Goal: Task Accomplishment & Management: Manage account settings

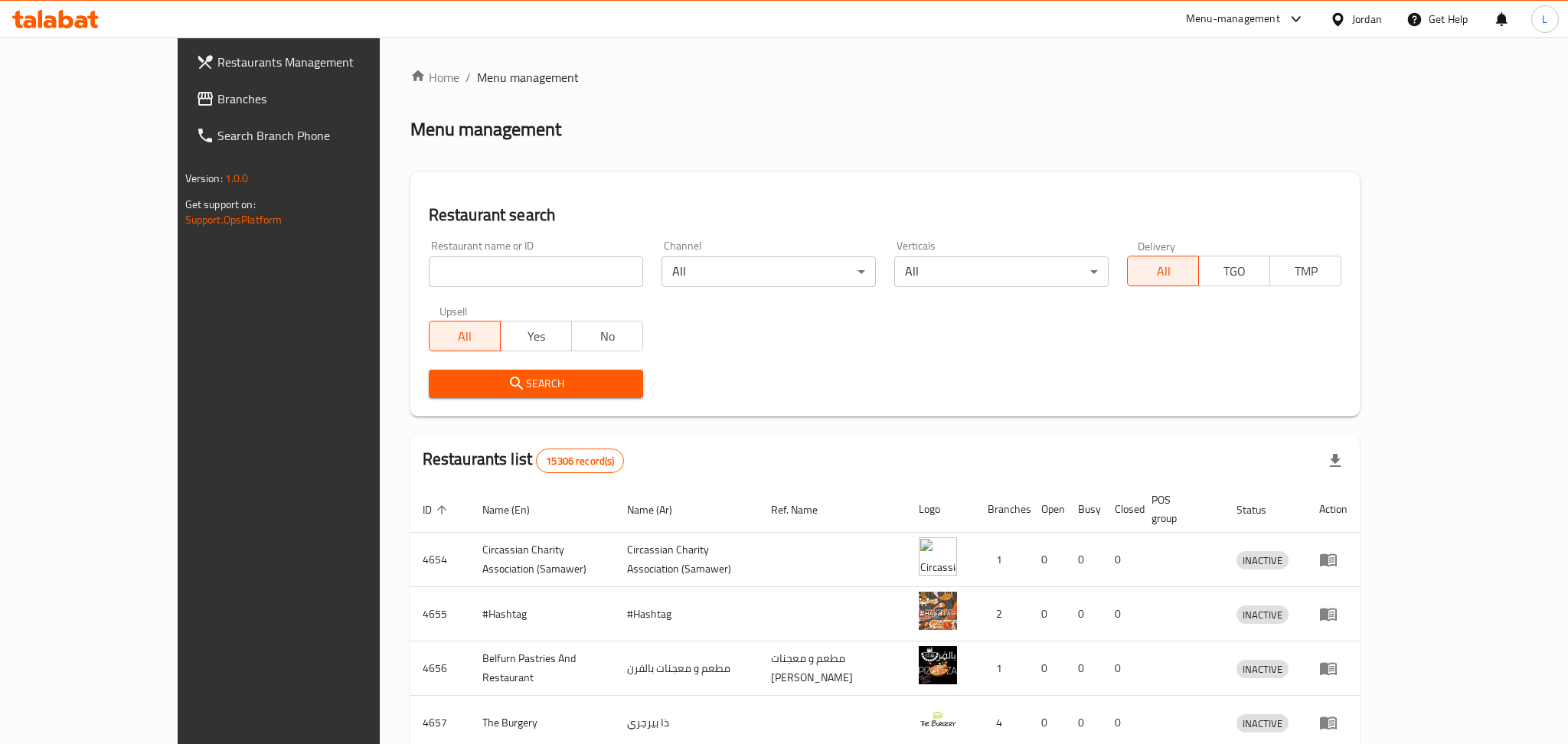
click at [505, 274] on div at bounding box center [784, 372] width 1568 height 744
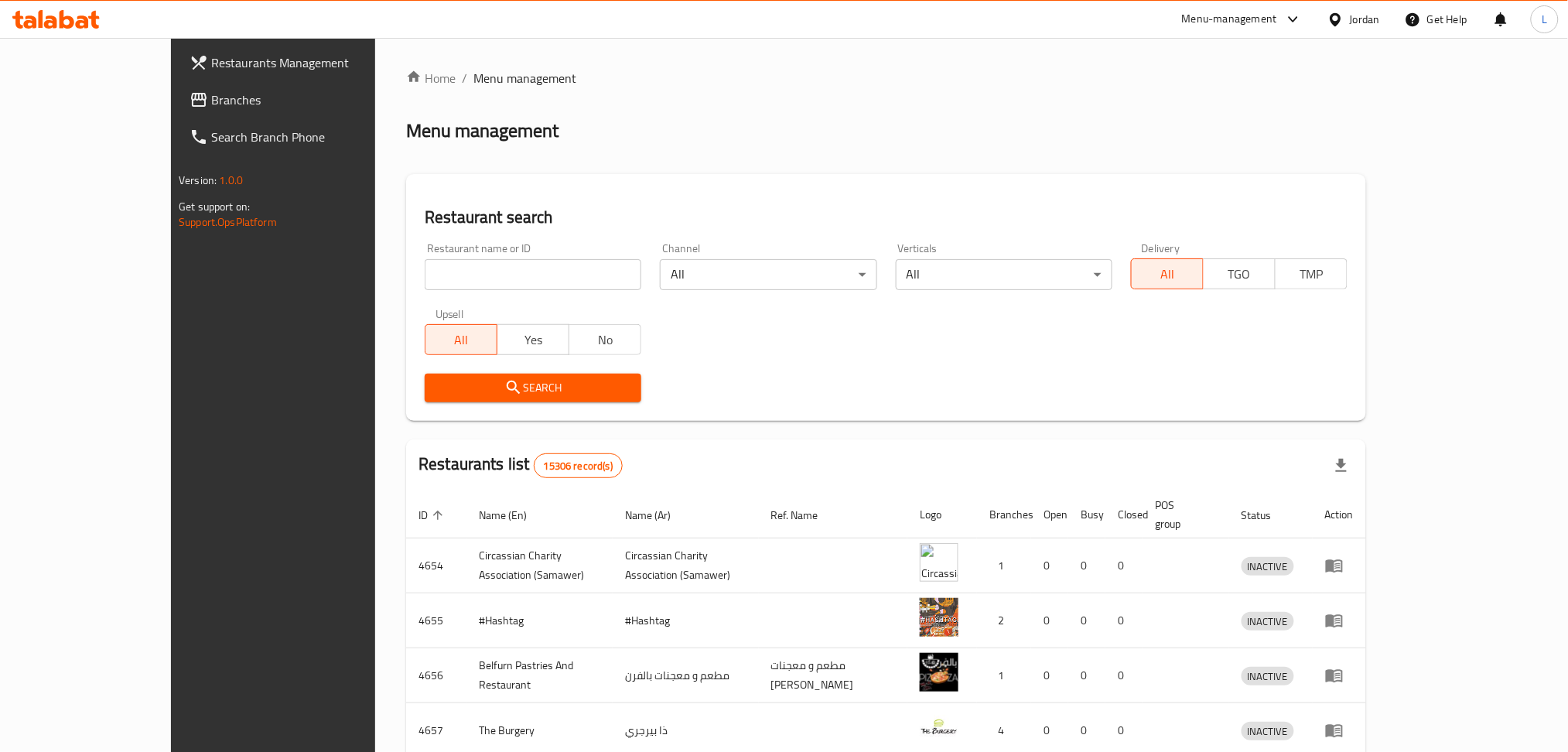
drag, startPoint x: 511, startPoint y: 277, endPoint x: 526, endPoint y: 282, distance: 15.8
click at [511, 277] on input "search" at bounding box center [533, 274] width 217 height 31
type input "wac"
click button "Search" at bounding box center [533, 388] width 217 height 28
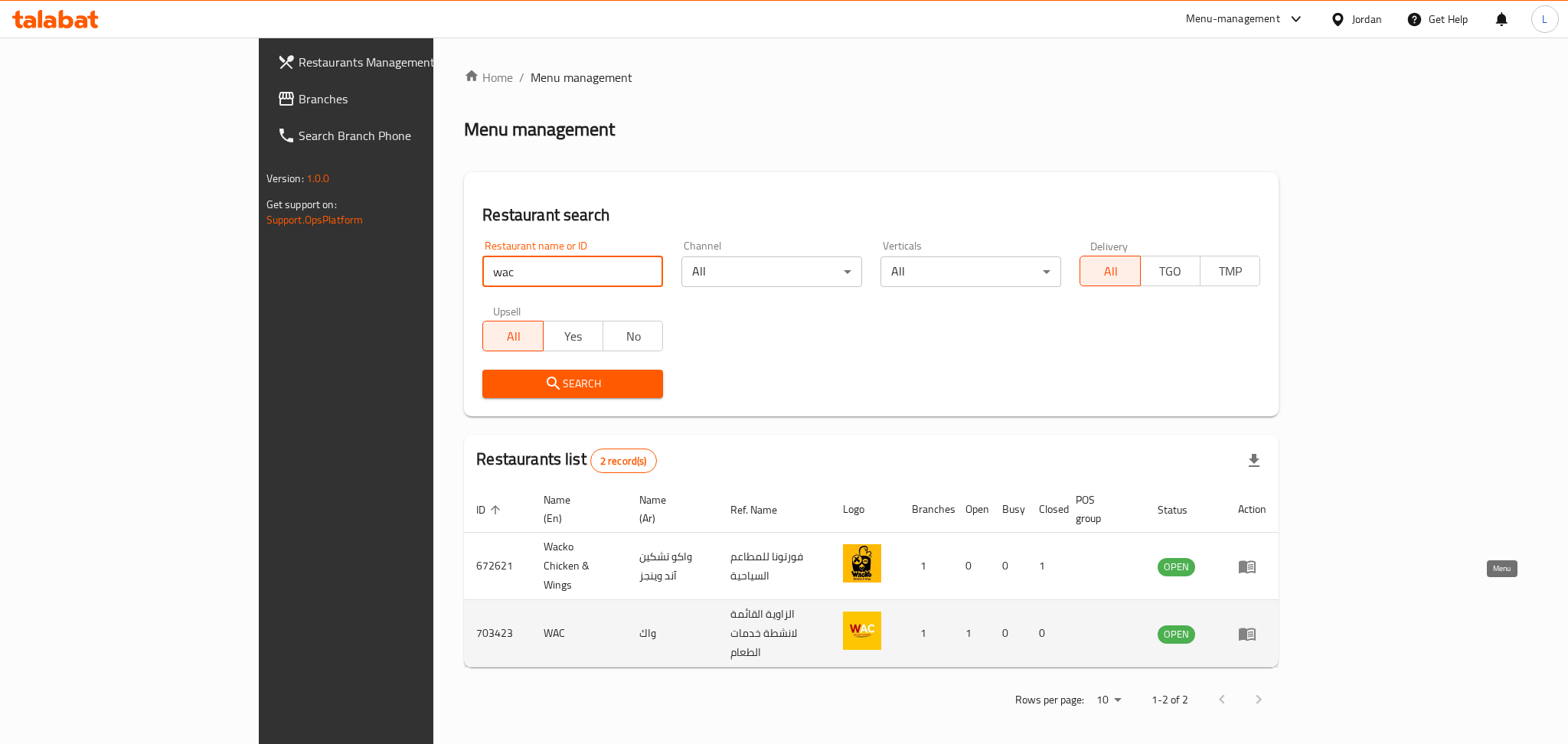
click at [1255, 627] on icon "enhanced table" at bounding box center [1247, 634] width 17 height 13
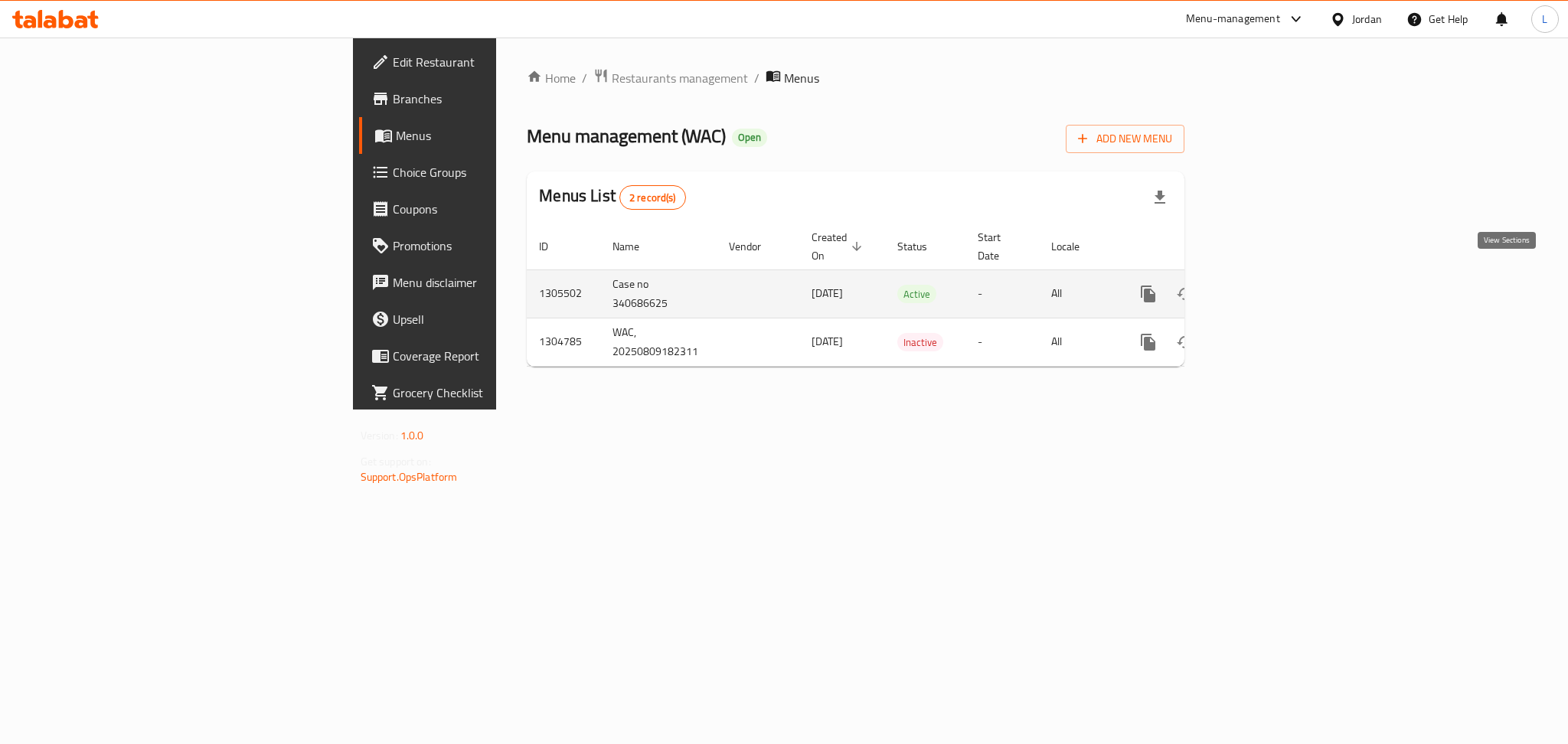
click at [1268, 285] on icon "enhanced table" at bounding box center [1259, 294] width 19 height 19
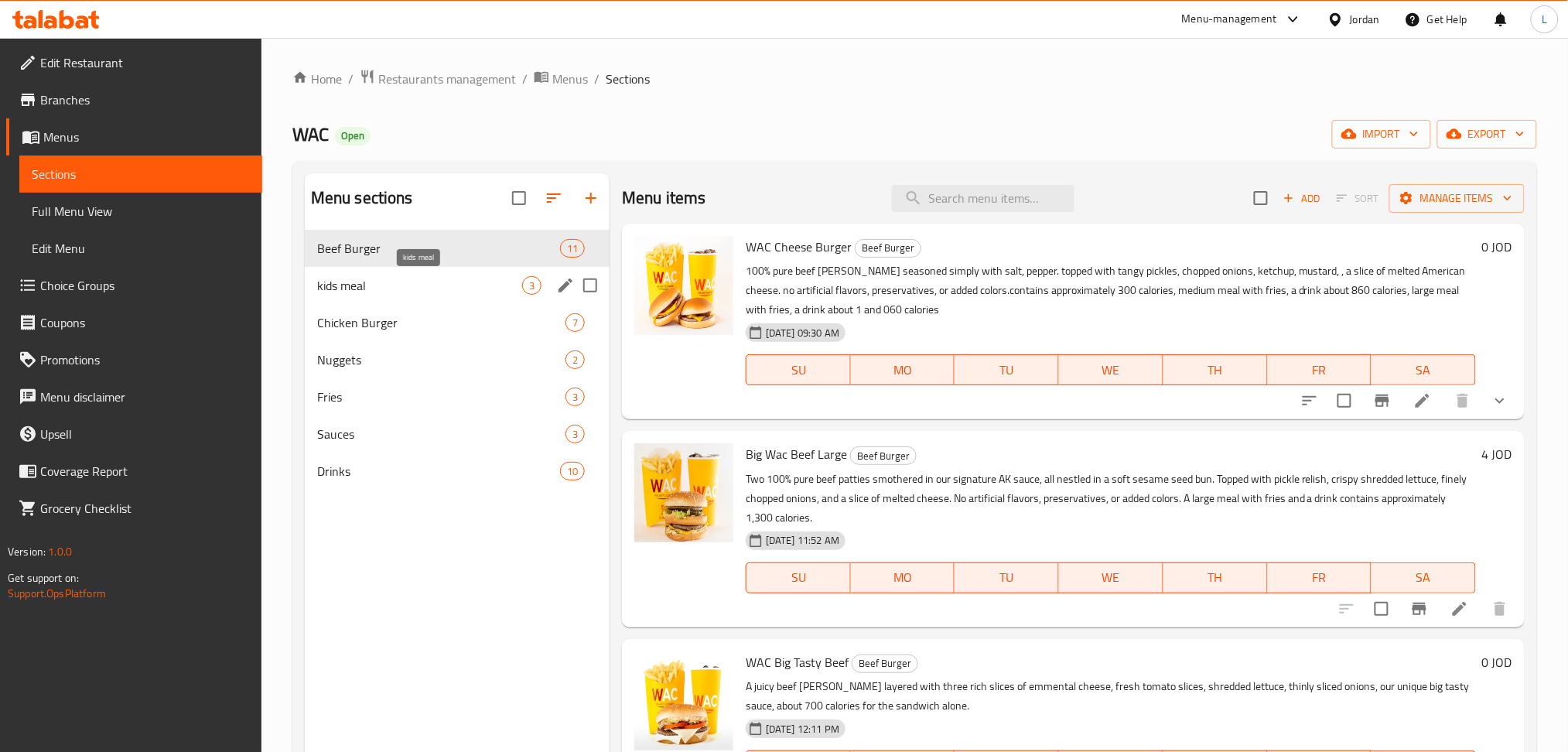
click at [418, 294] on span "kids meal" at bounding box center [419, 286] width 205 height 19
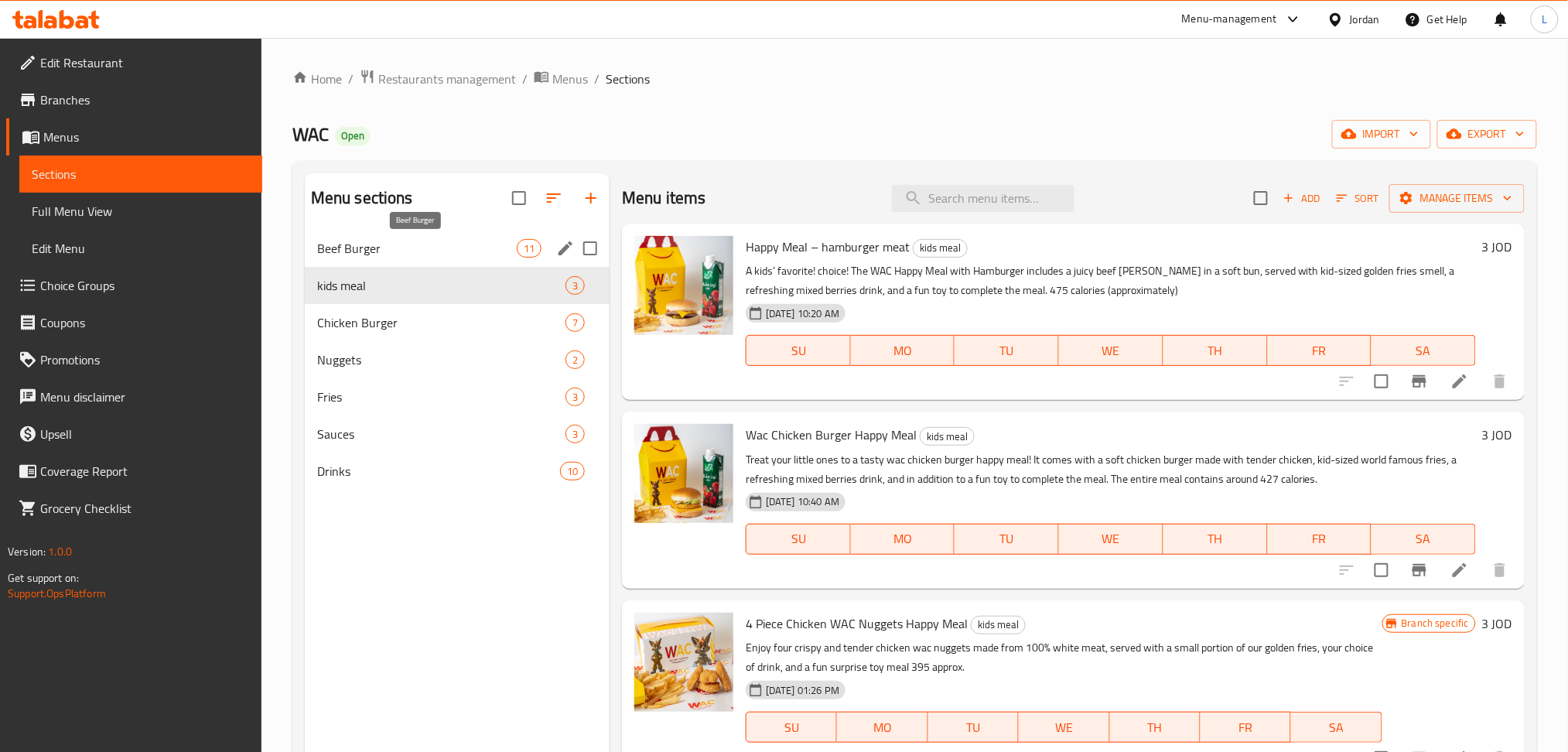
click at [434, 249] on span "Beef Burger" at bounding box center [417, 248] width 200 height 19
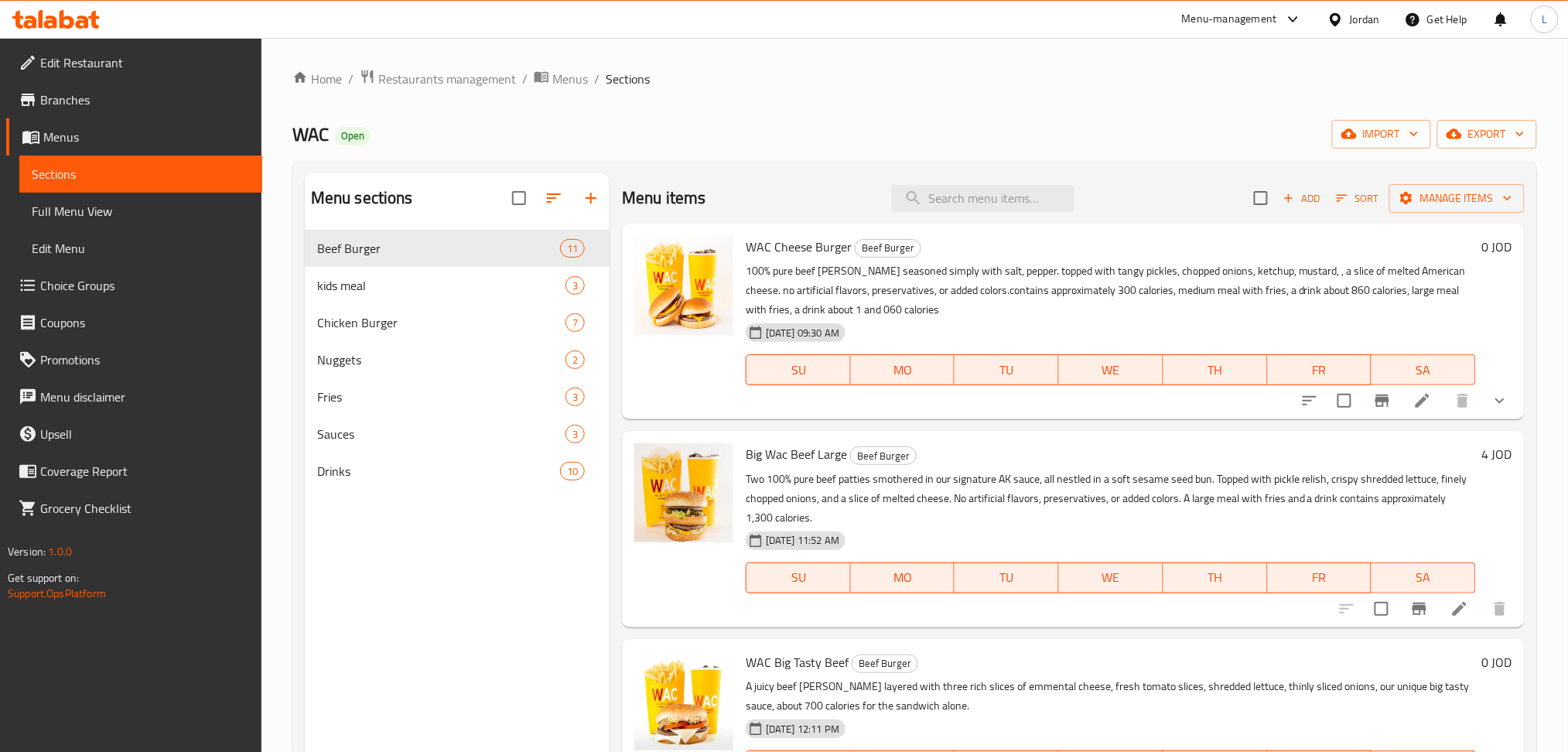
click at [780, 251] on span "WAC Cheese Burger" at bounding box center [798, 247] width 106 height 24
click at [869, 130] on div "WAC Open import export" at bounding box center [914, 134] width 1244 height 28
click at [1413, 408] on icon at bounding box center [1423, 401] width 19 height 19
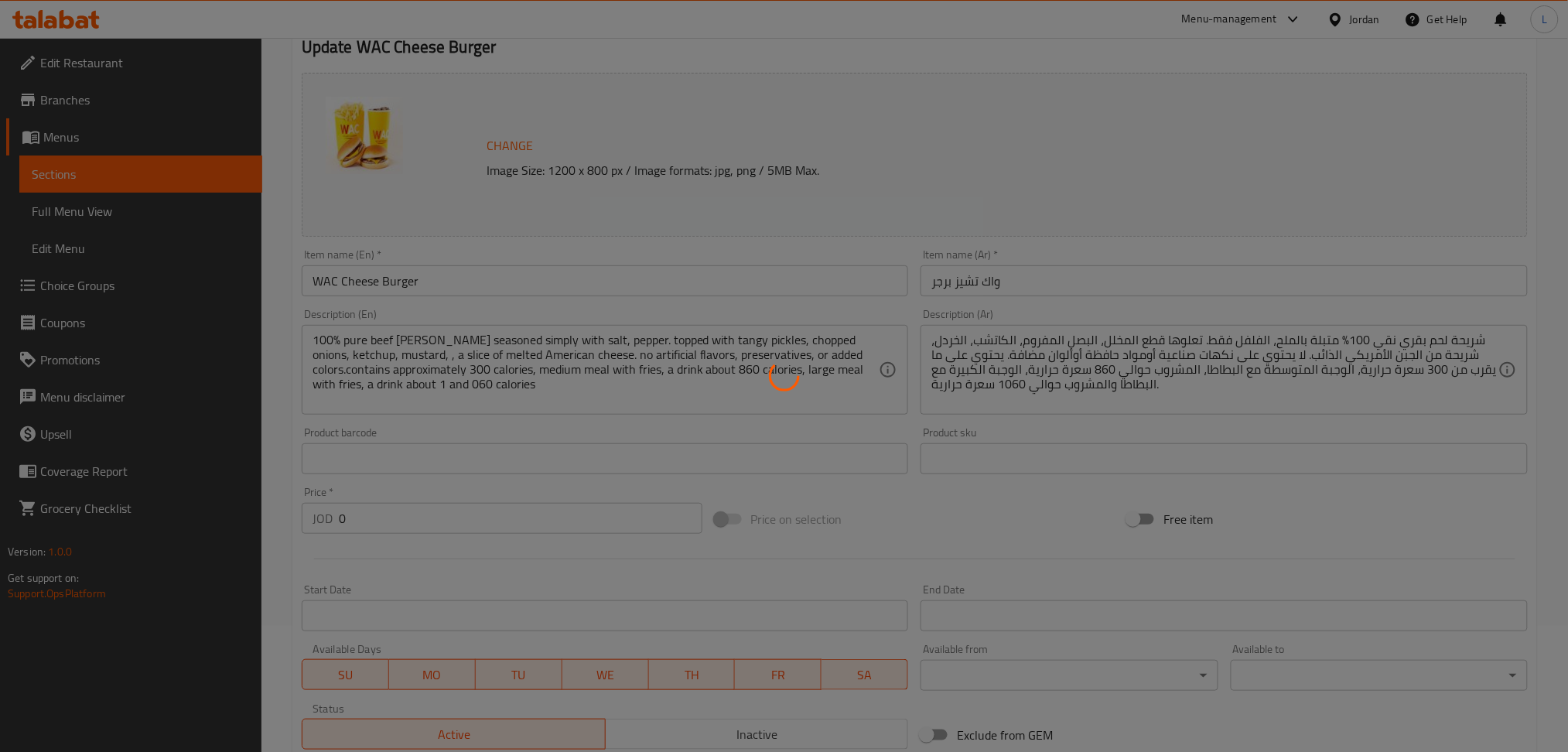
scroll to position [378, 0]
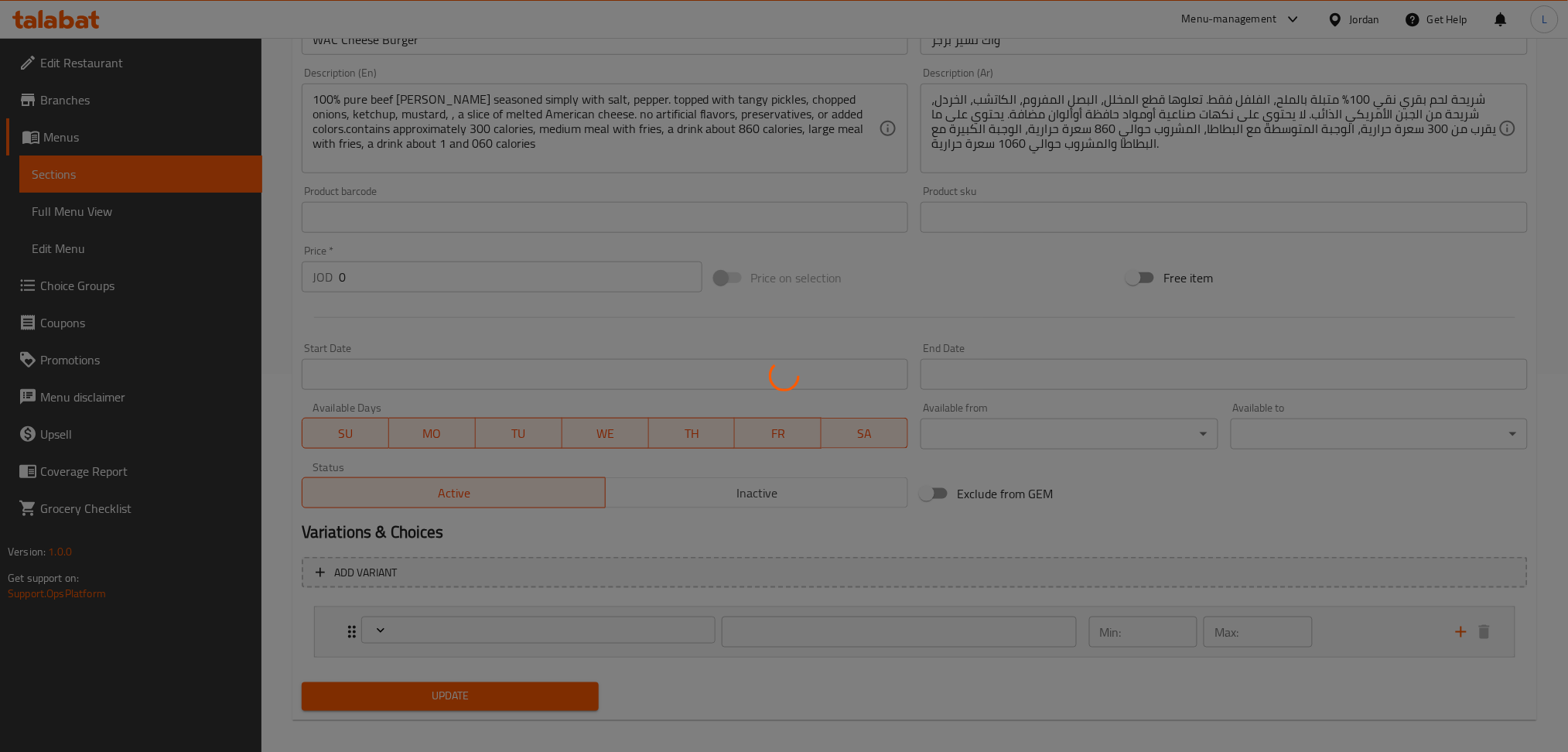
type input "إختيارك من:"
type input "1"
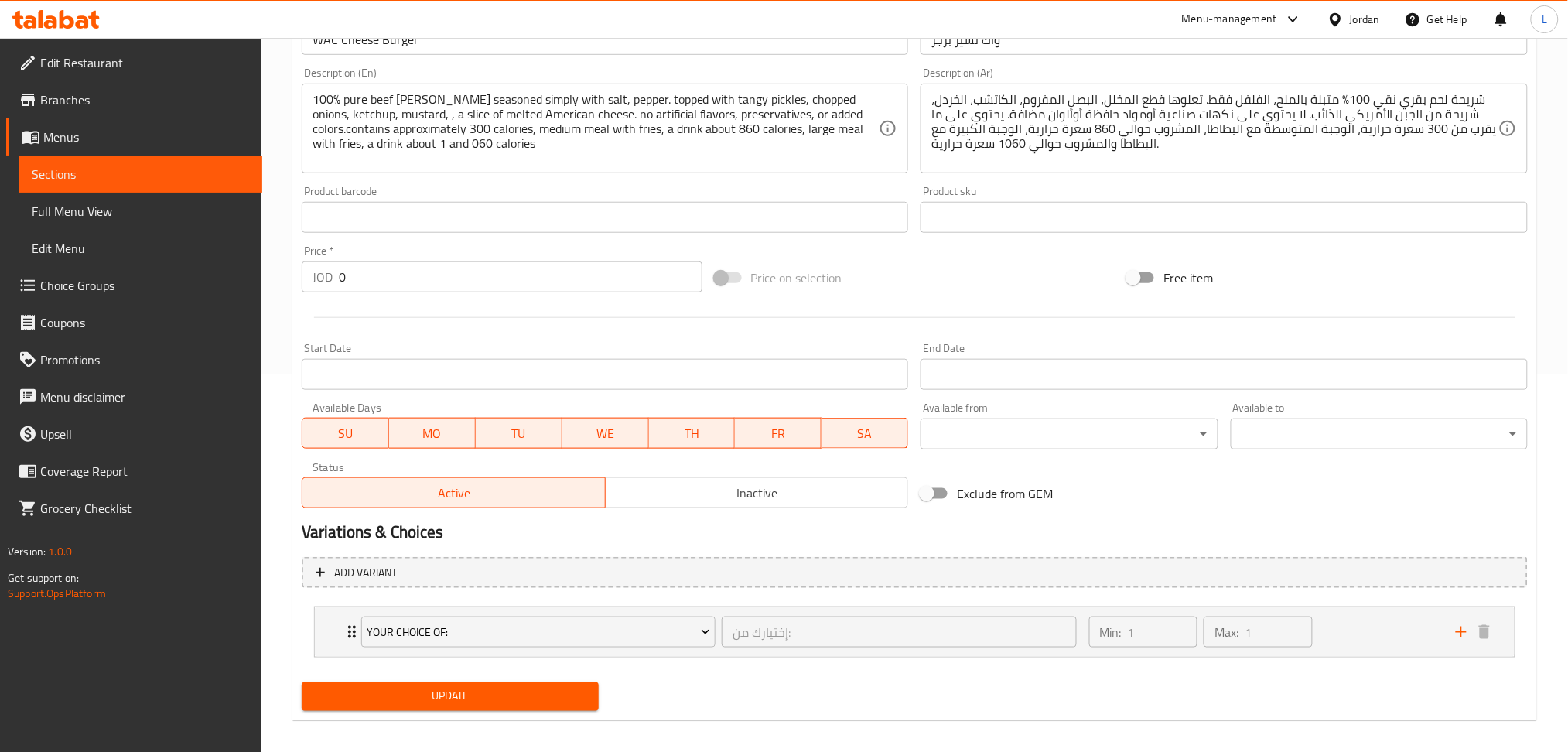
scroll to position [0, 0]
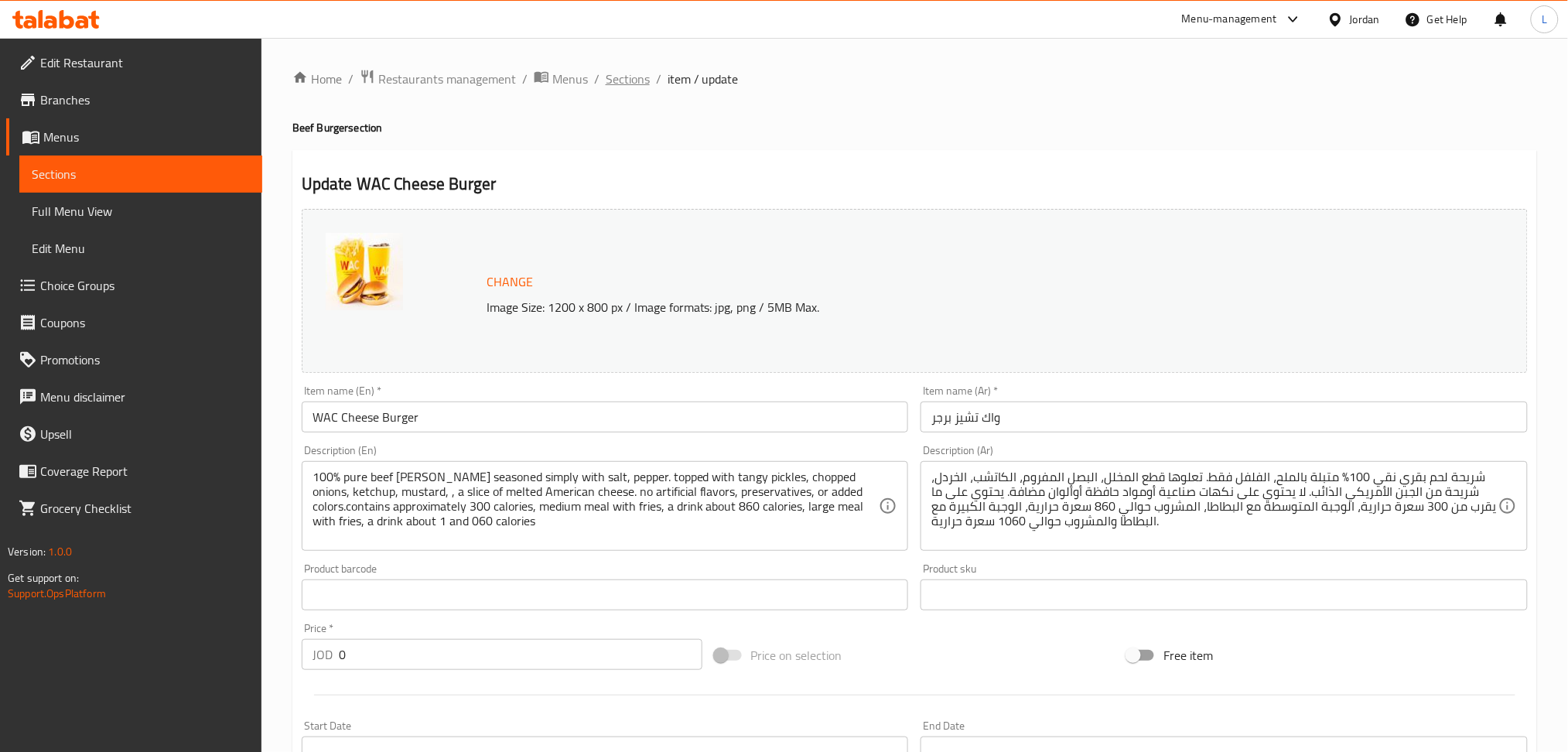
click at [635, 76] on span "Sections" at bounding box center [628, 79] width 44 height 19
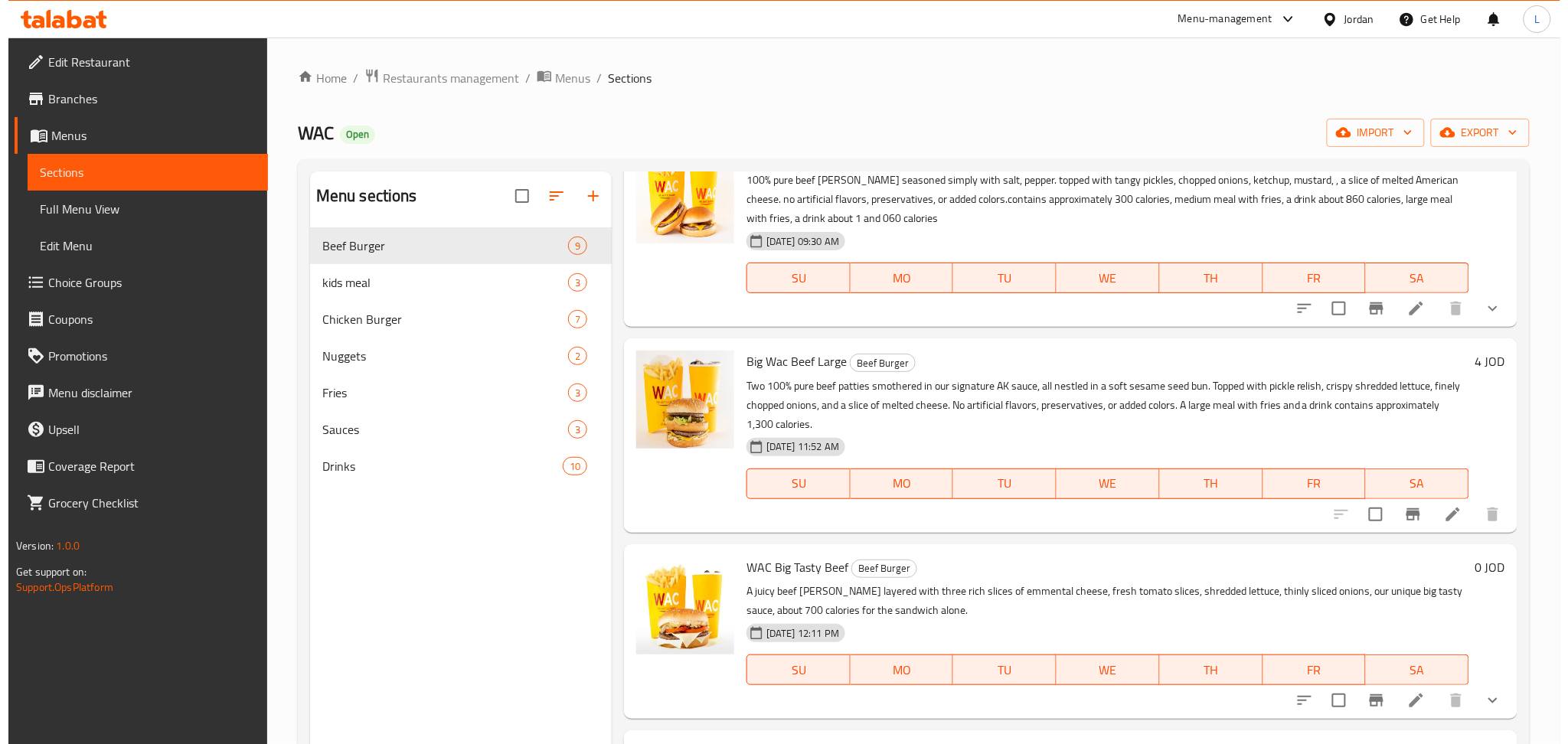
scroll to position [102, 0]
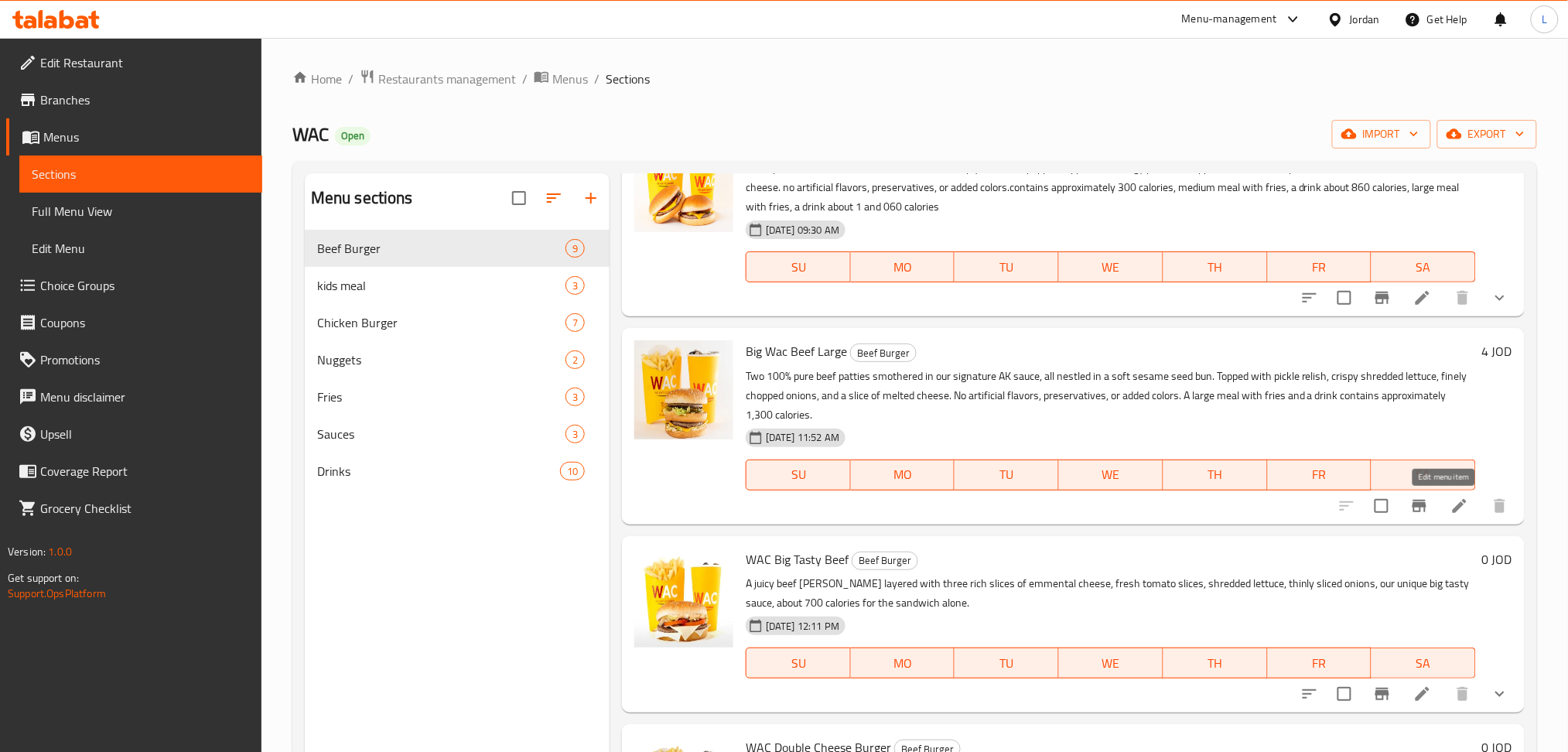
click at [1450, 503] on icon at bounding box center [1460, 506] width 19 height 19
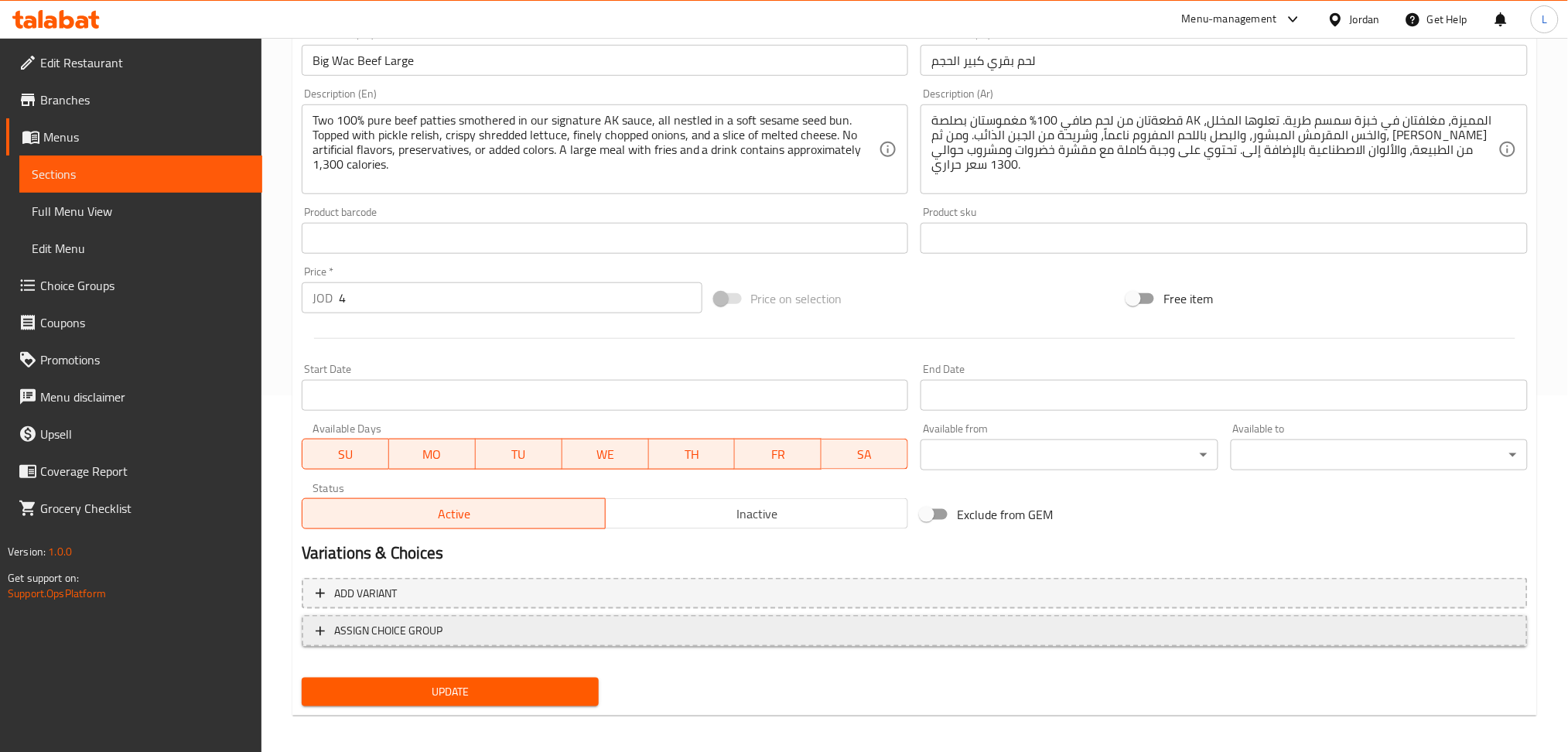
scroll to position [361, 0]
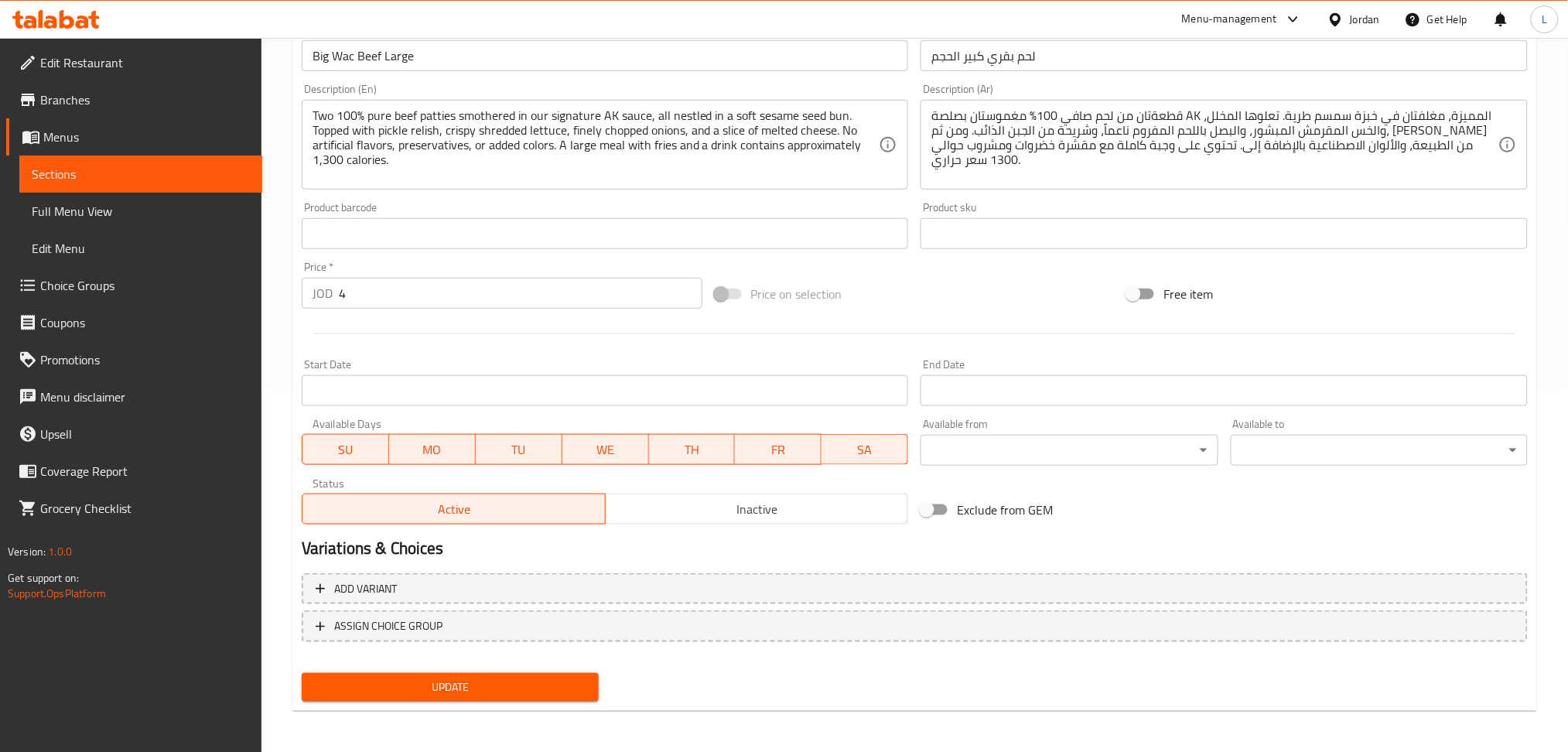
click at [653, 497] on button "Inactive" at bounding box center [757, 508] width 304 height 31
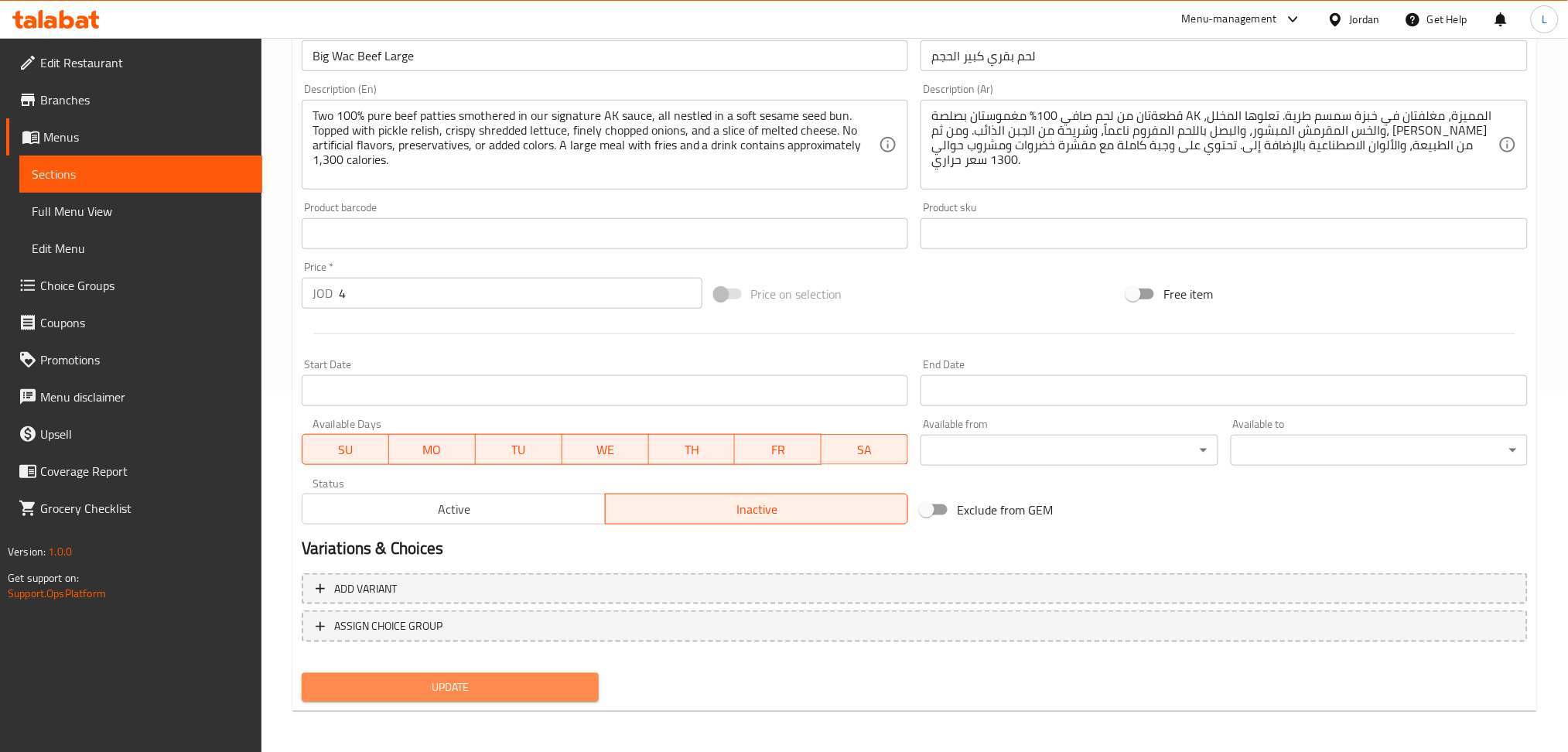
click at [537, 691] on span "Update" at bounding box center [450, 688] width 273 height 20
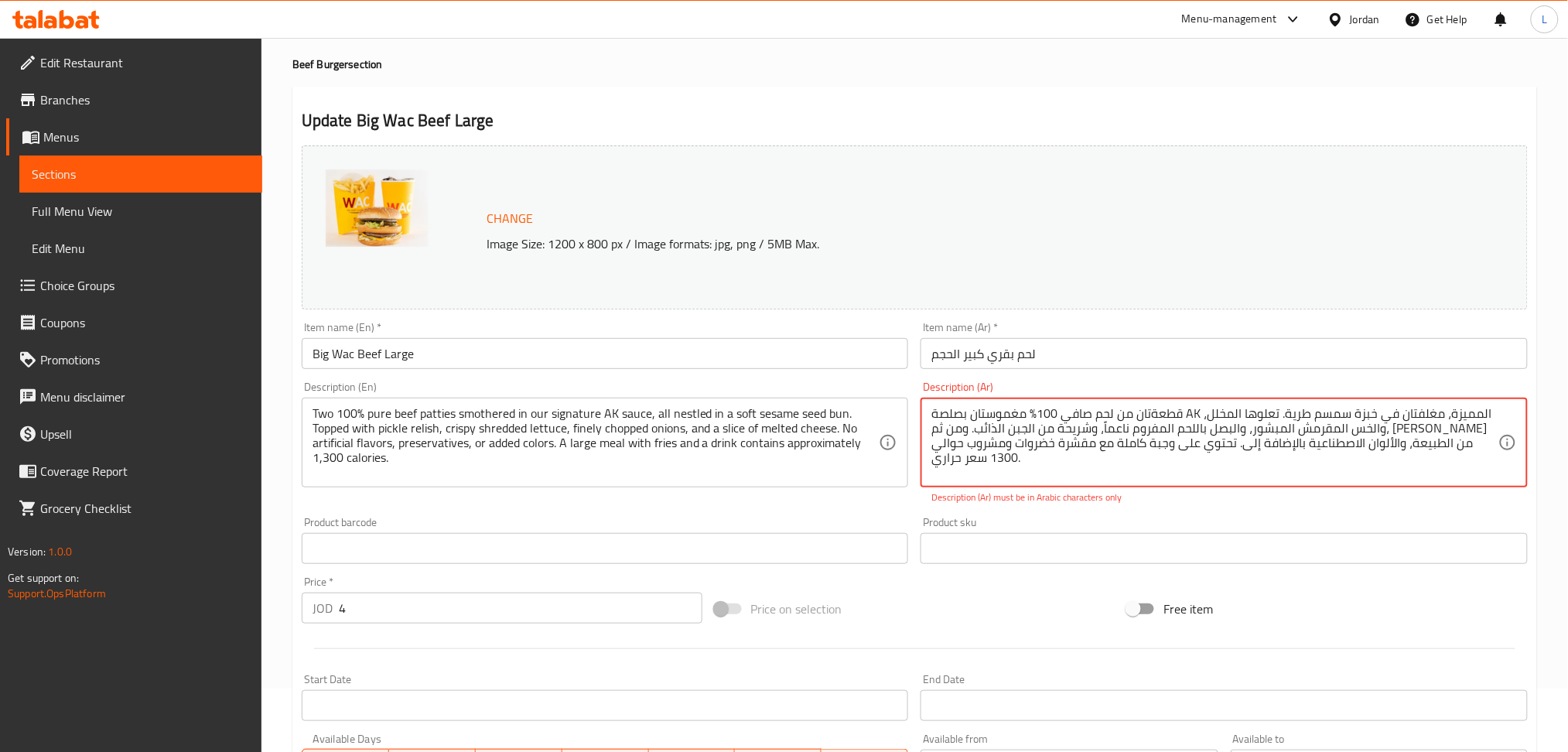
scroll to position [0, 0]
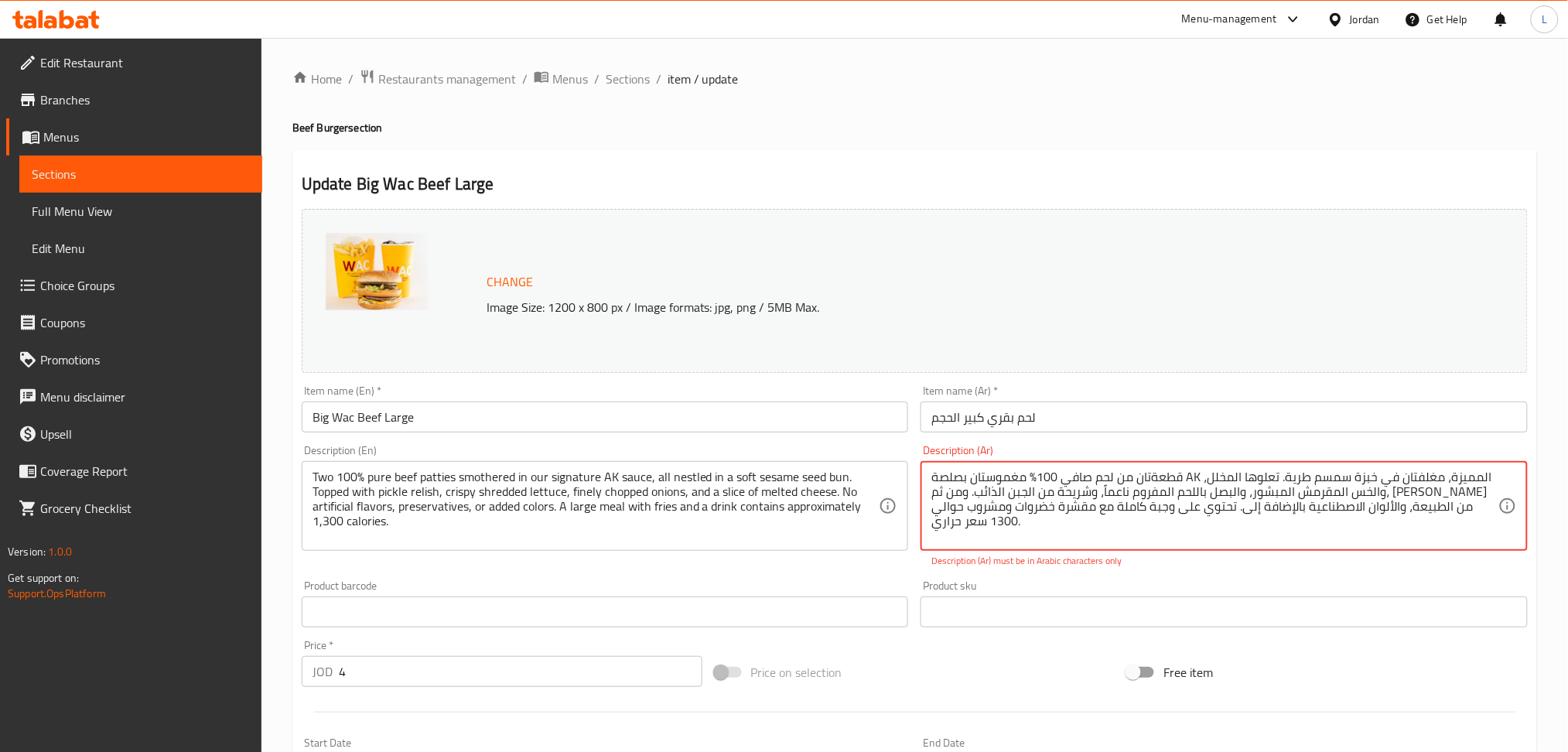
click at [1040, 482] on textarea "قطعةتان من لحم صافي 100% مغموستان بصلصة AK المميزة، مغلفتان في خبزة سمسم طرية. …" at bounding box center [1215, 507] width 567 height 74
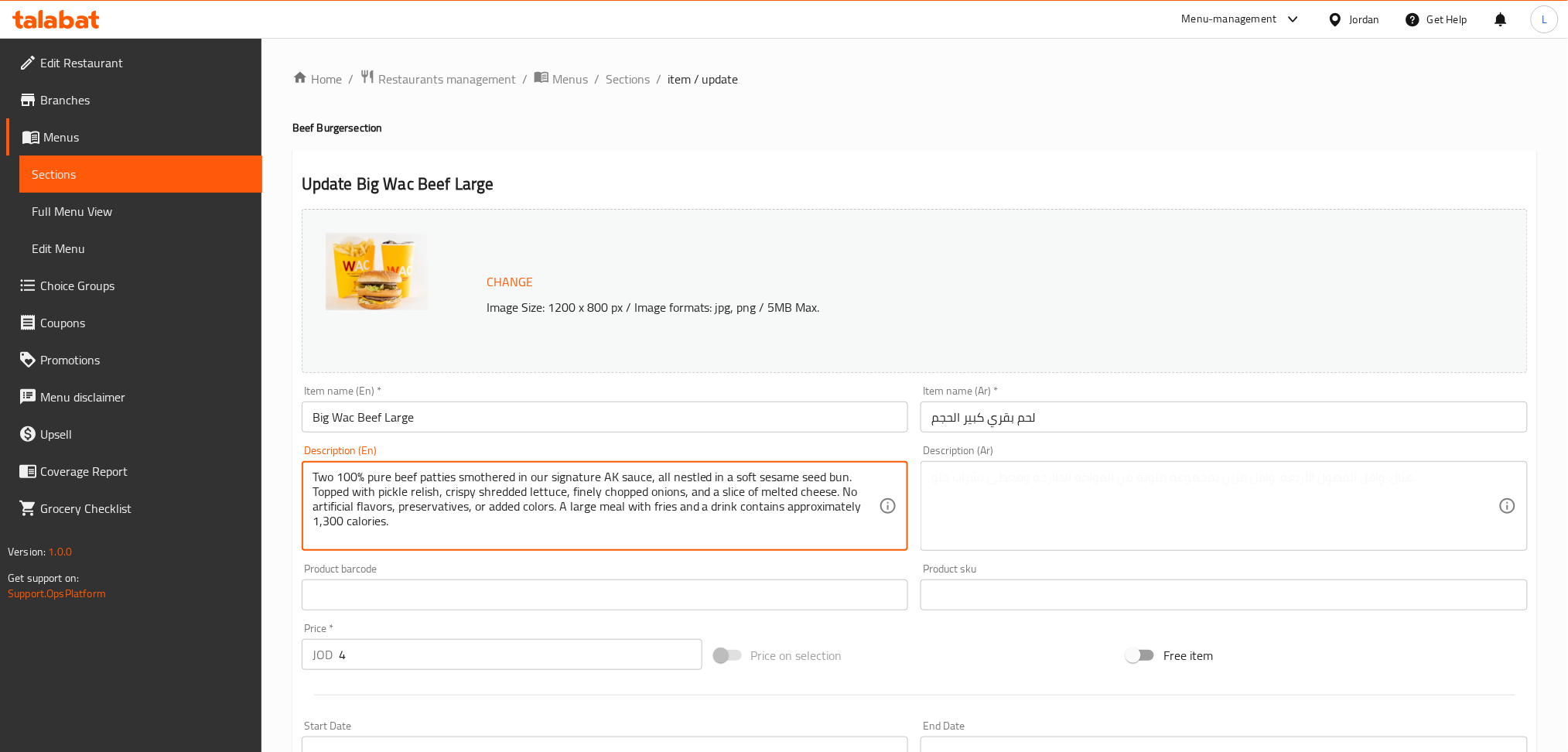
click at [811, 490] on textarea "Two 100% pure beef patties smothered in our signature AK sauce, all nestled in …" at bounding box center [596, 507] width 567 height 74
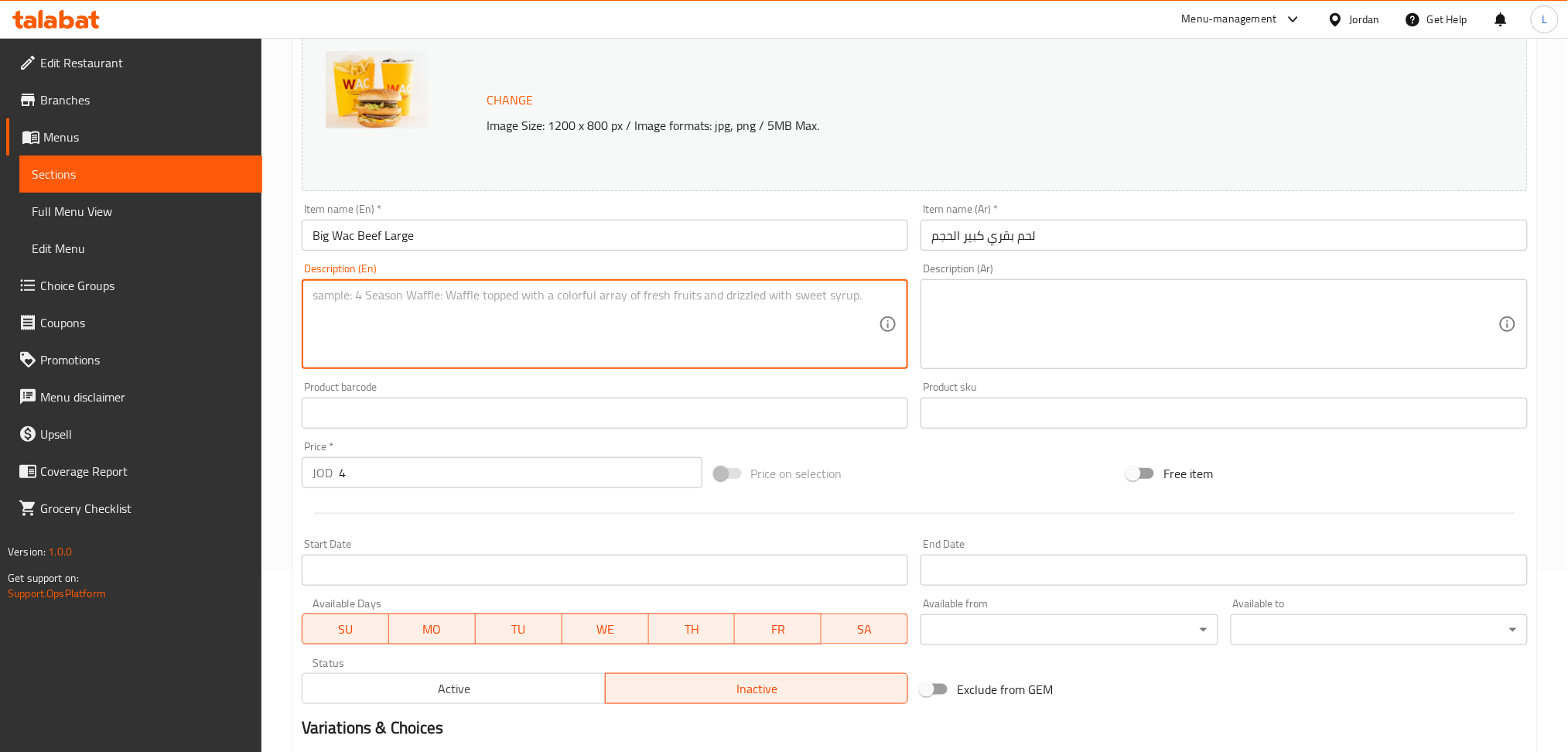
scroll to position [361, 0]
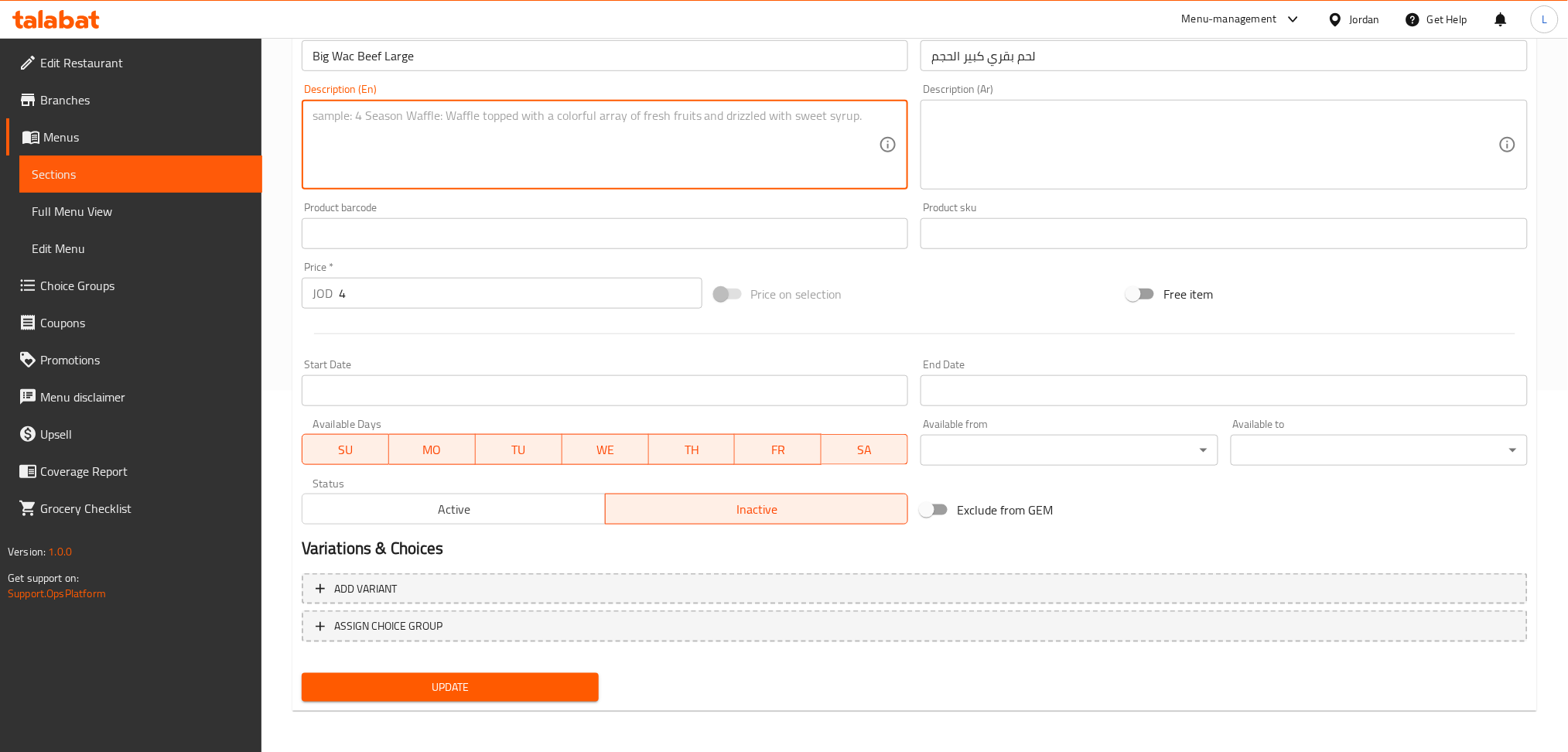
click at [566, 684] on span "Update" at bounding box center [450, 688] width 273 height 20
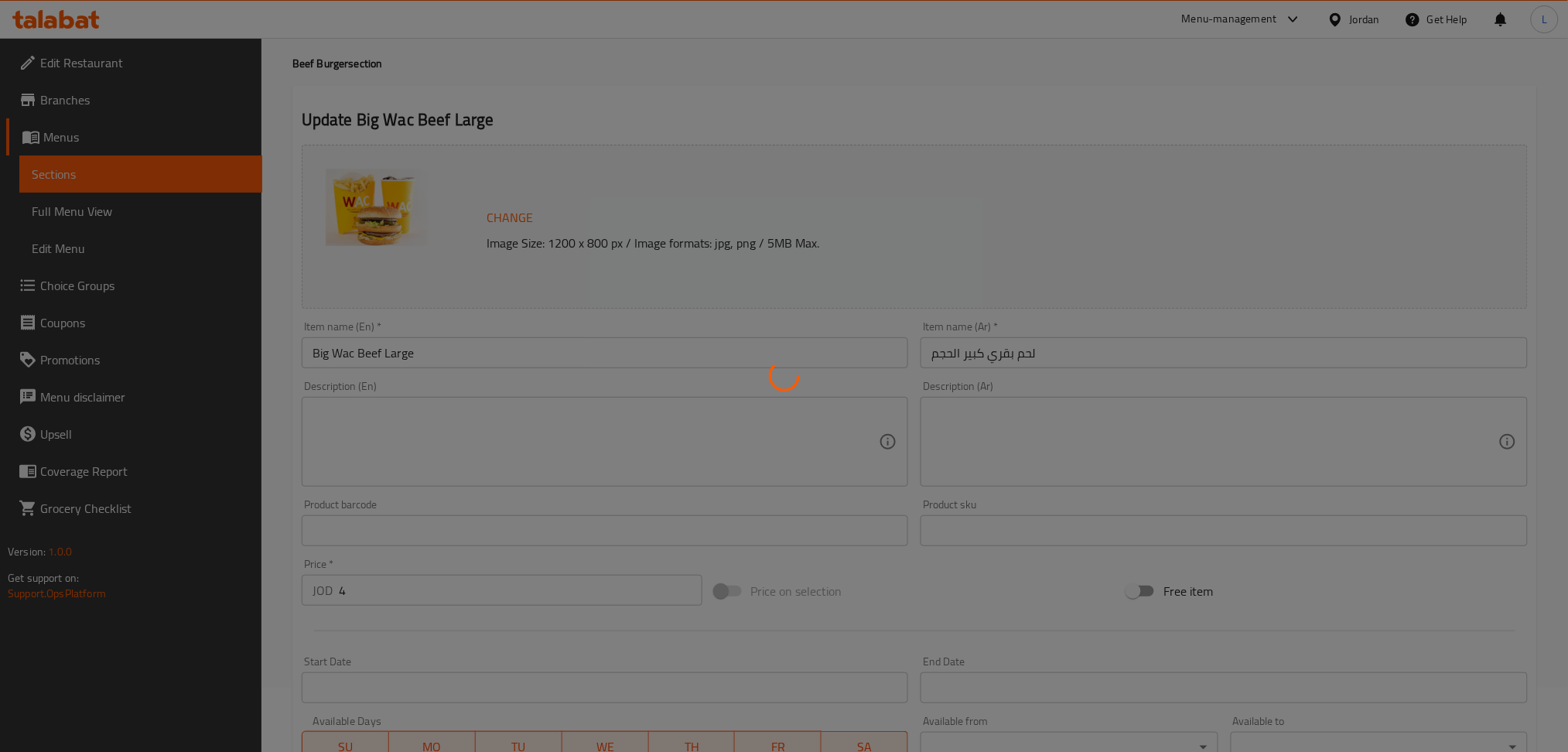
scroll to position [0, 0]
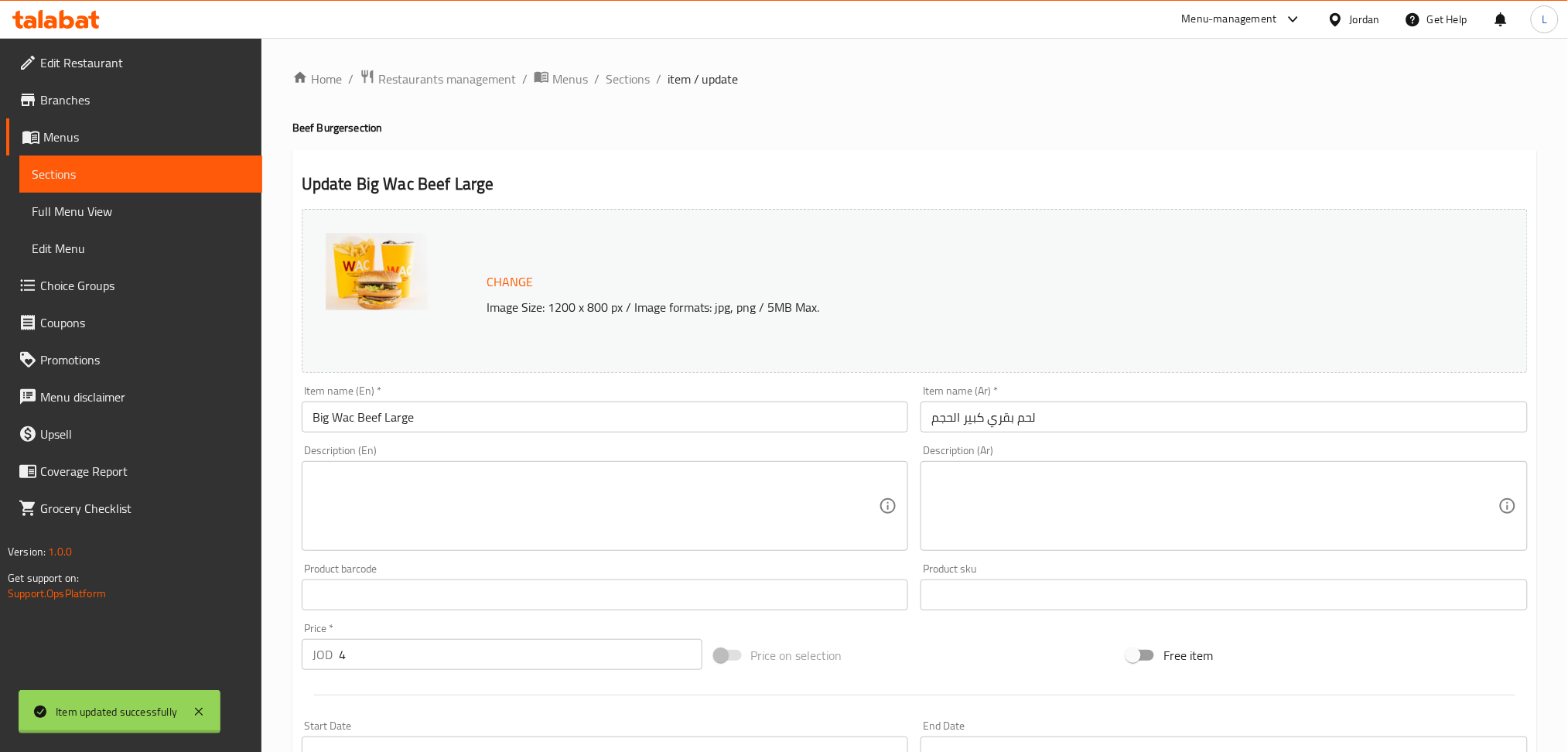
click at [614, 88] on div at bounding box center [784, 376] width 1568 height 752
drag, startPoint x: 613, startPoint y: 86, endPoint x: 608, endPoint y: 97, distance: 12.1
click at [612, 86] on span "Sections" at bounding box center [628, 79] width 44 height 19
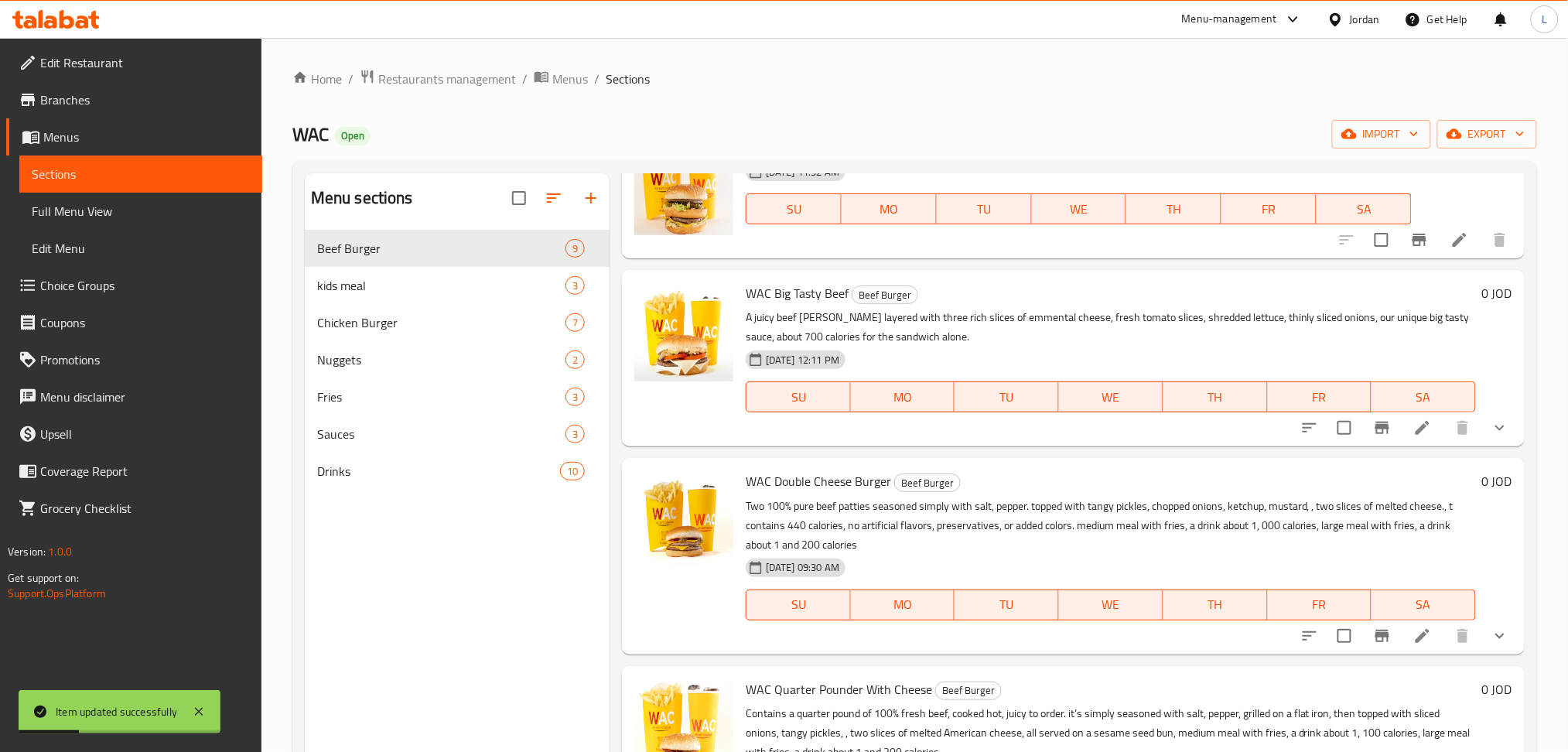
scroll to position [310, 0]
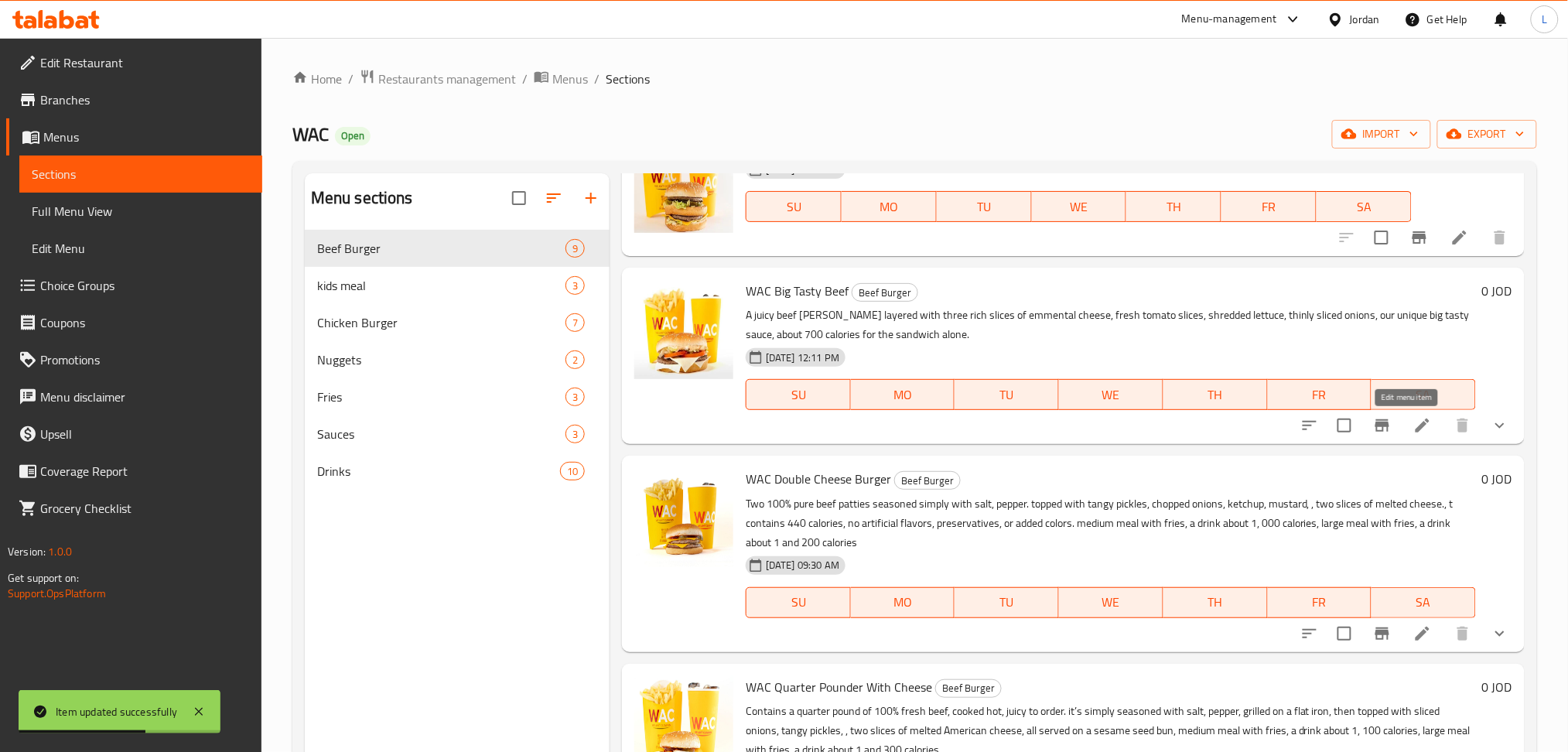
click at [1413, 433] on icon at bounding box center [1423, 426] width 19 height 19
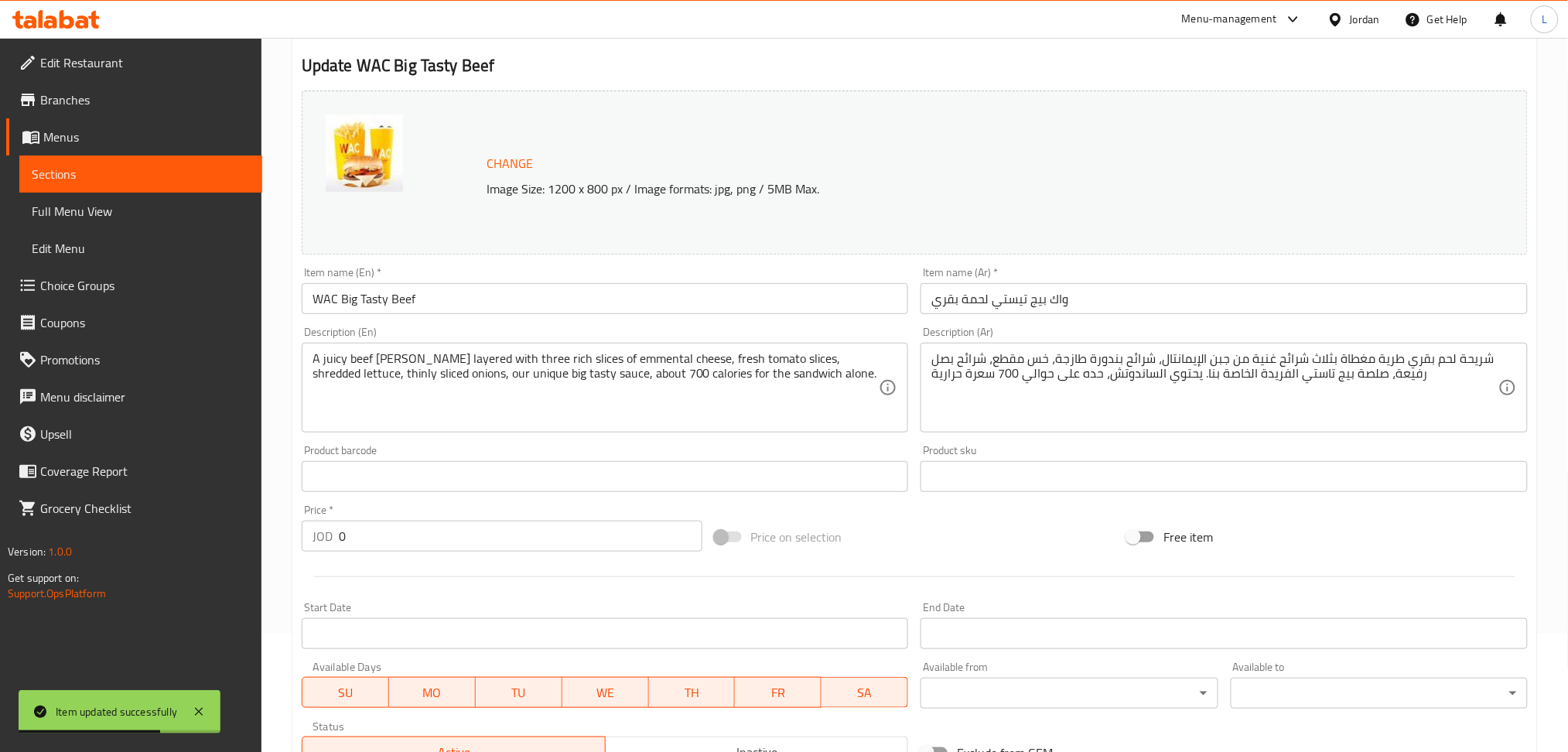
scroll to position [388, 0]
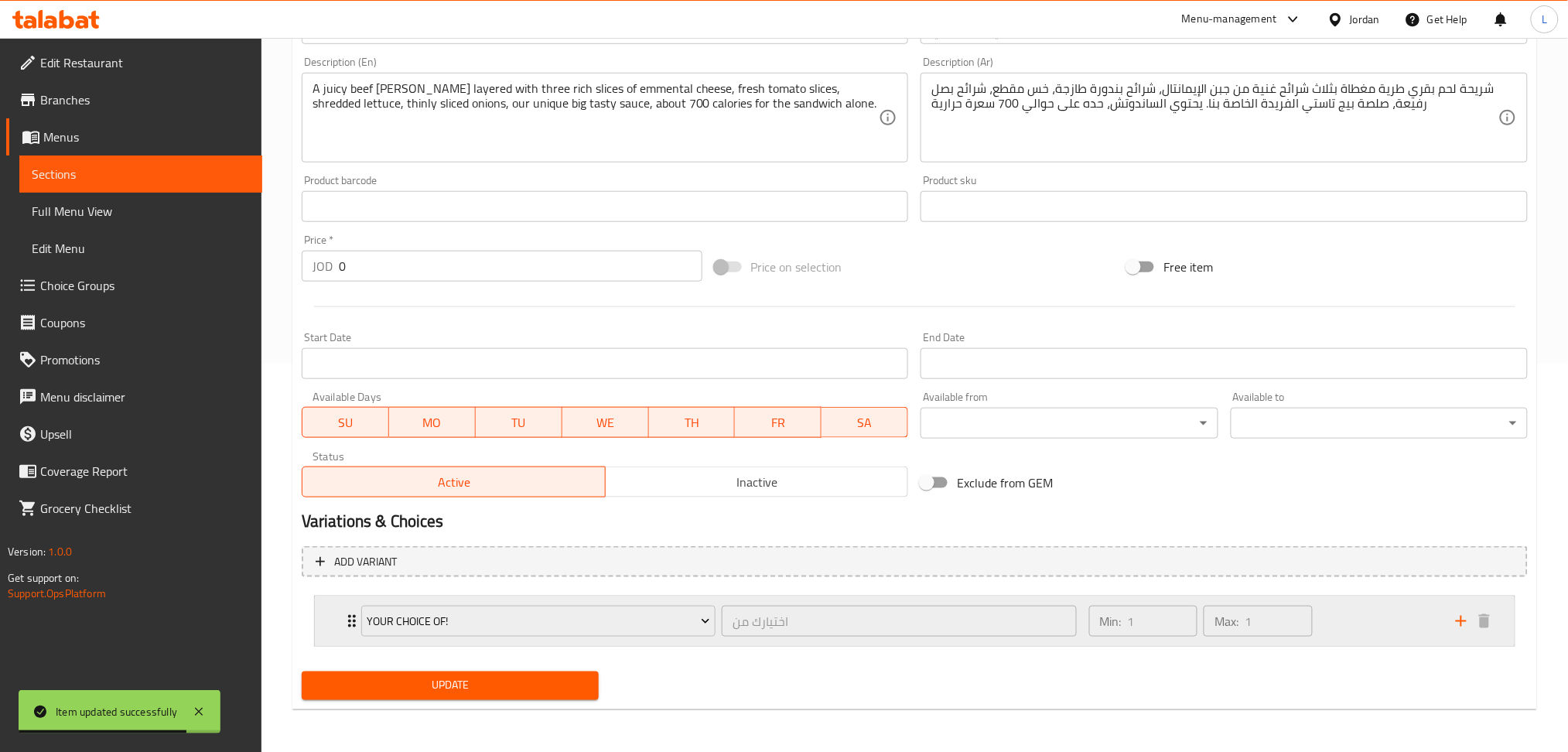
click at [339, 611] on div "Your choice of! اختيارك من ​ Min: 1 ​ Max: 1 ​" at bounding box center [914, 621] width 1200 height 50
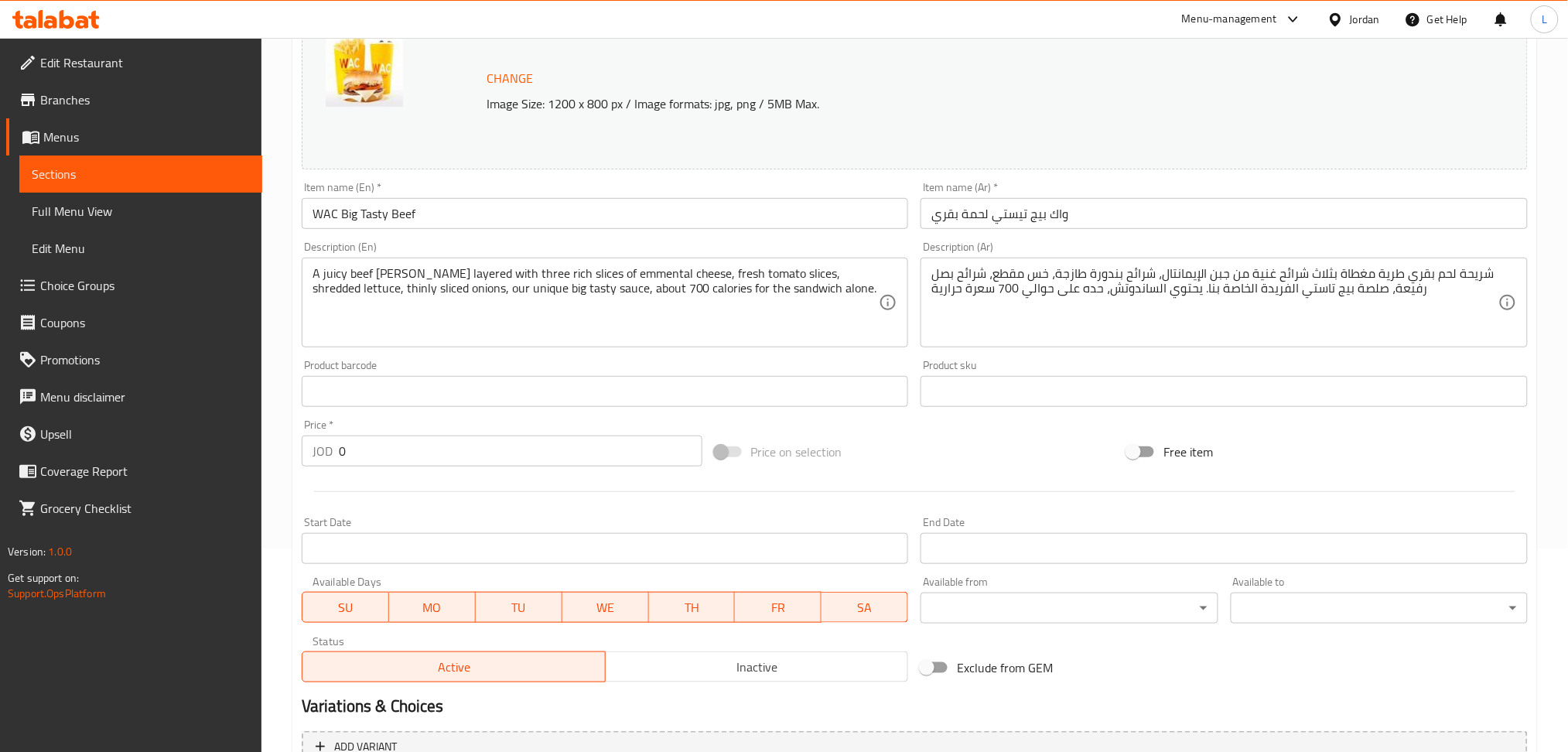
scroll to position [0, 0]
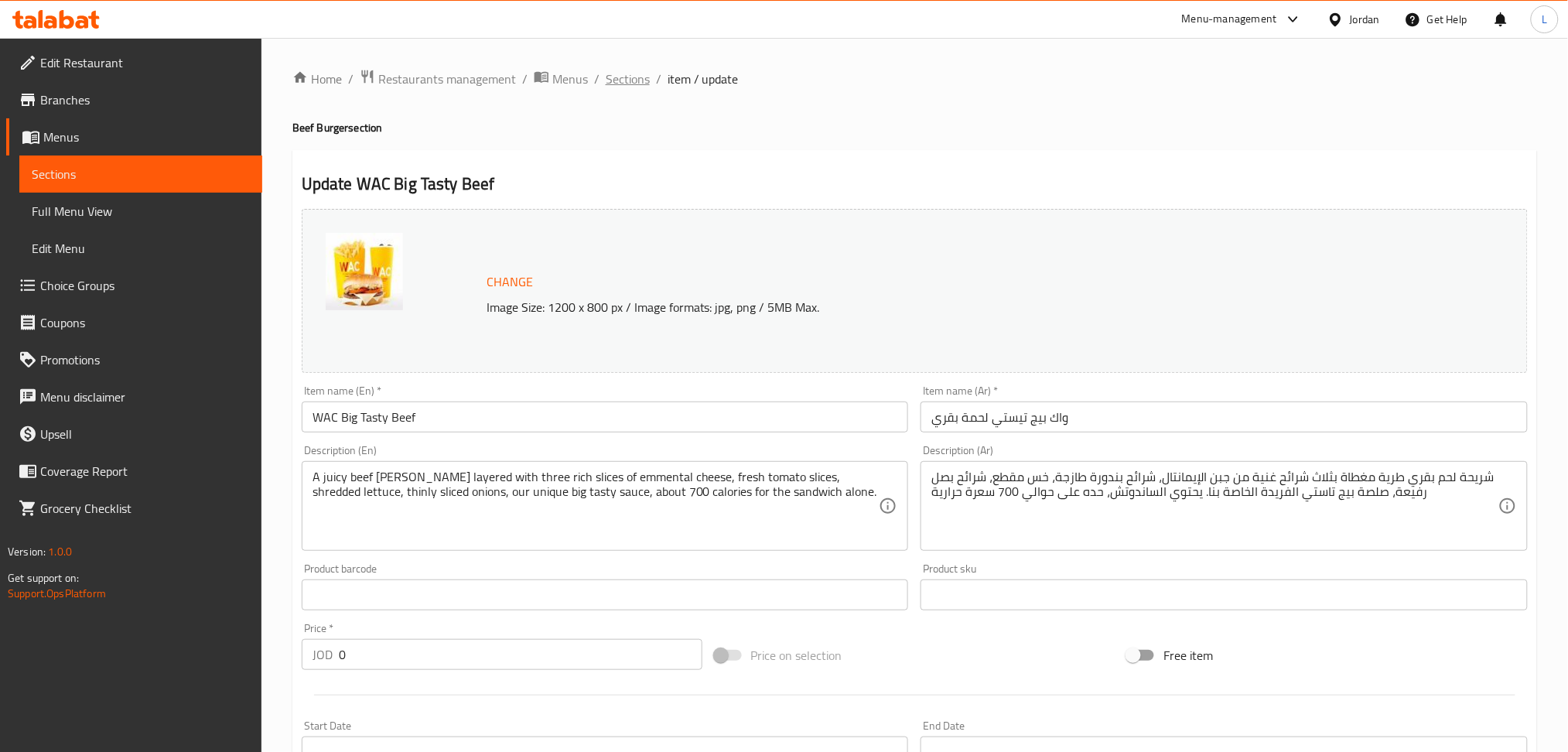
click at [625, 82] on span "Sections" at bounding box center [628, 79] width 44 height 19
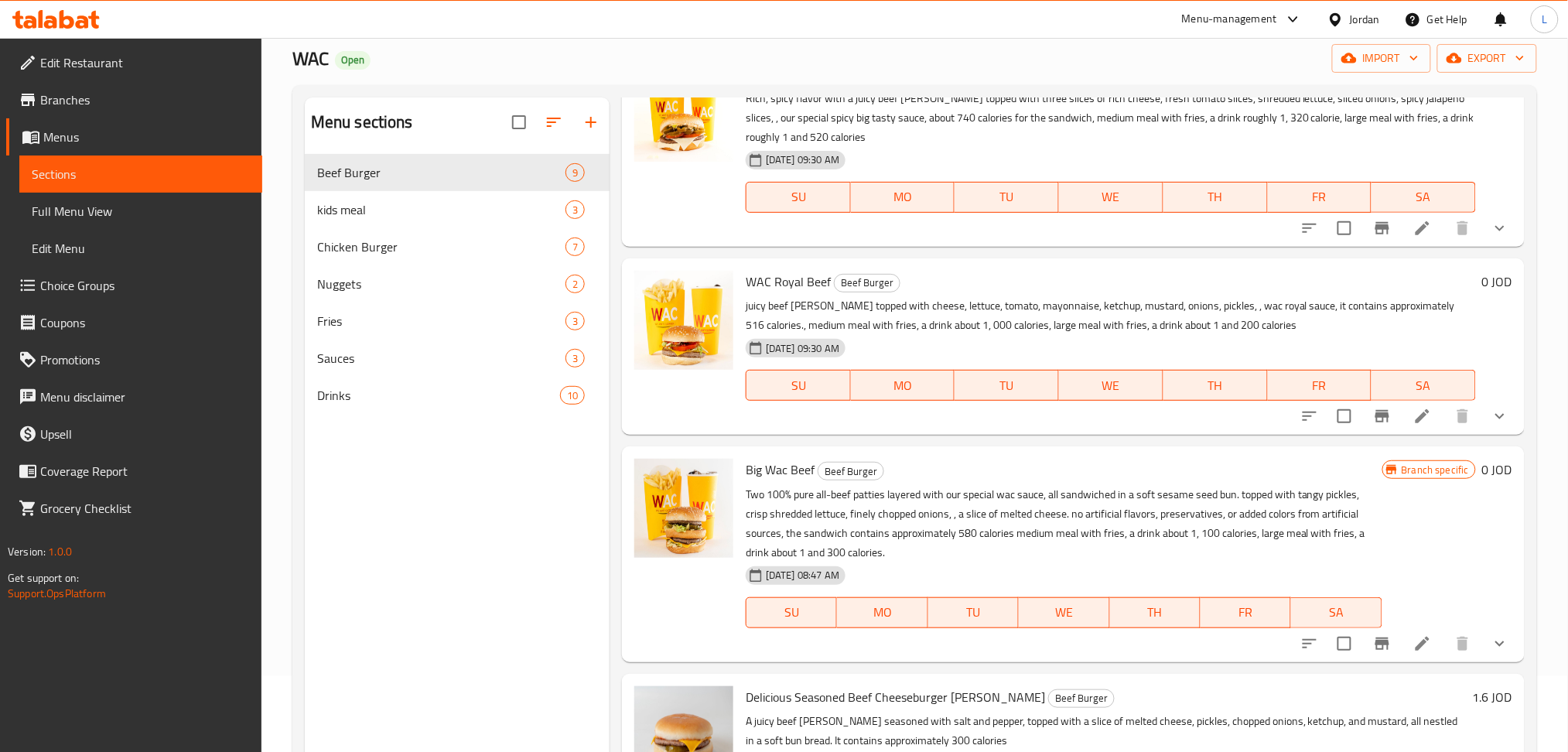
scroll to position [206, 0]
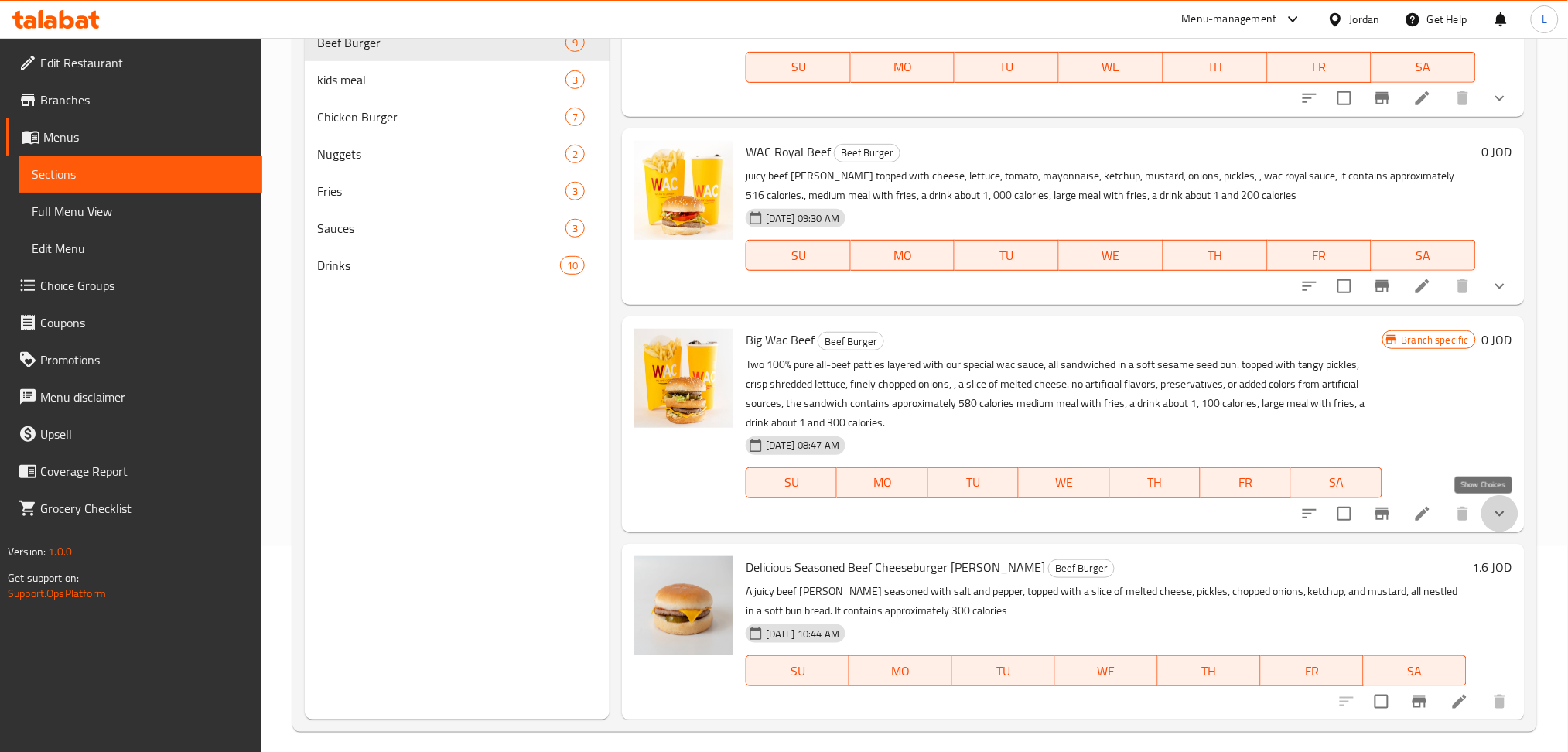
click at [1495, 514] on icon "show more" at bounding box center [1500, 513] width 9 height 6
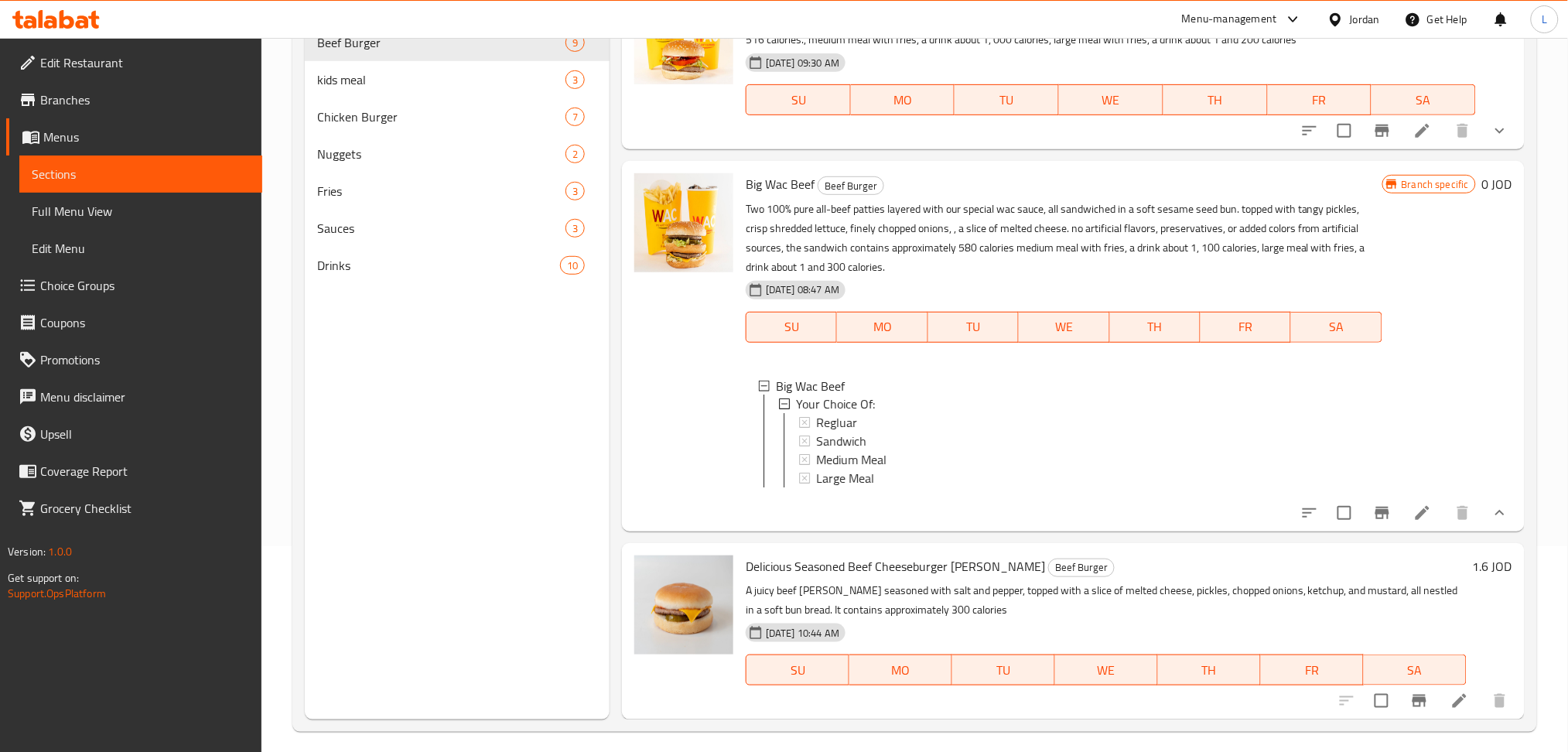
scroll to position [1226, 0]
click at [1416, 508] on icon at bounding box center [1423, 513] width 14 height 14
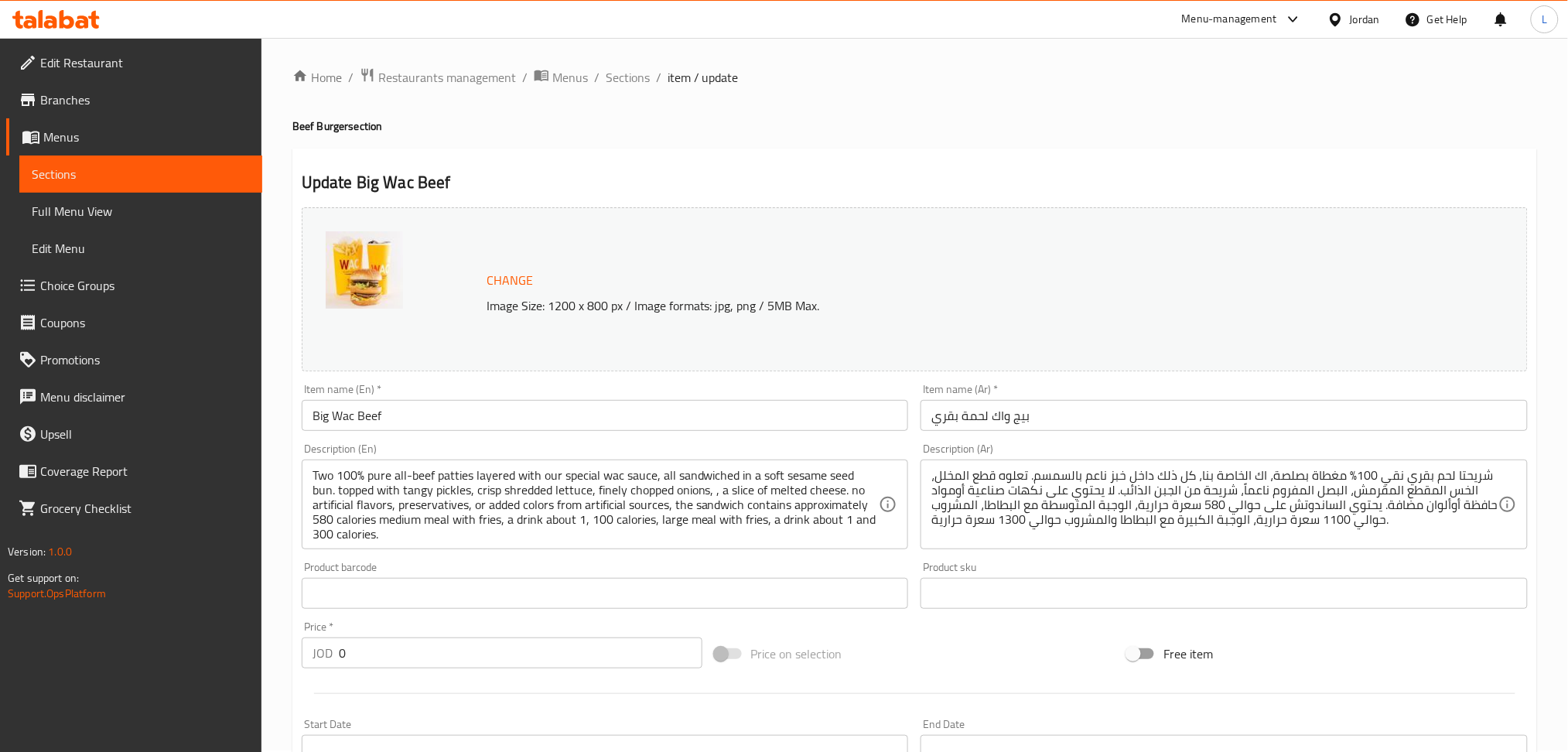
scroll to position [388, 0]
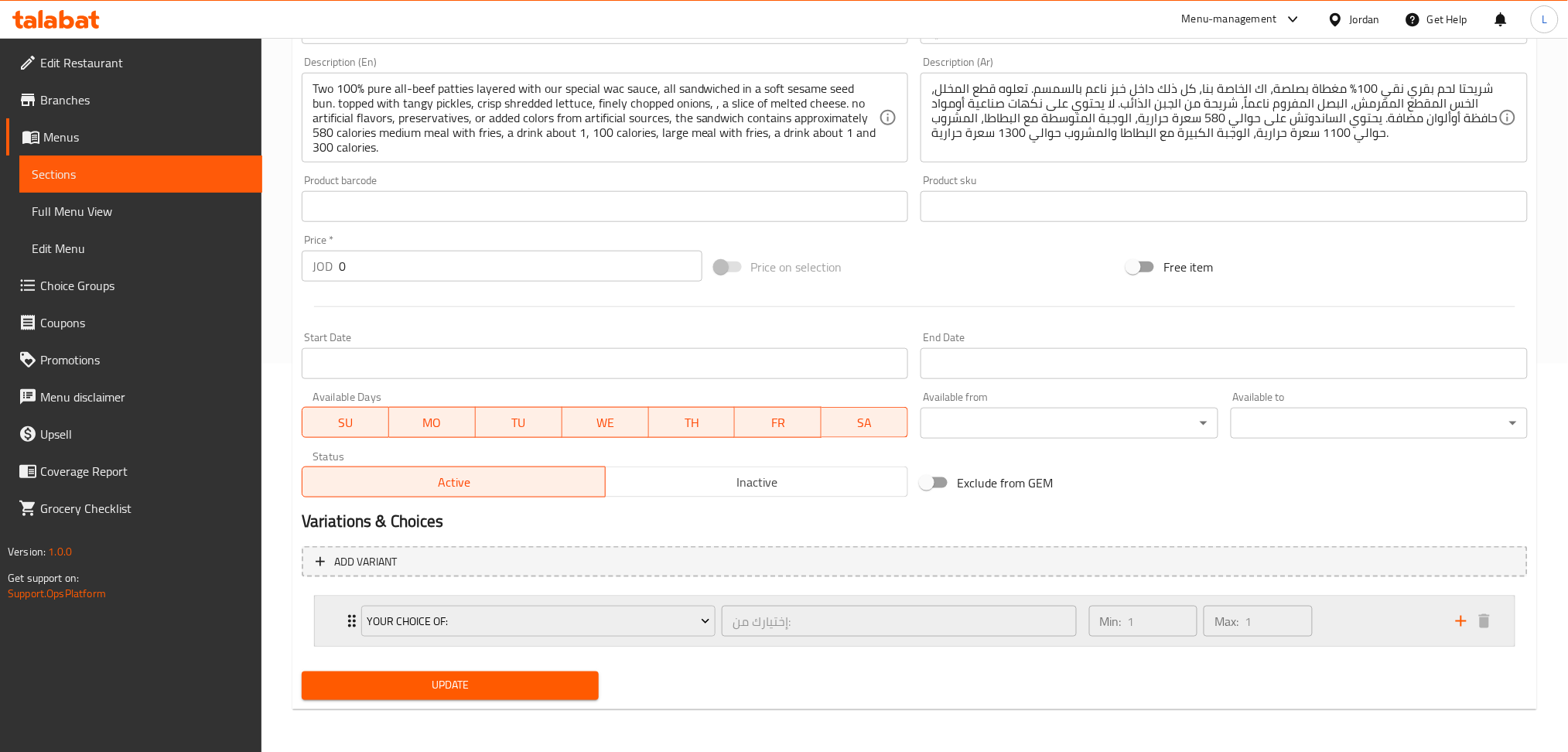
click at [332, 631] on div "Your Choice Of: إختيارك من: ​ Min: 1 ​ Max: 1 ​" at bounding box center [914, 621] width 1200 height 50
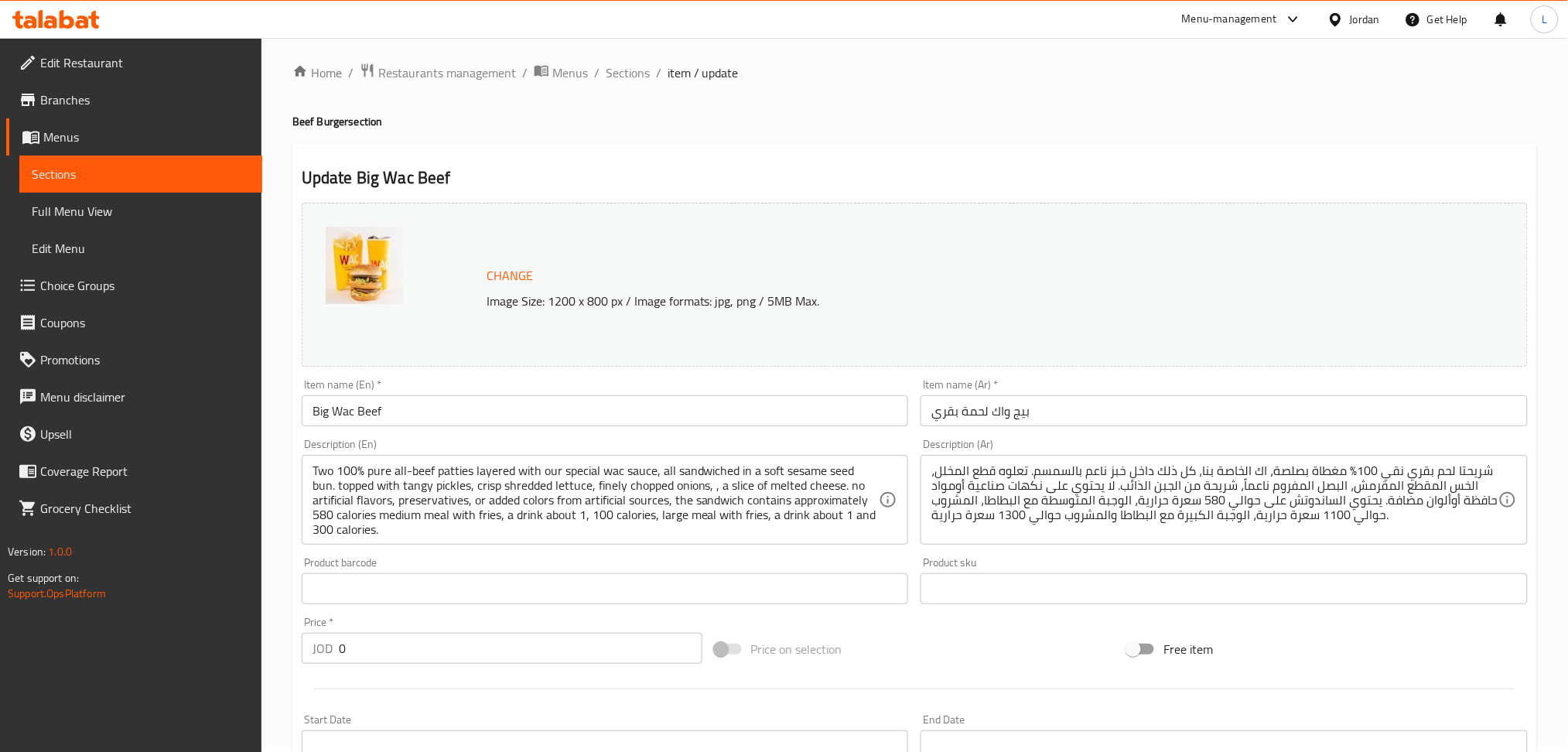
scroll to position [0, 0]
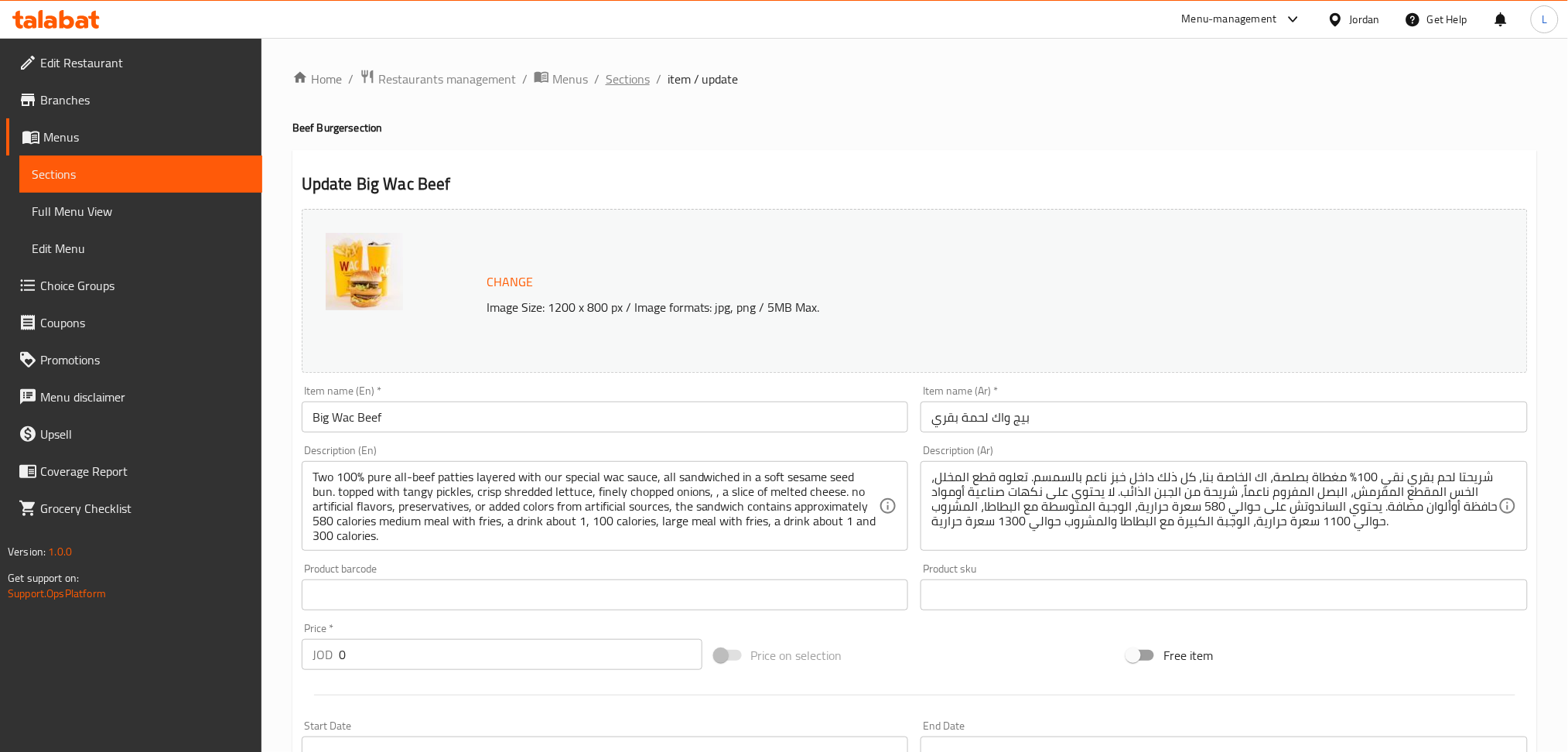
click at [611, 80] on span "Sections" at bounding box center [628, 79] width 44 height 19
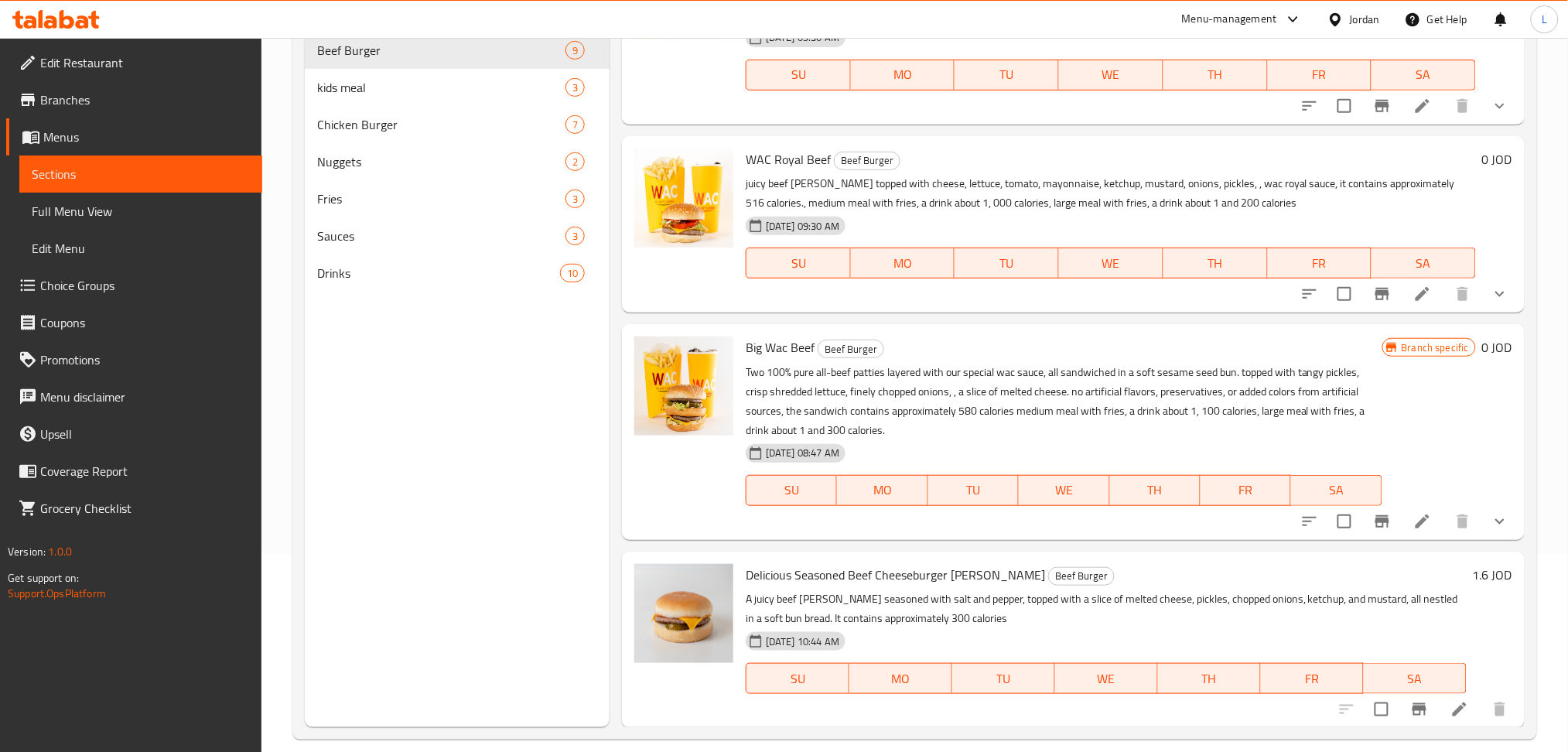
scroll to position [206, 0]
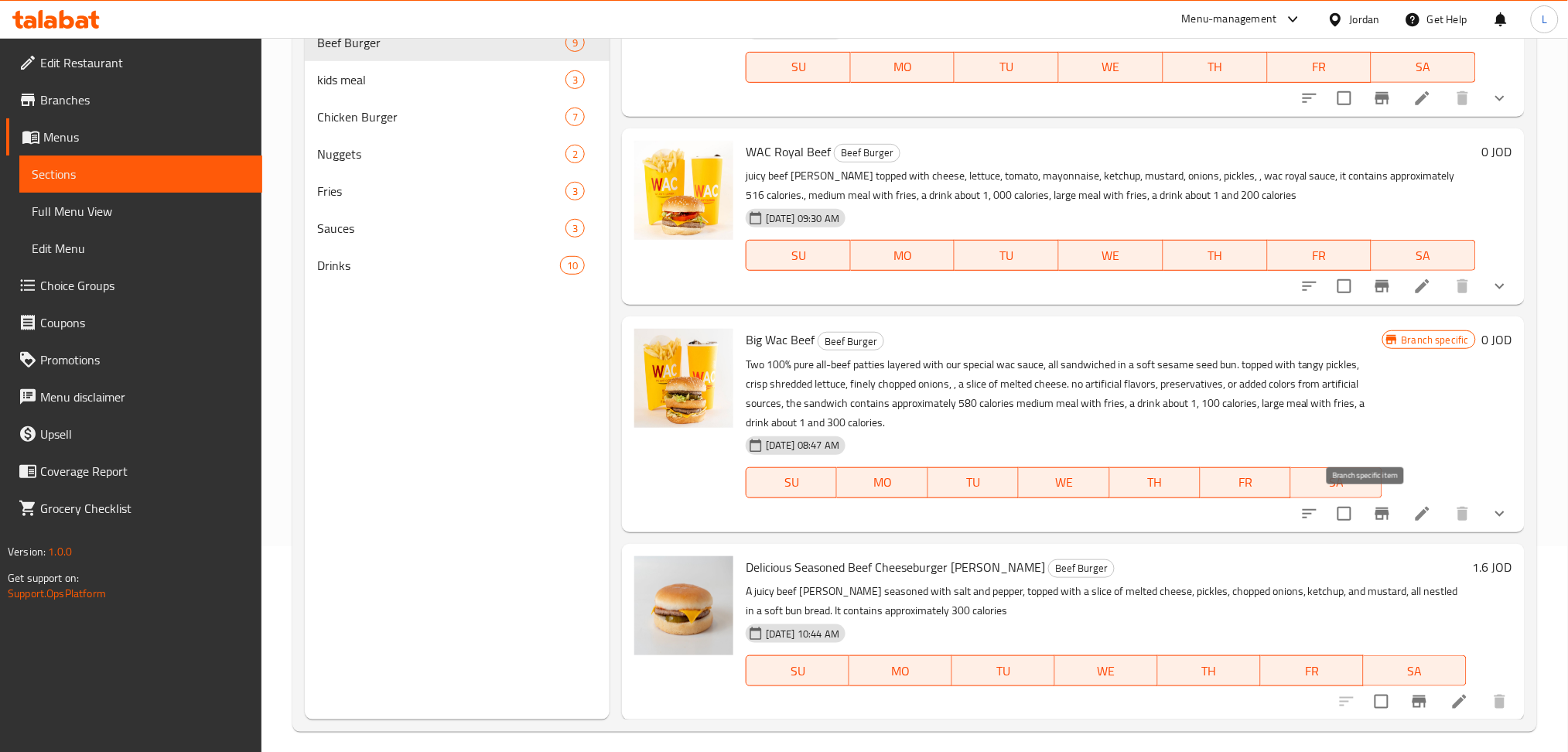
click at [1379, 519] on button "Branch-specific-item" at bounding box center [1382, 513] width 37 height 37
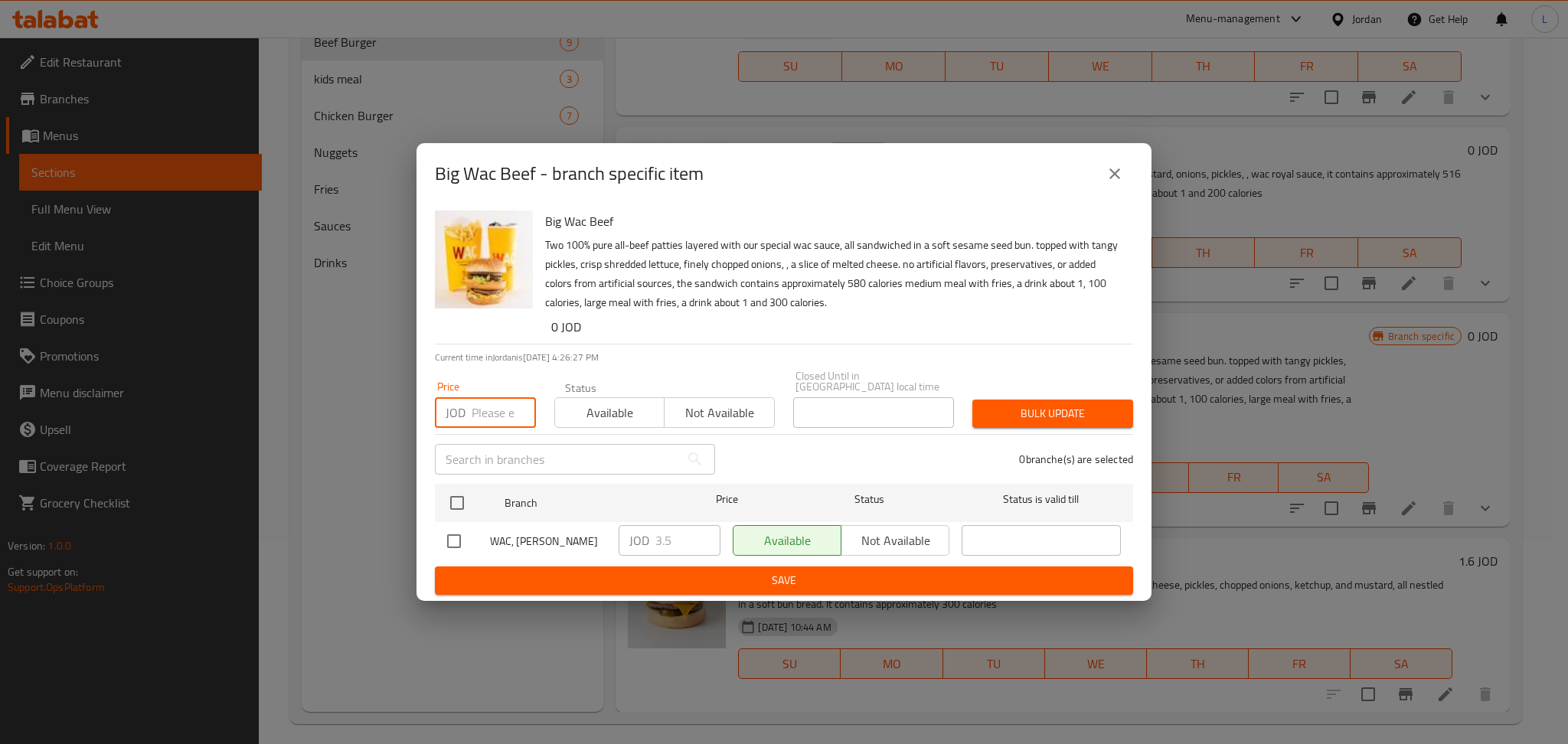
click at [500, 407] on input "number" at bounding box center [504, 412] width 65 height 30
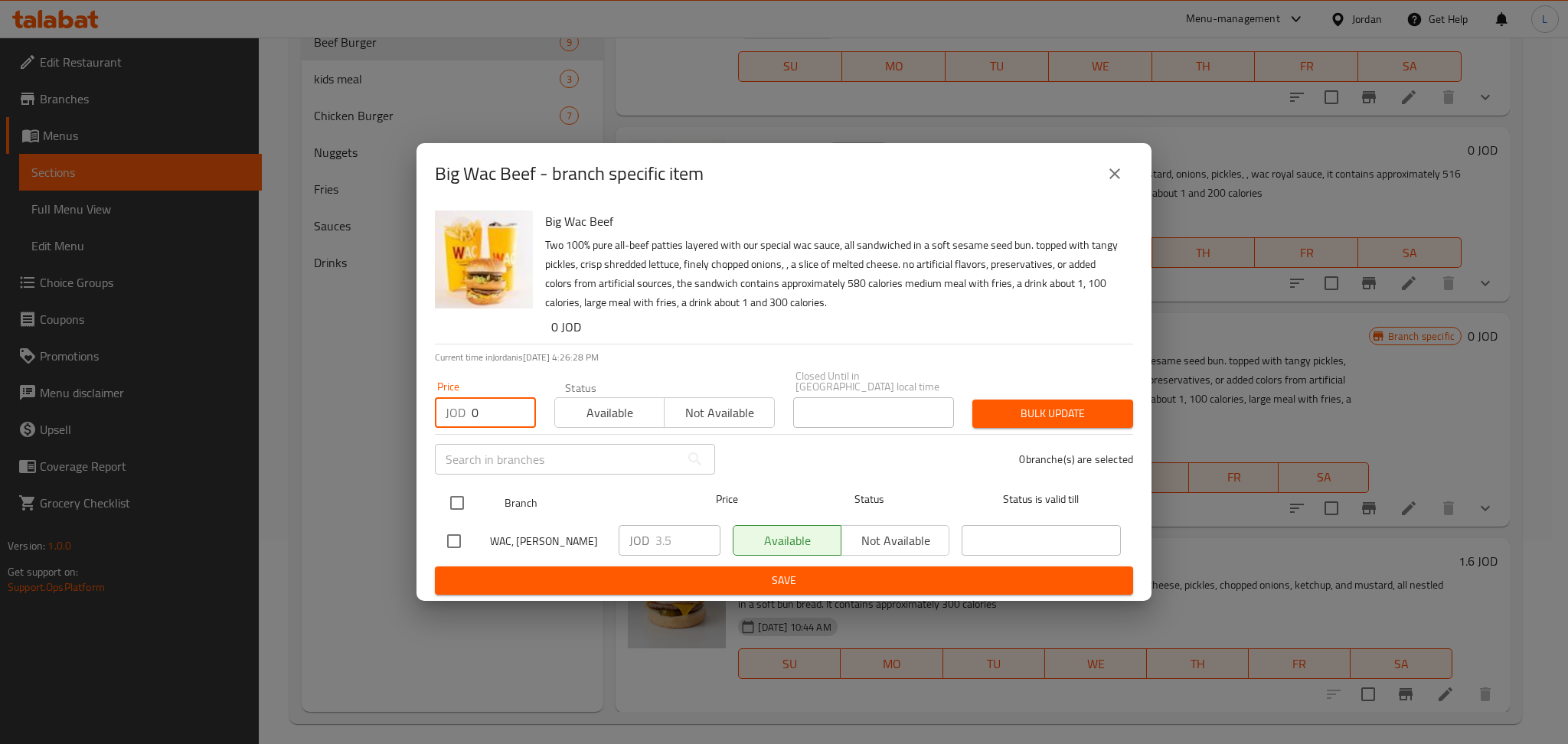
type input "0"
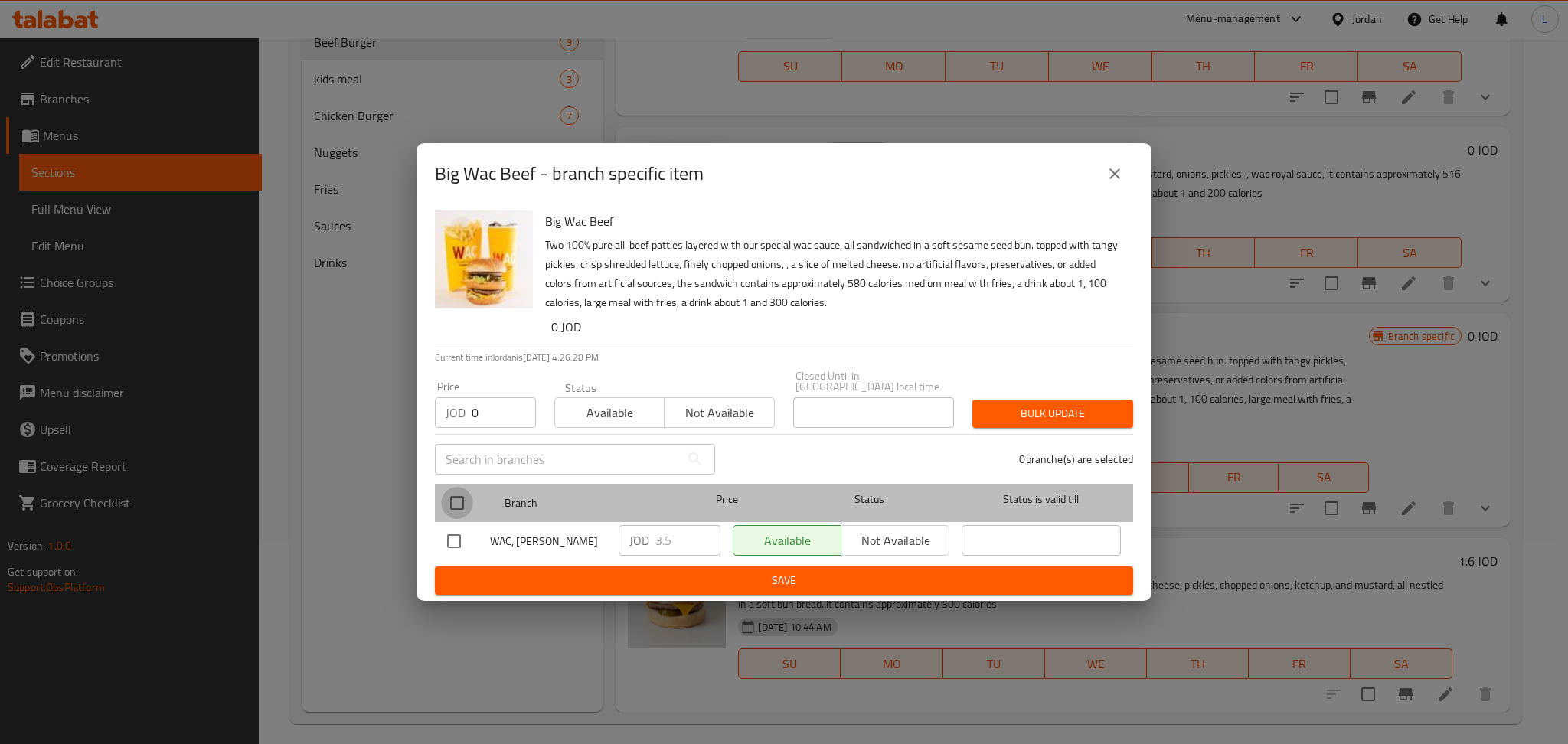
click at [461, 503] on input "checkbox" at bounding box center [456, 502] width 32 height 32
checkbox input "true"
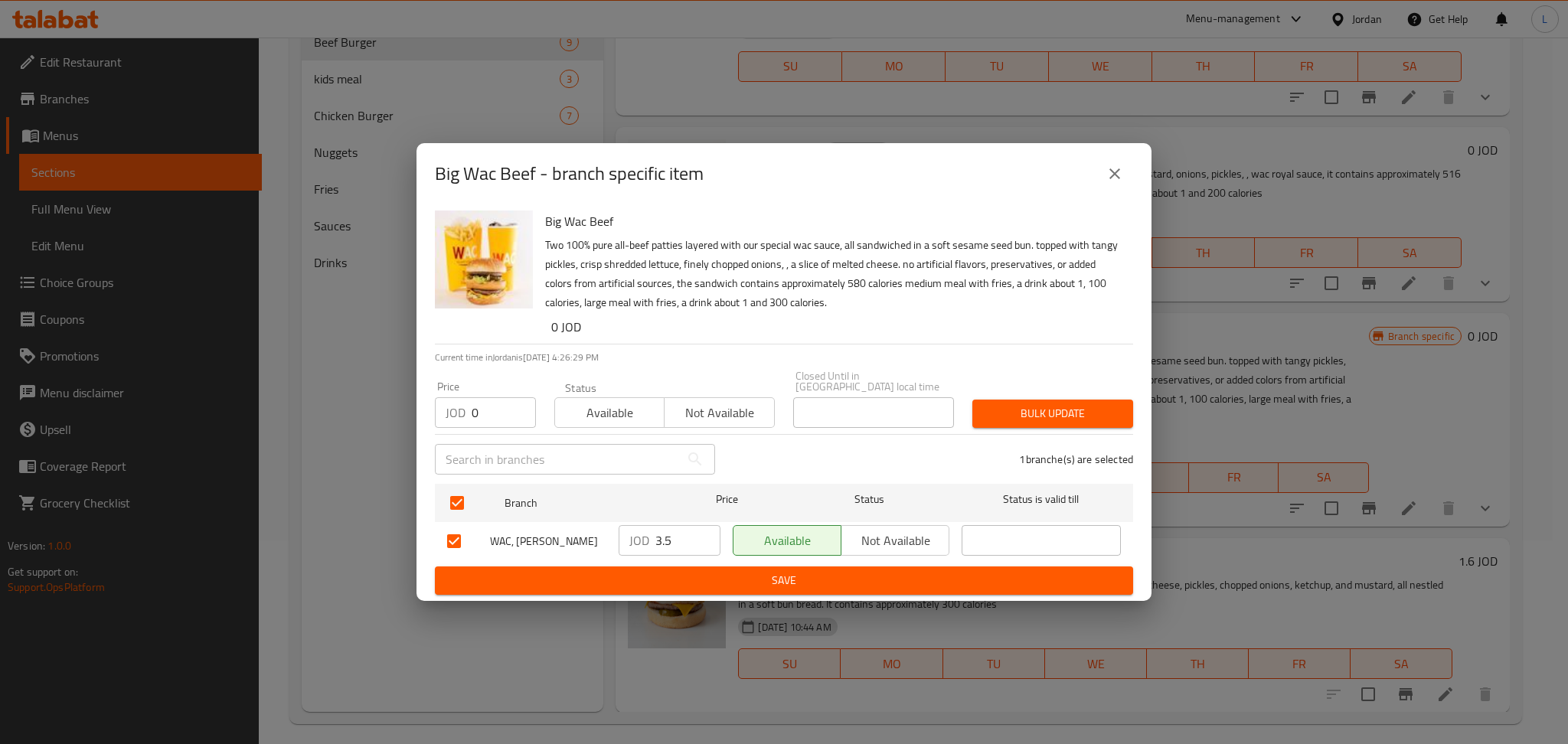
click at [1001, 412] on span "Bulk update" at bounding box center [1052, 414] width 136 height 19
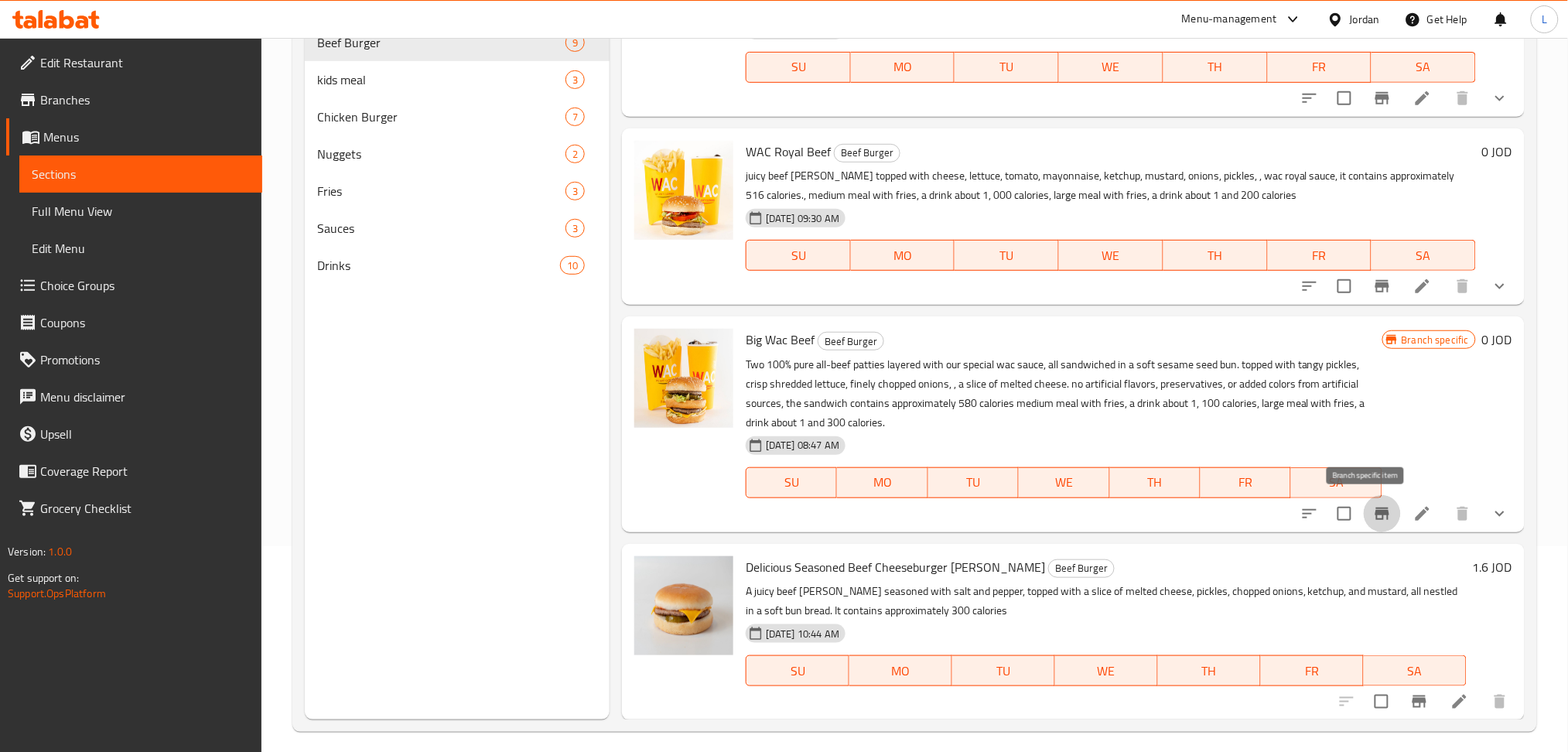
click at [1373, 521] on icon "Branch-specific-item" at bounding box center [1383, 514] width 19 height 19
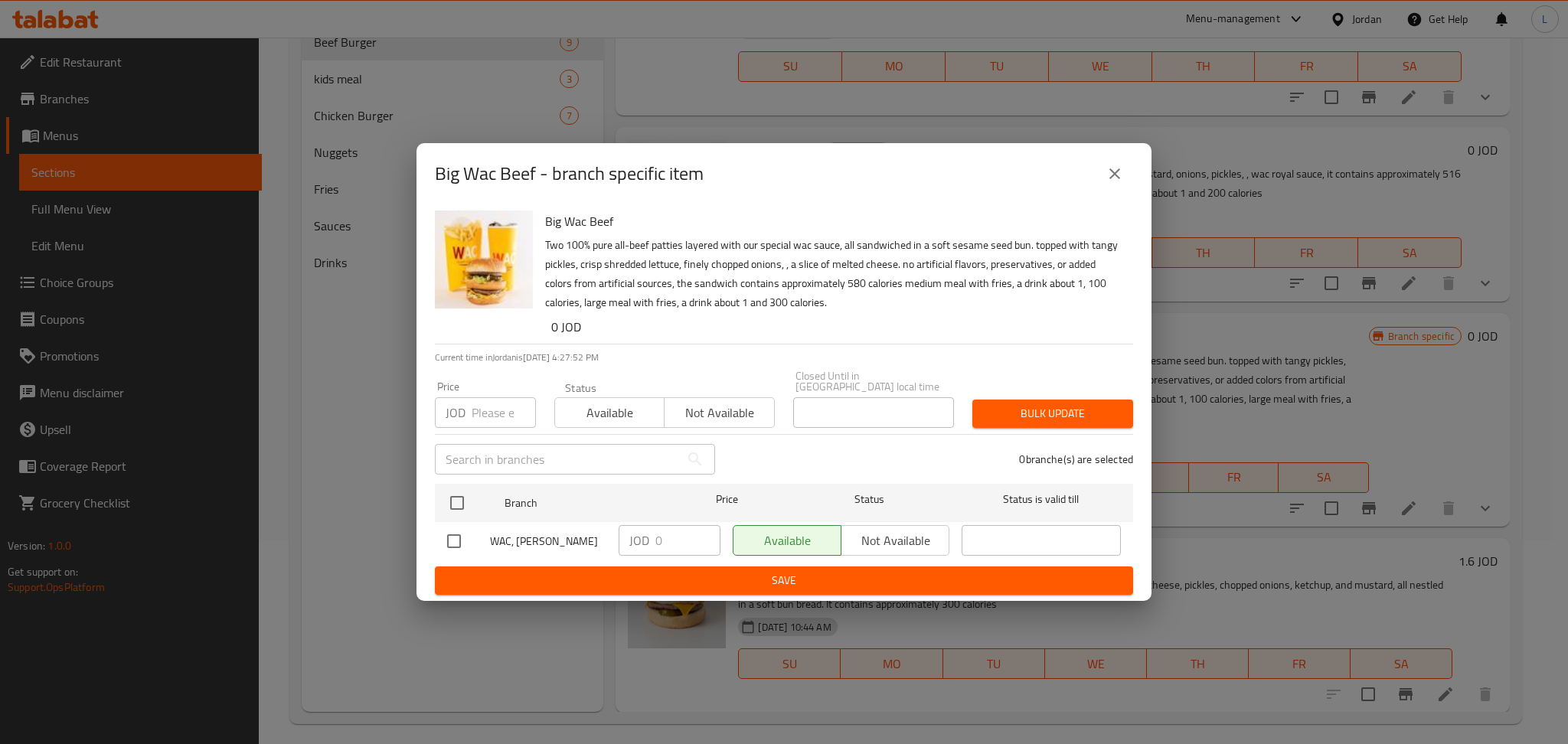
click at [1115, 179] on icon "close" at bounding box center [1115, 174] width 11 height 11
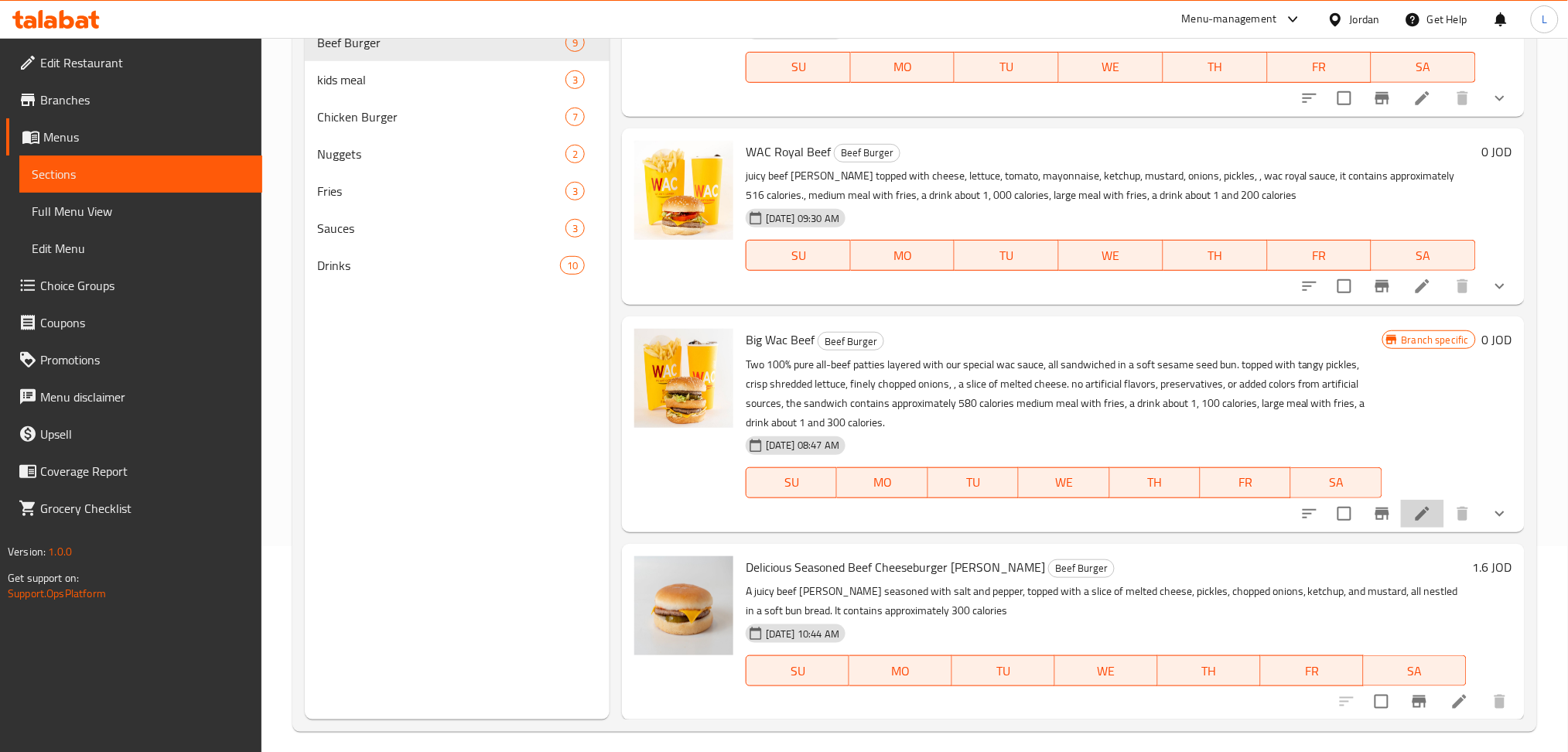
click at [1401, 501] on li at bounding box center [1422, 513] width 43 height 28
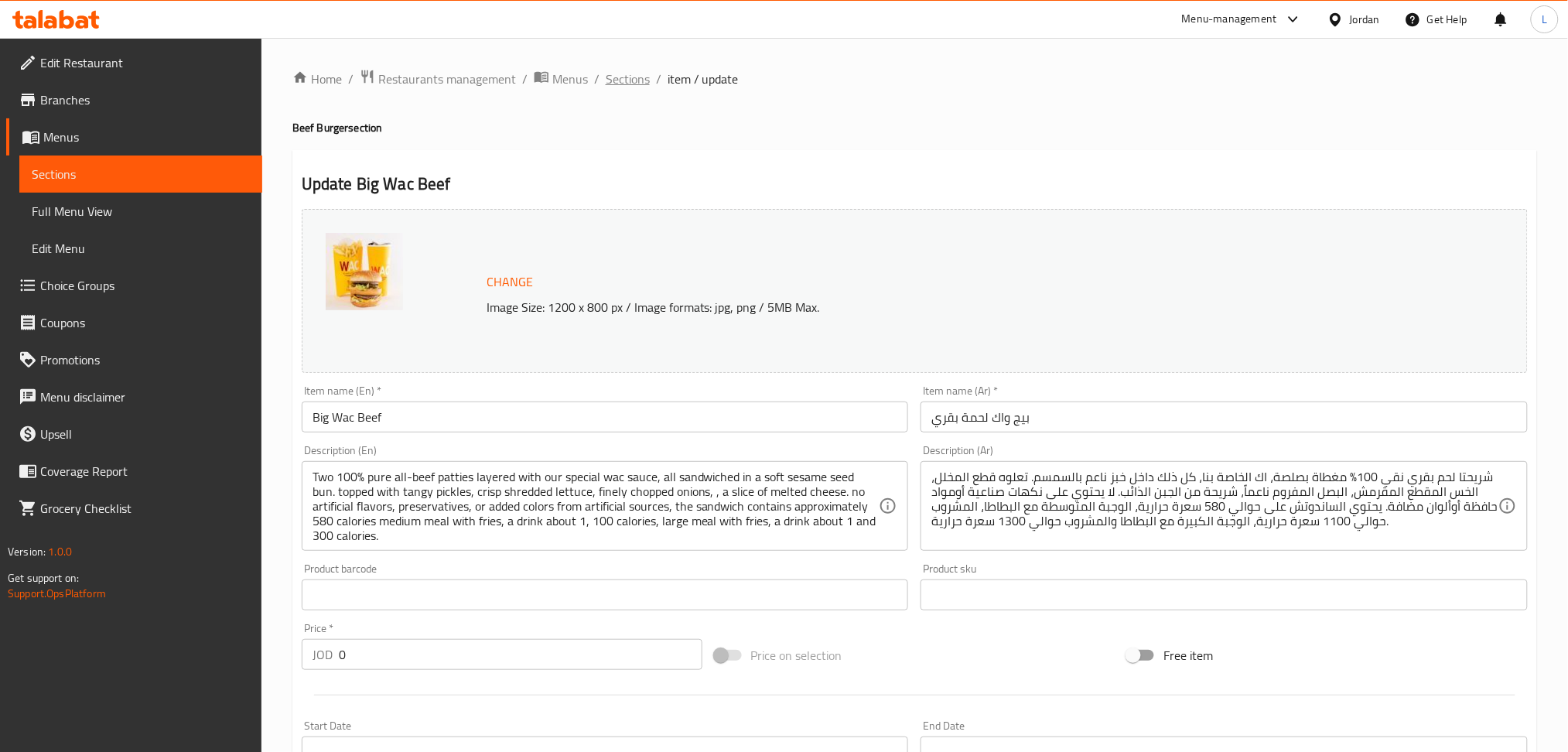
click at [623, 83] on span "Sections" at bounding box center [628, 79] width 44 height 19
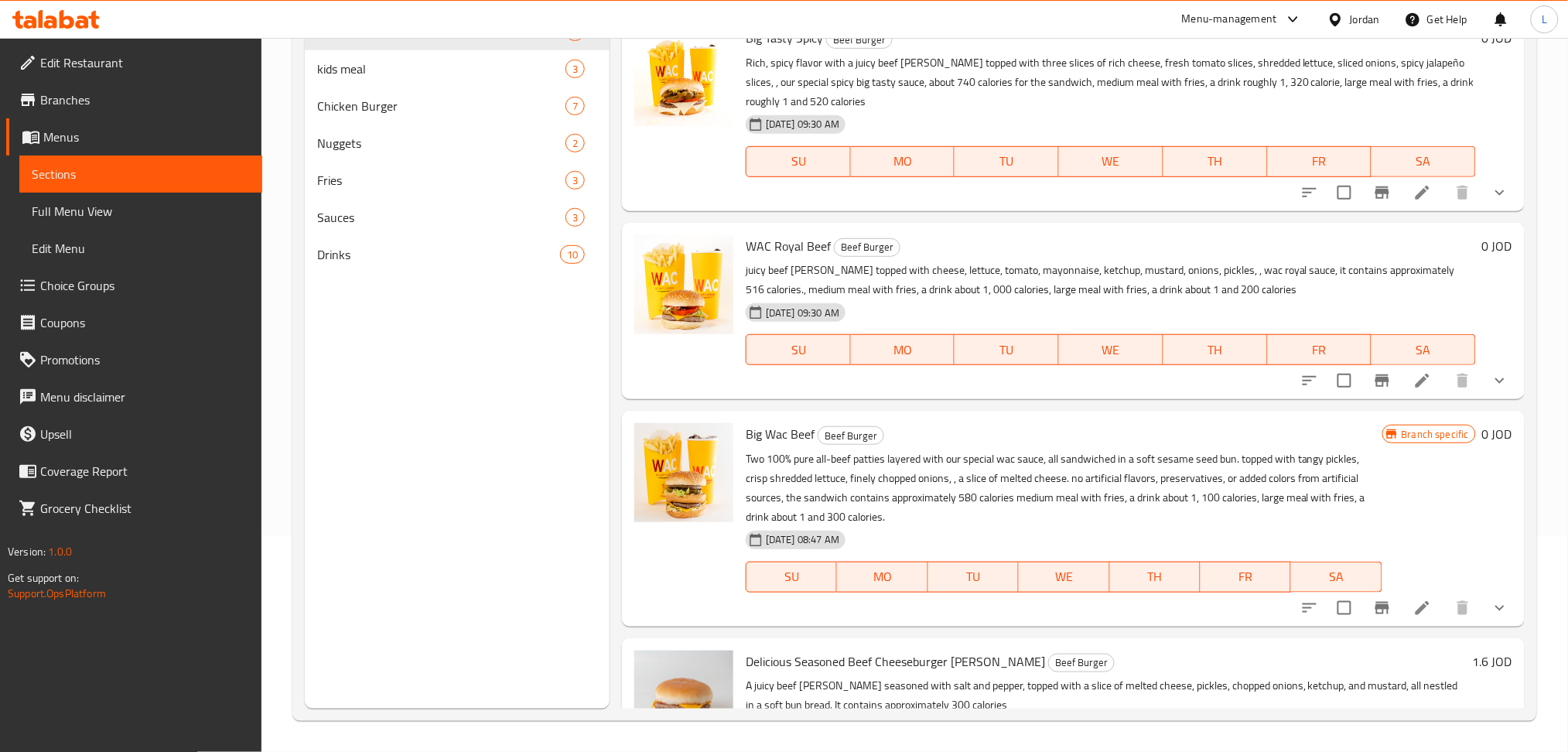
scroll to position [1055, 0]
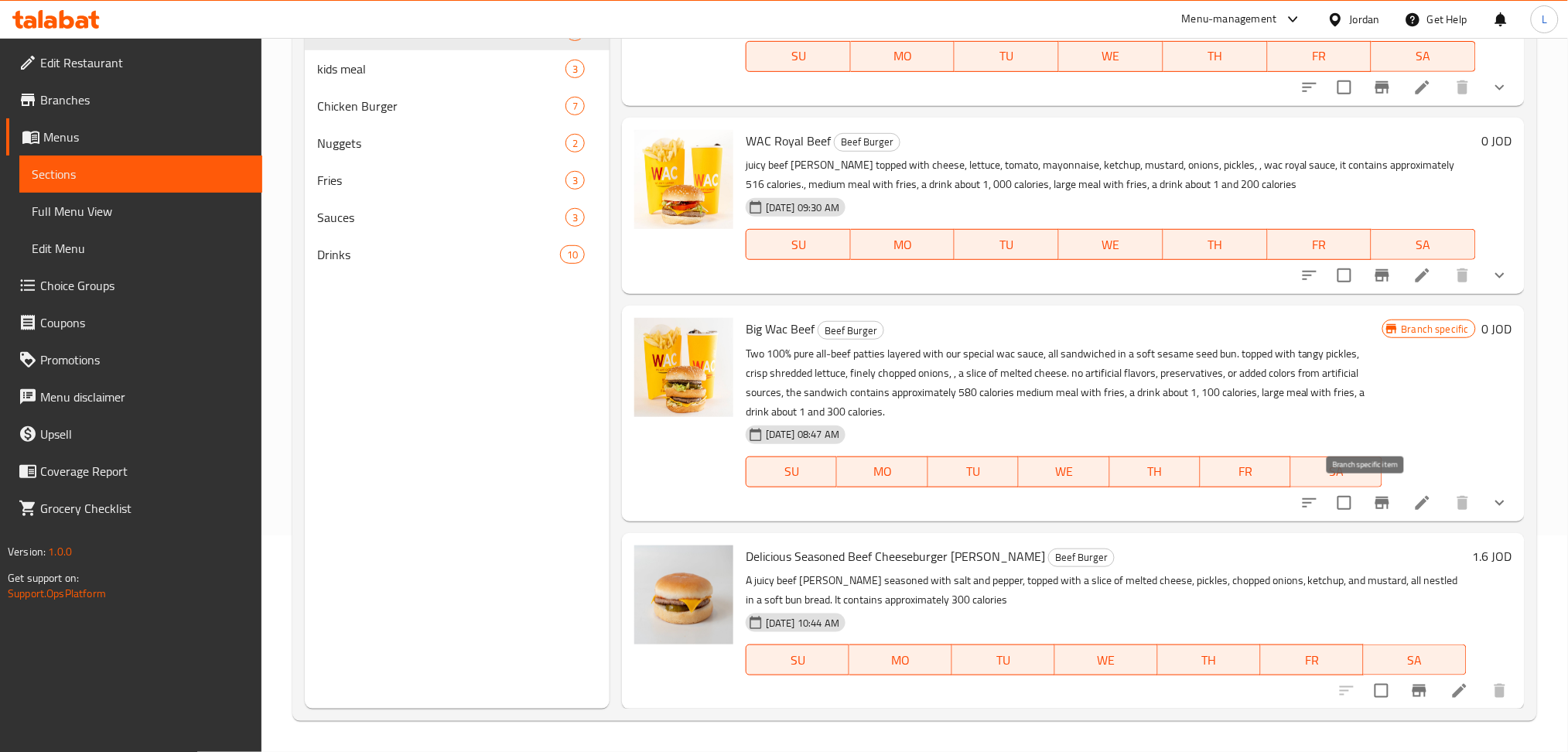
click at [1370, 512] on button "Branch-specific-item" at bounding box center [1382, 502] width 37 height 37
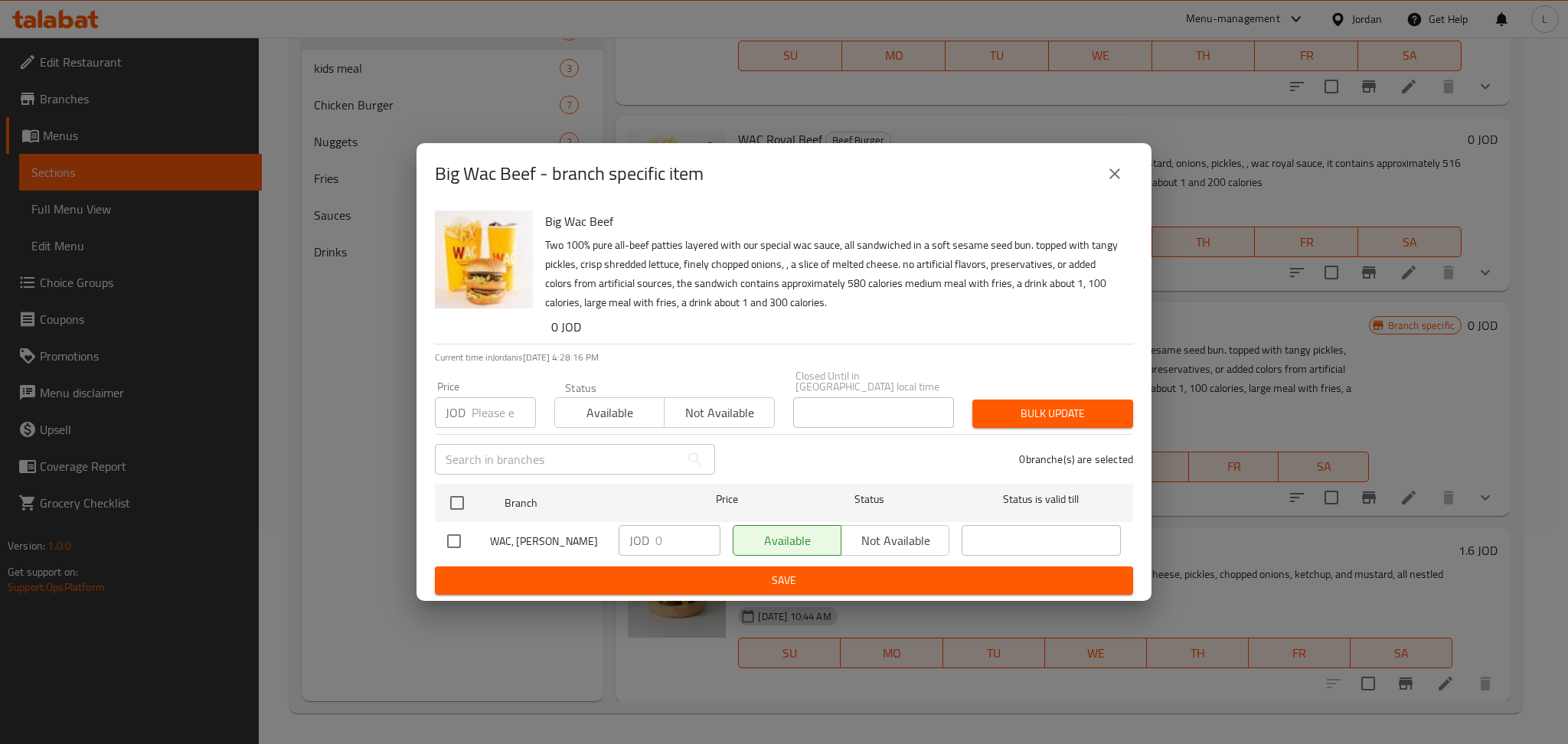
click at [1103, 183] on button "close" at bounding box center [1114, 173] width 37 height 37
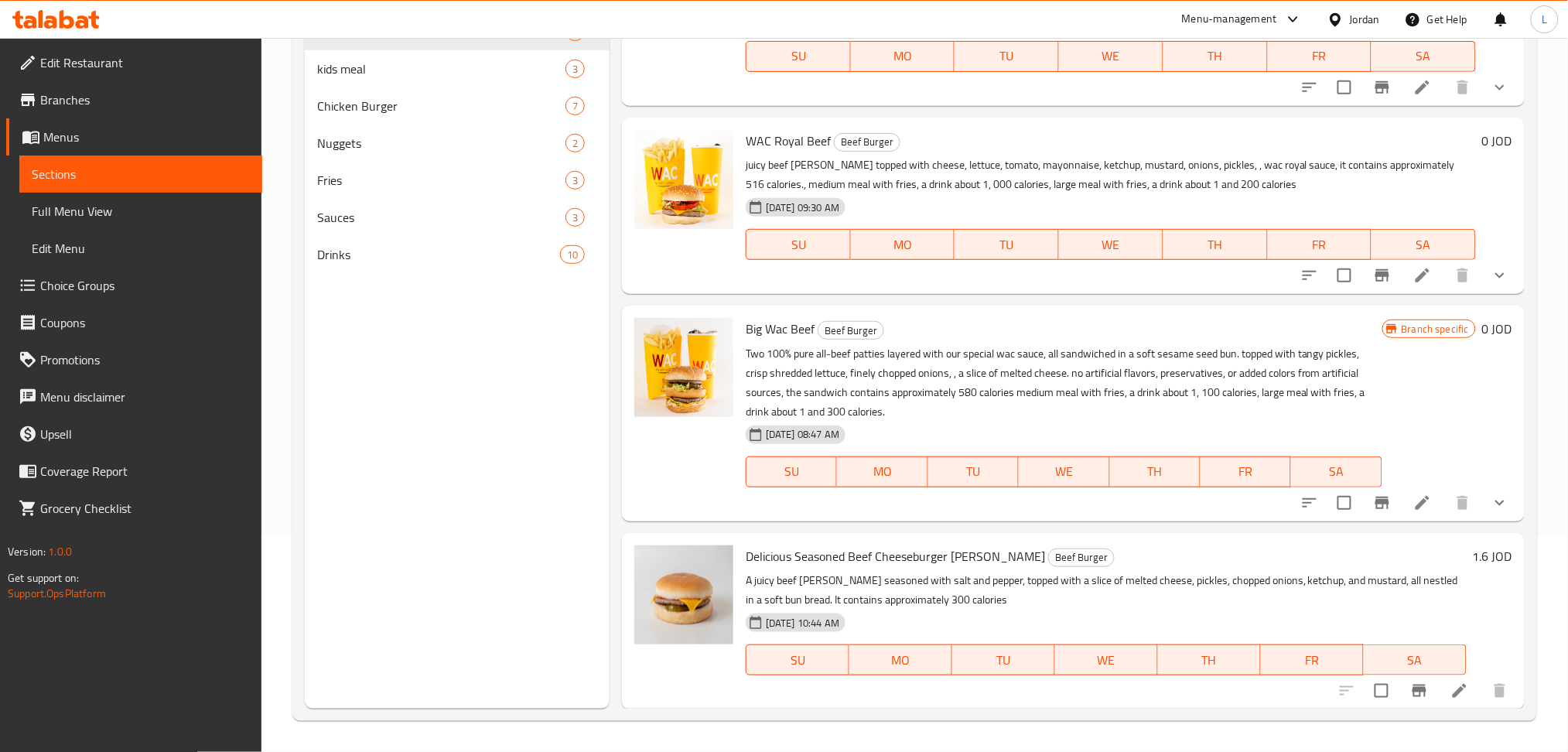
click at [1491, 507] on icon "show more" at bounding box center [1500, 503] width 19 height 19
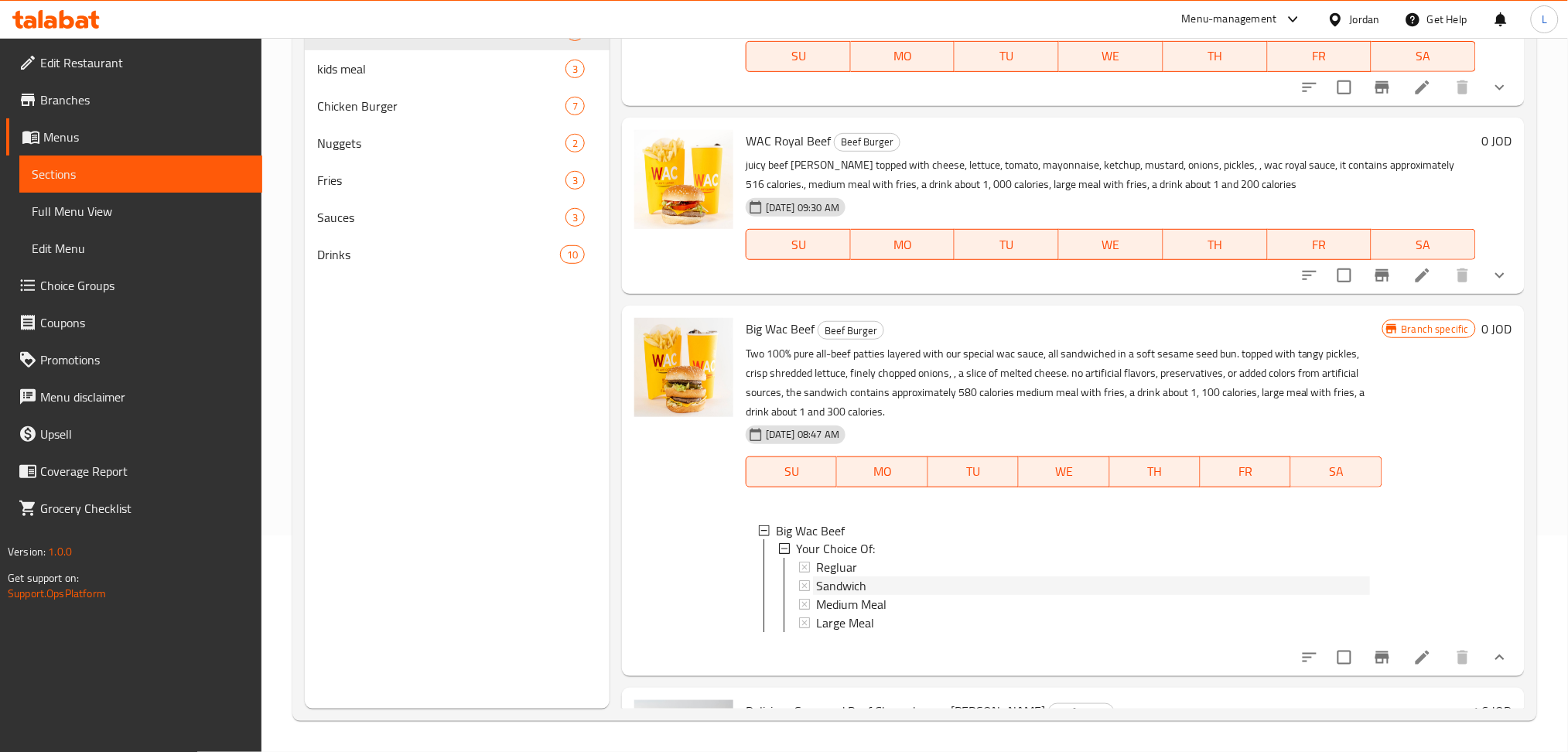
click at [924, 578] on div "Sandwich" at bounding box center [1093, 587] width 554 height 19
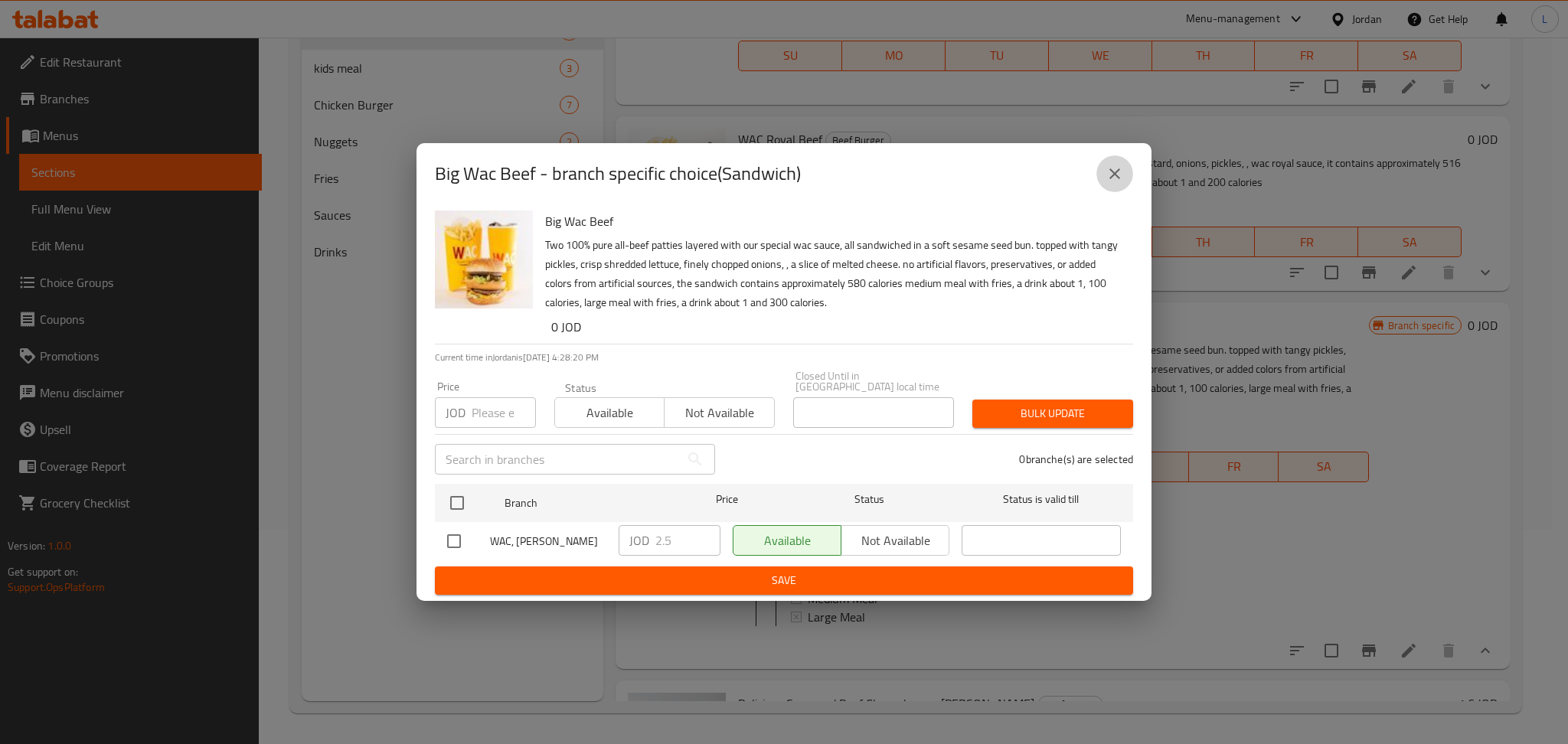
click at [1109, 183] on icon "close" at bounding box center [1115, 174] width 19 height 19
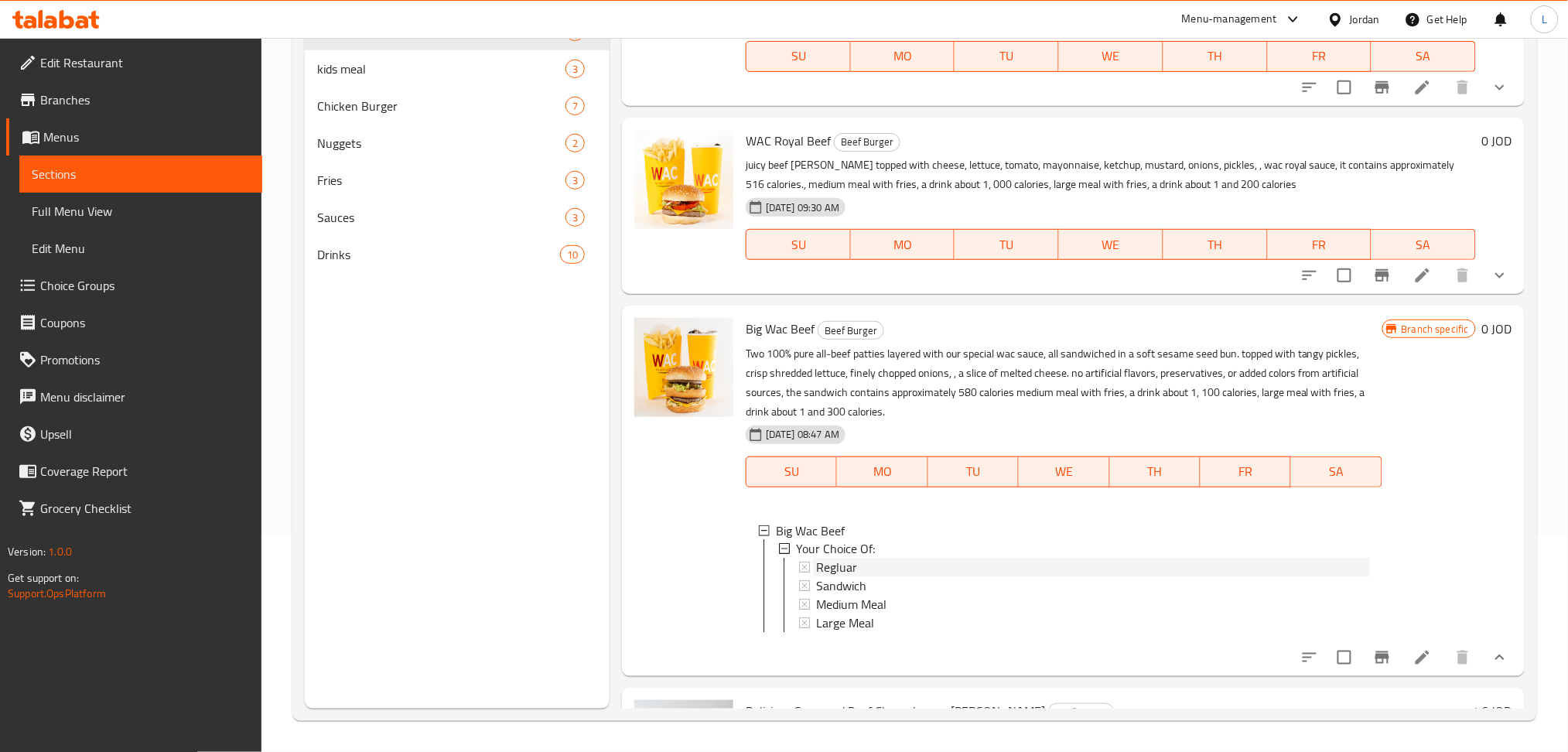
click at [835, 568] on span "Regluar" at bounding box center [837, 568] width 41 height 19
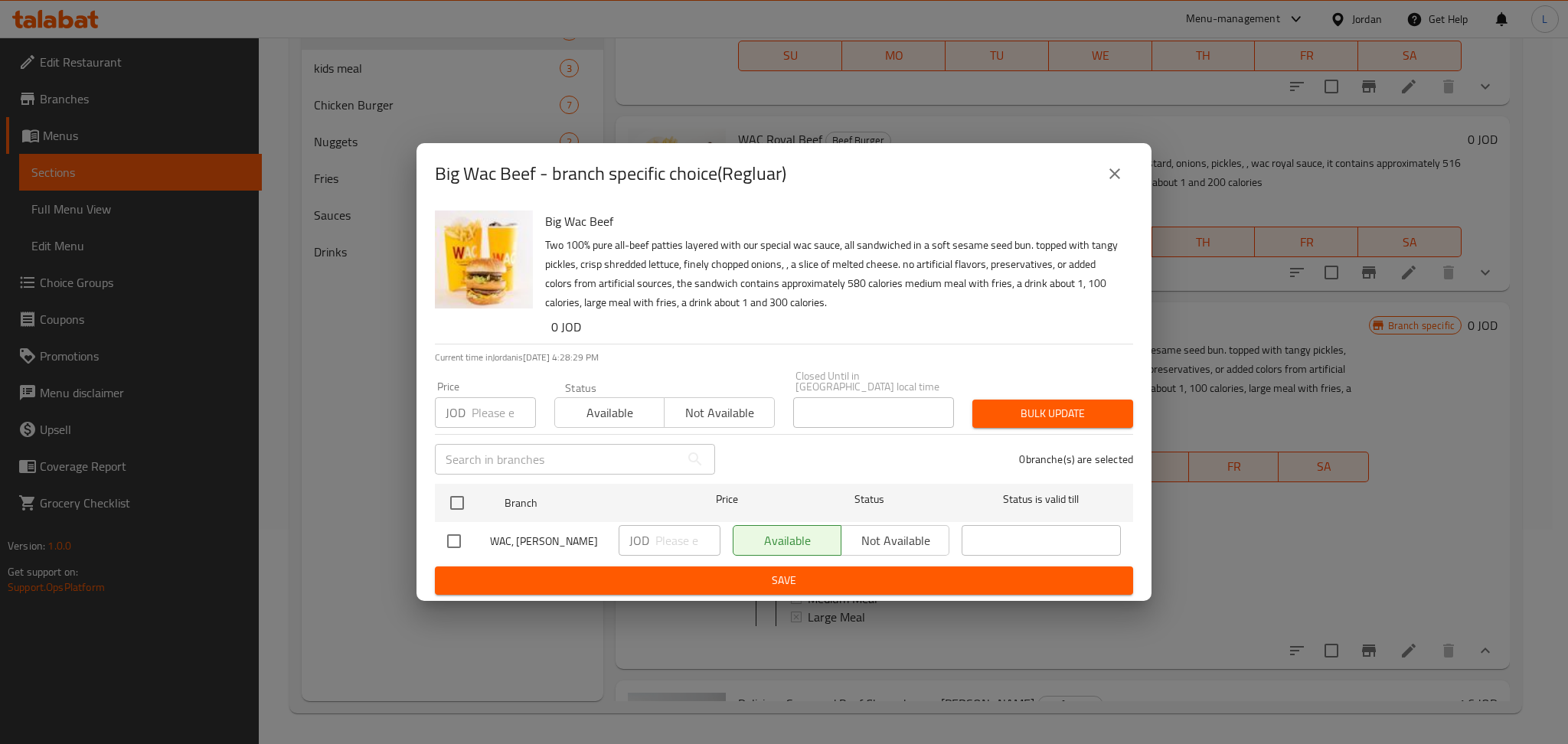
click at [1122, 183] on icon "close" at bounding box center [1115, 174] width 19 height 19
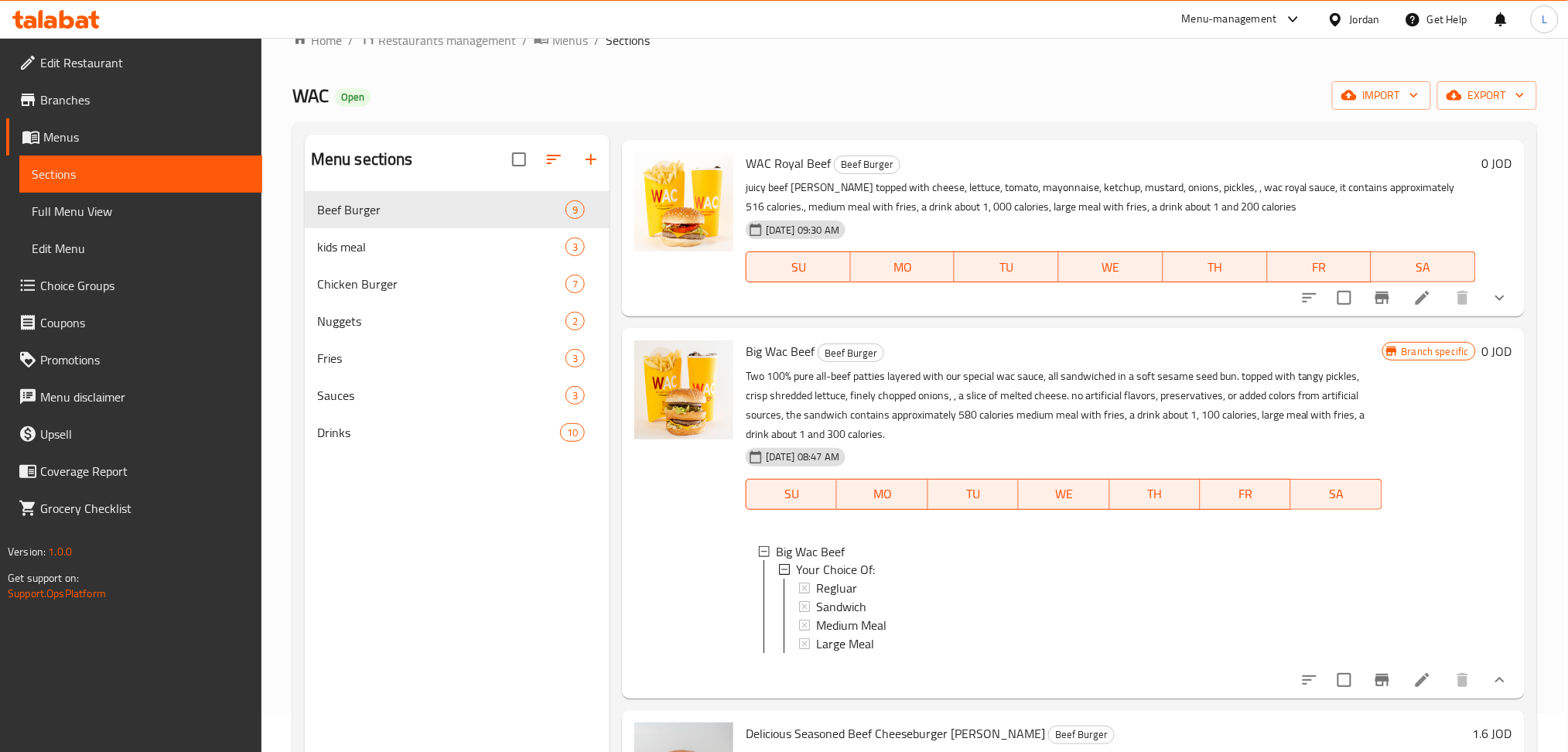
scroll to position [103, 0]
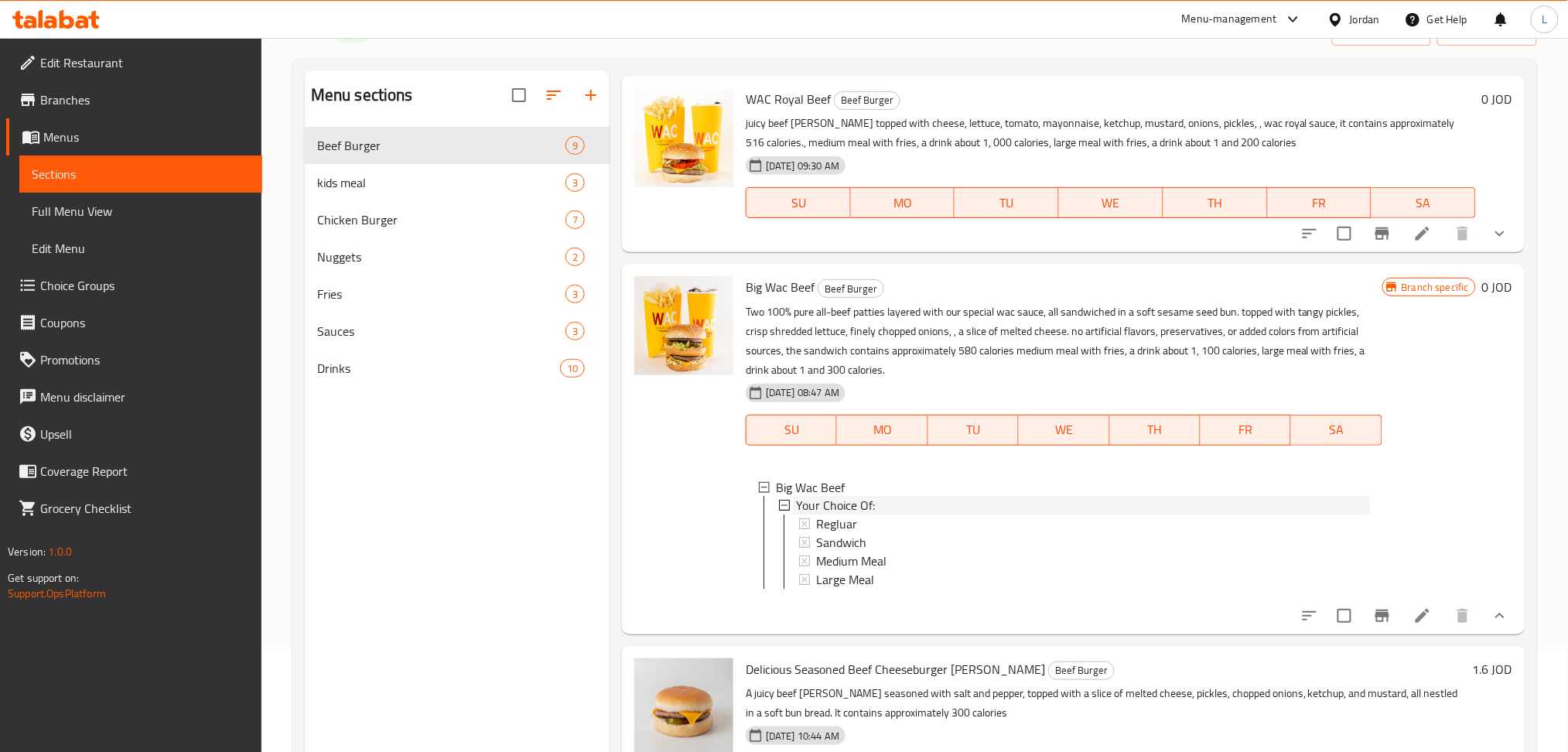
click at [806, 497] on span "Your Choice Of:" at bounding box center [835, 506] width 79 height 19
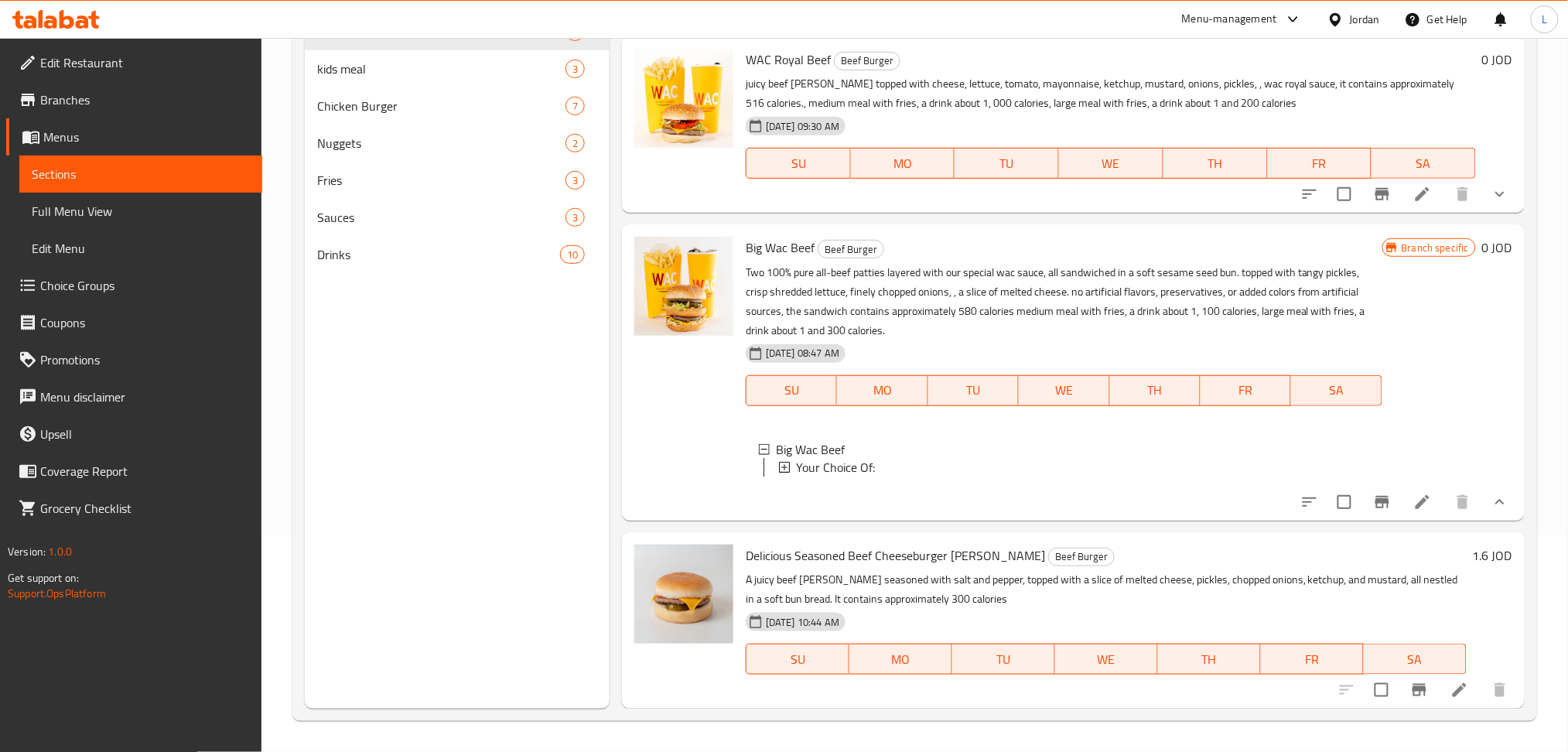
scroll to position [2, 0]
click at [648, 413] on div at bounding box center [684, 372] width 112 height 283
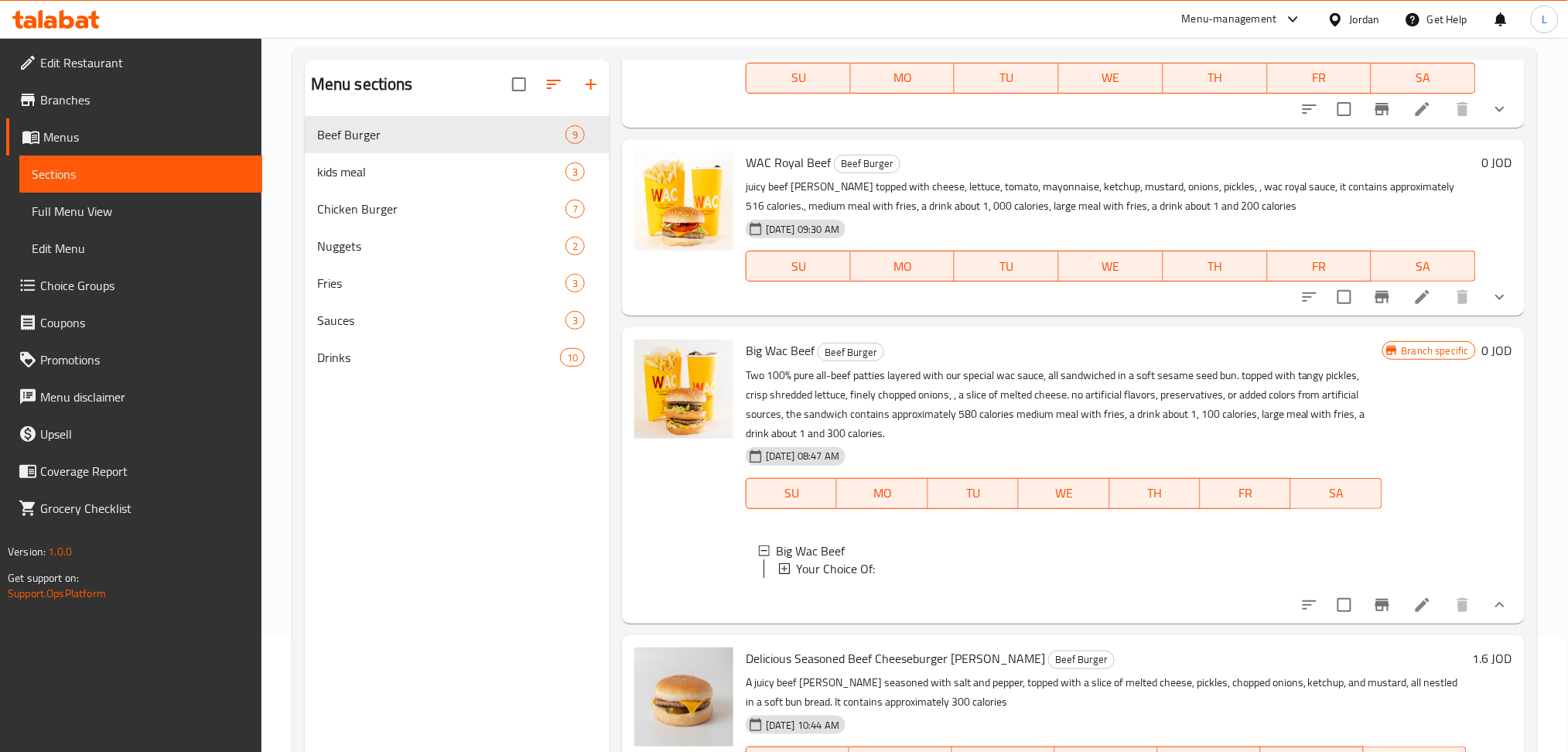
scroll to position [217, 0]
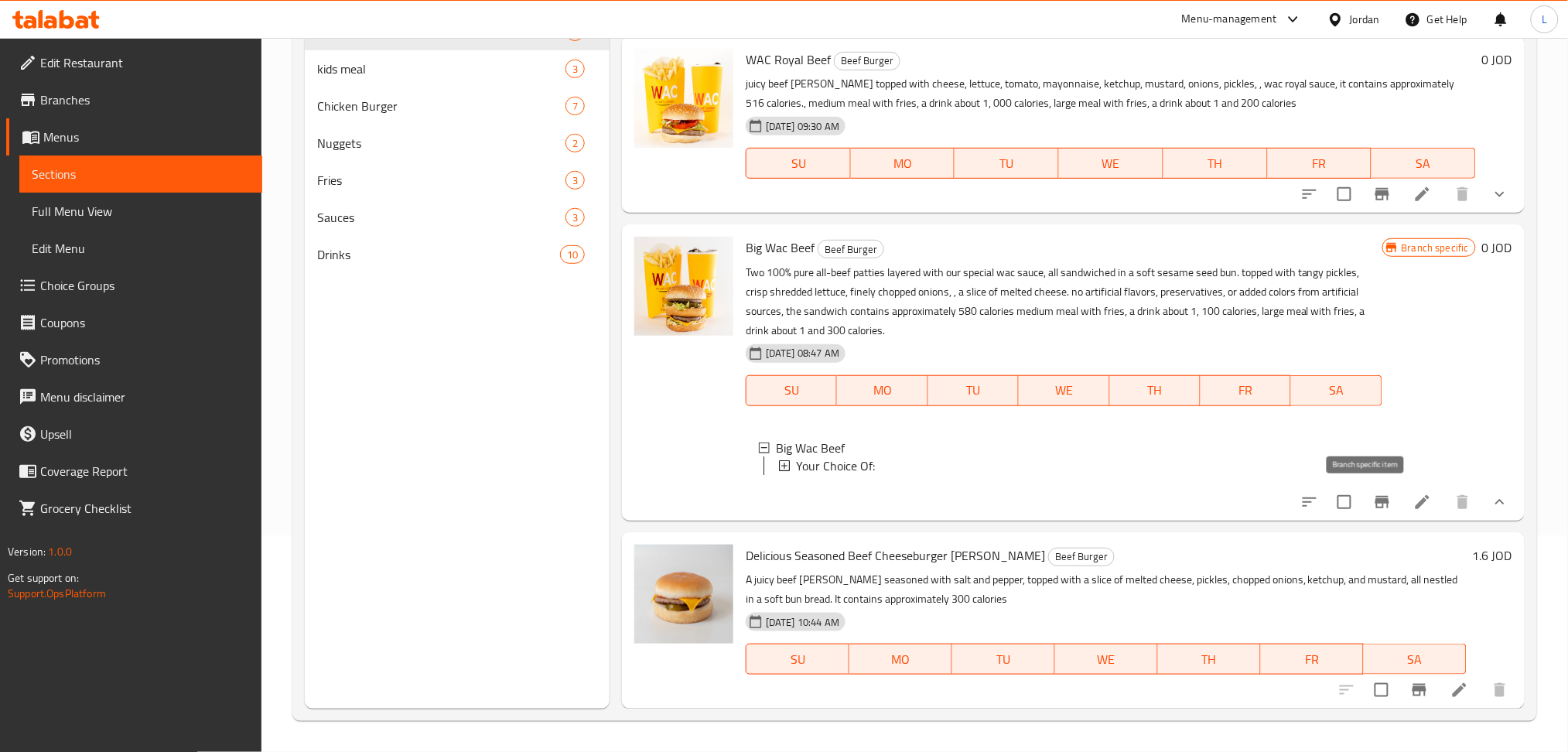
click at [1373, 505] on icon "Branch-specific-item" at bounding box center [1383, 502] width 19 height 19
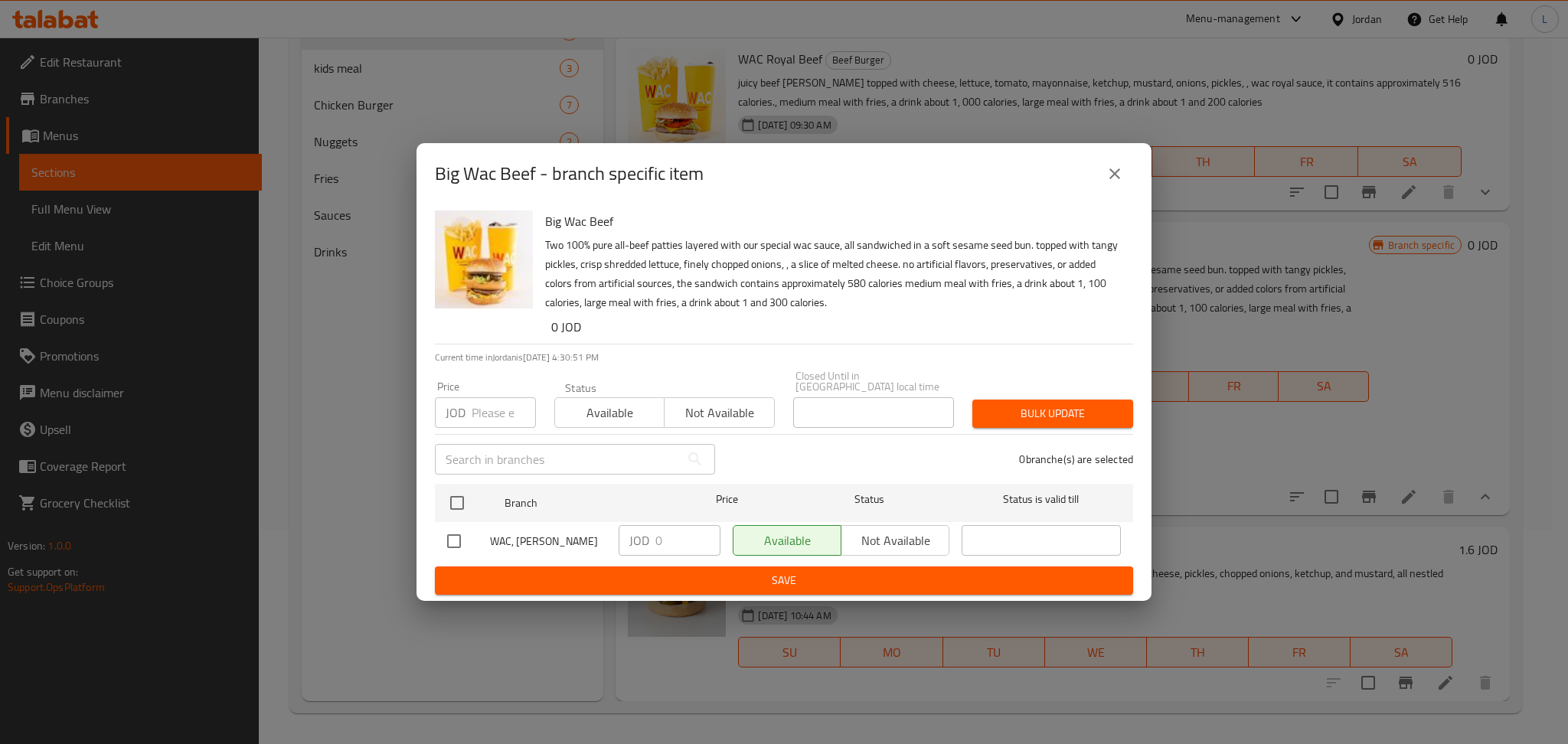
click at [1127, 180] on button "close" at bounding box center [1114, 173] width 37 height 37
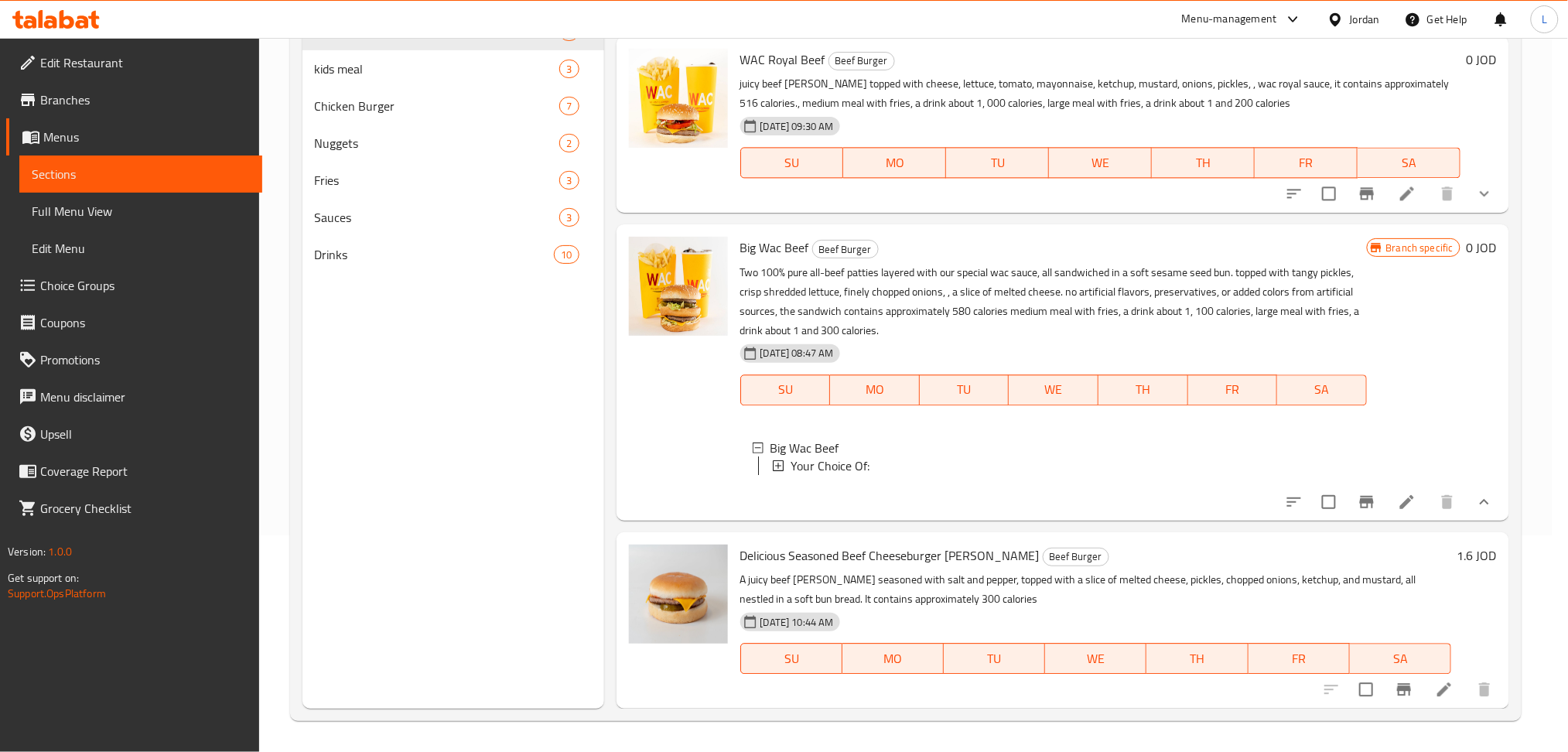
drag, startPoint x: 1139, startPoint y: 182, endPoint x: 1123, endPoint y: 192, distance: 18.9
click at [1125, 191] on div "WAC Royal Beef Beef Burger juicy beef [PERSON_NAME] topped with cheese, lettuce…" at bounding box center [1063, 124] width 892 height 177
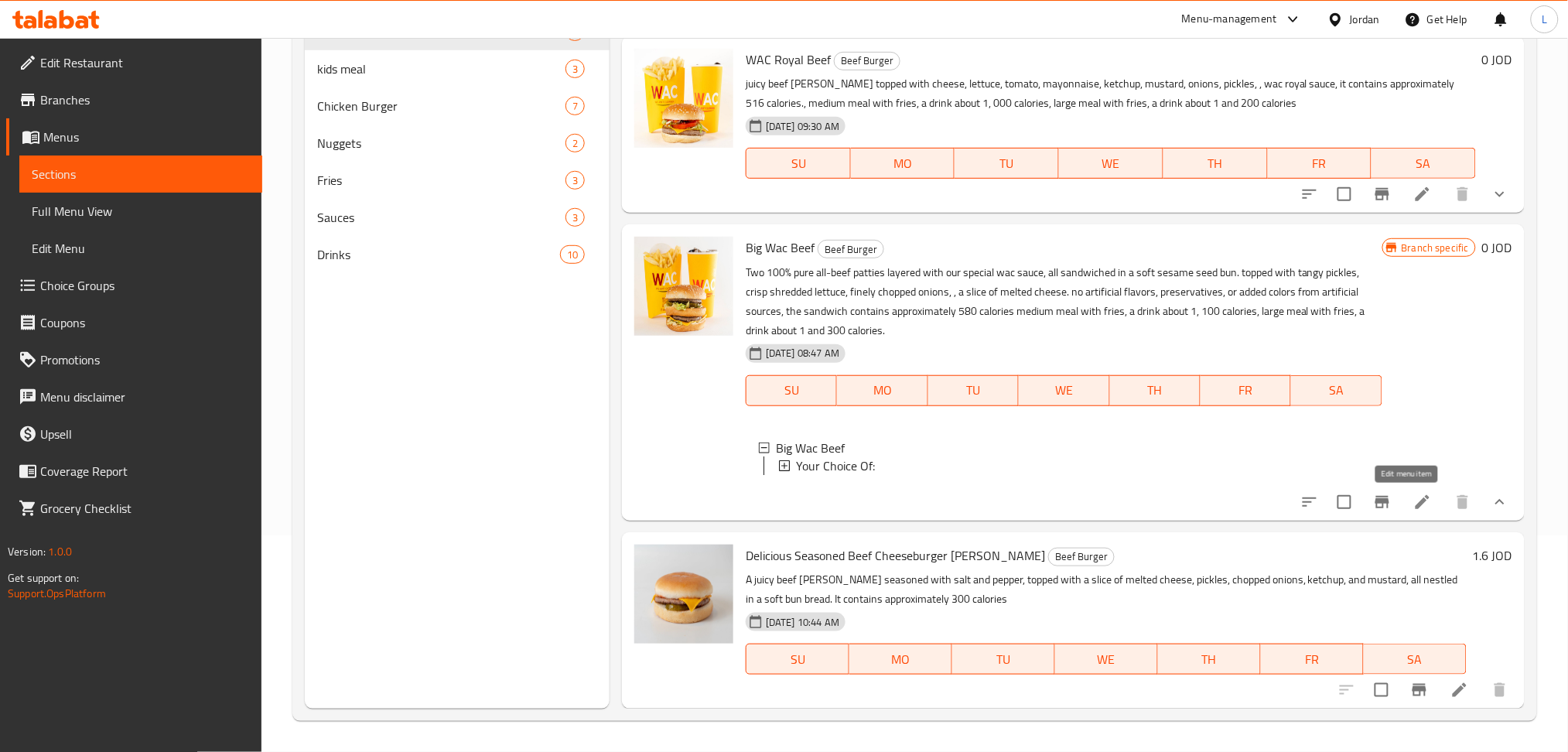
click at [1413, 496] on icon at bounding box center [1423, 502] width 19 height 19
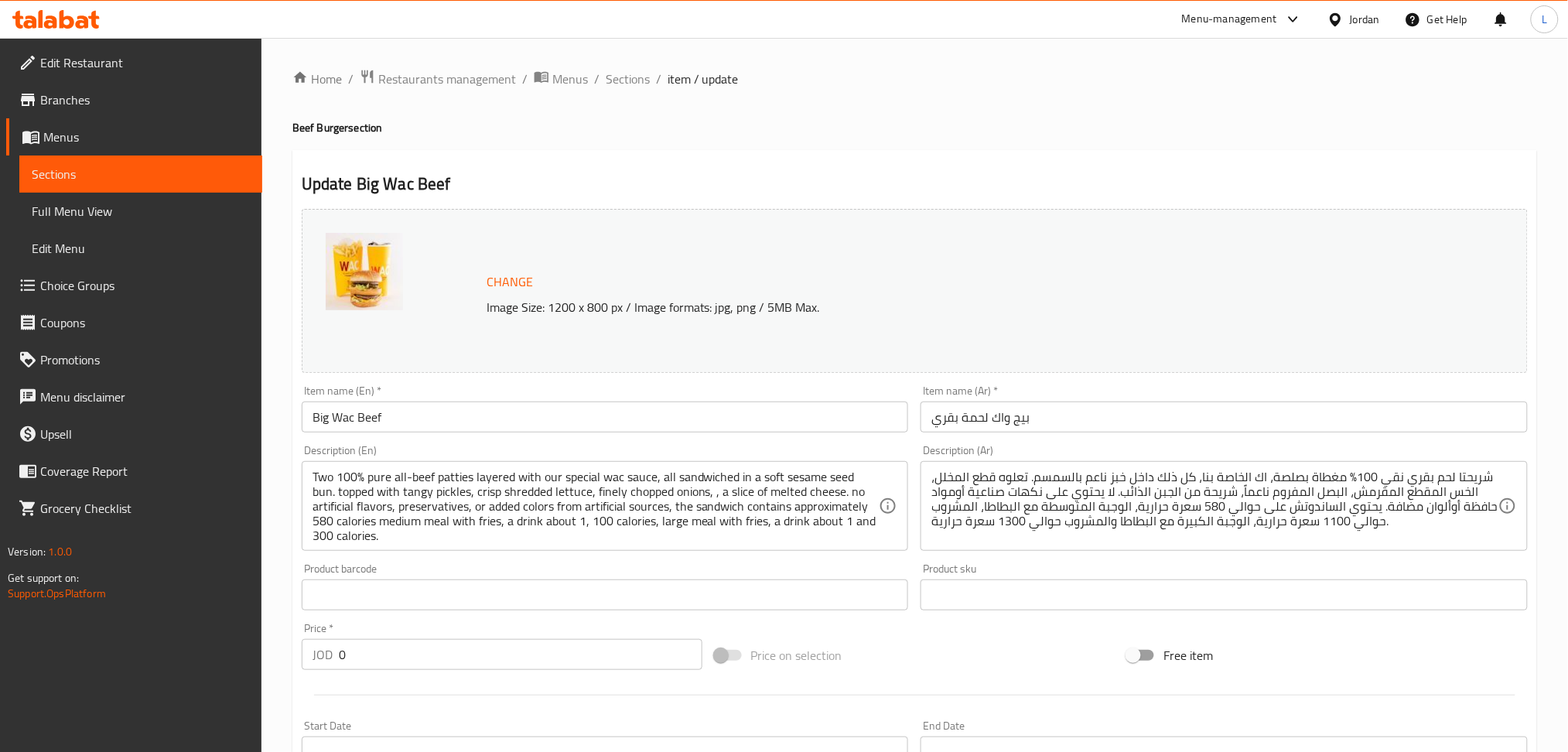
click at [405, 644] on input "0" at bounding box center [520, 654] width 364 height 31
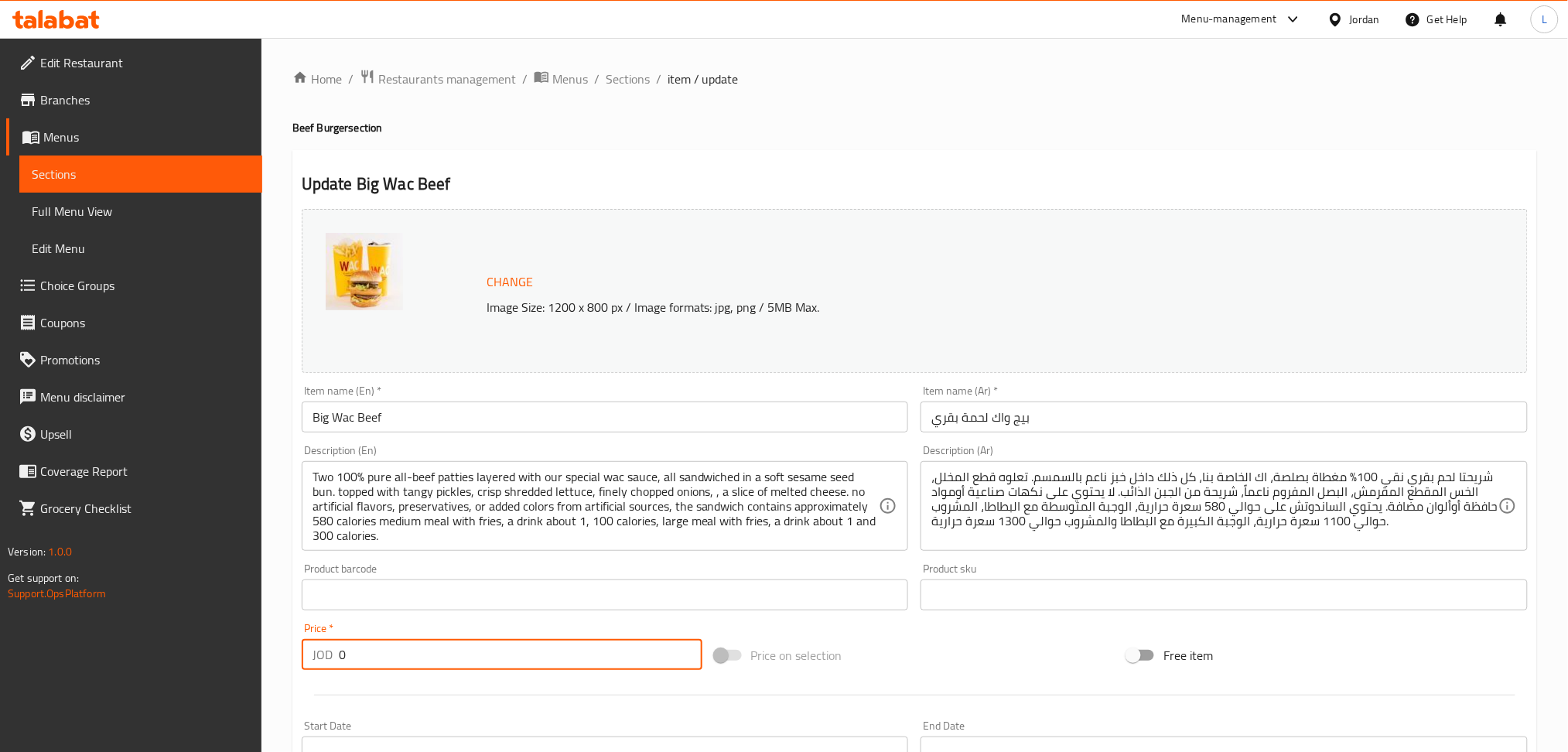
click at [405, 644] on input "0" at bounding box center [520, 654] width 364 height 31
type input "0"
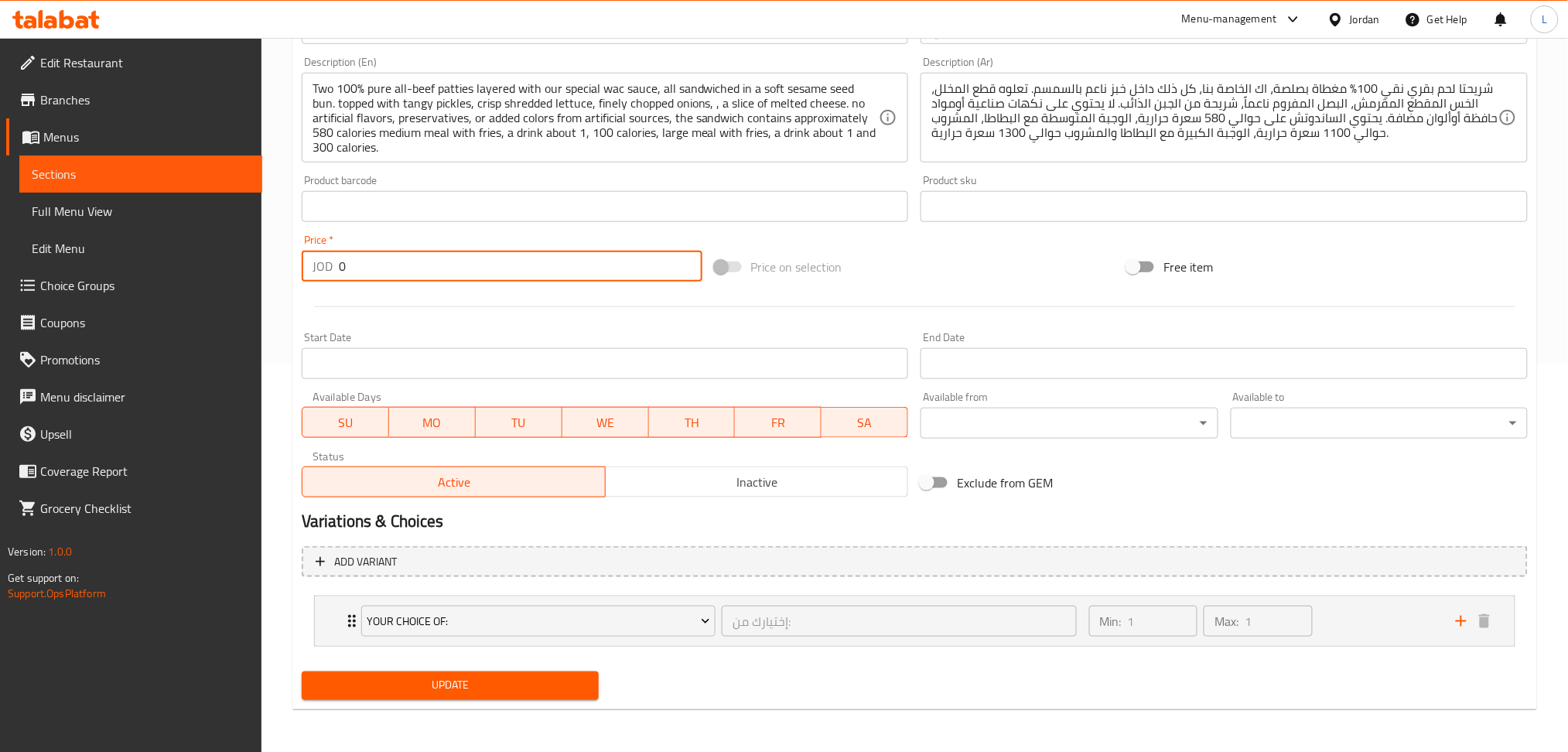
click at [416, 679] on span "Update" at bounding box center [450, 686] width 273 height 20
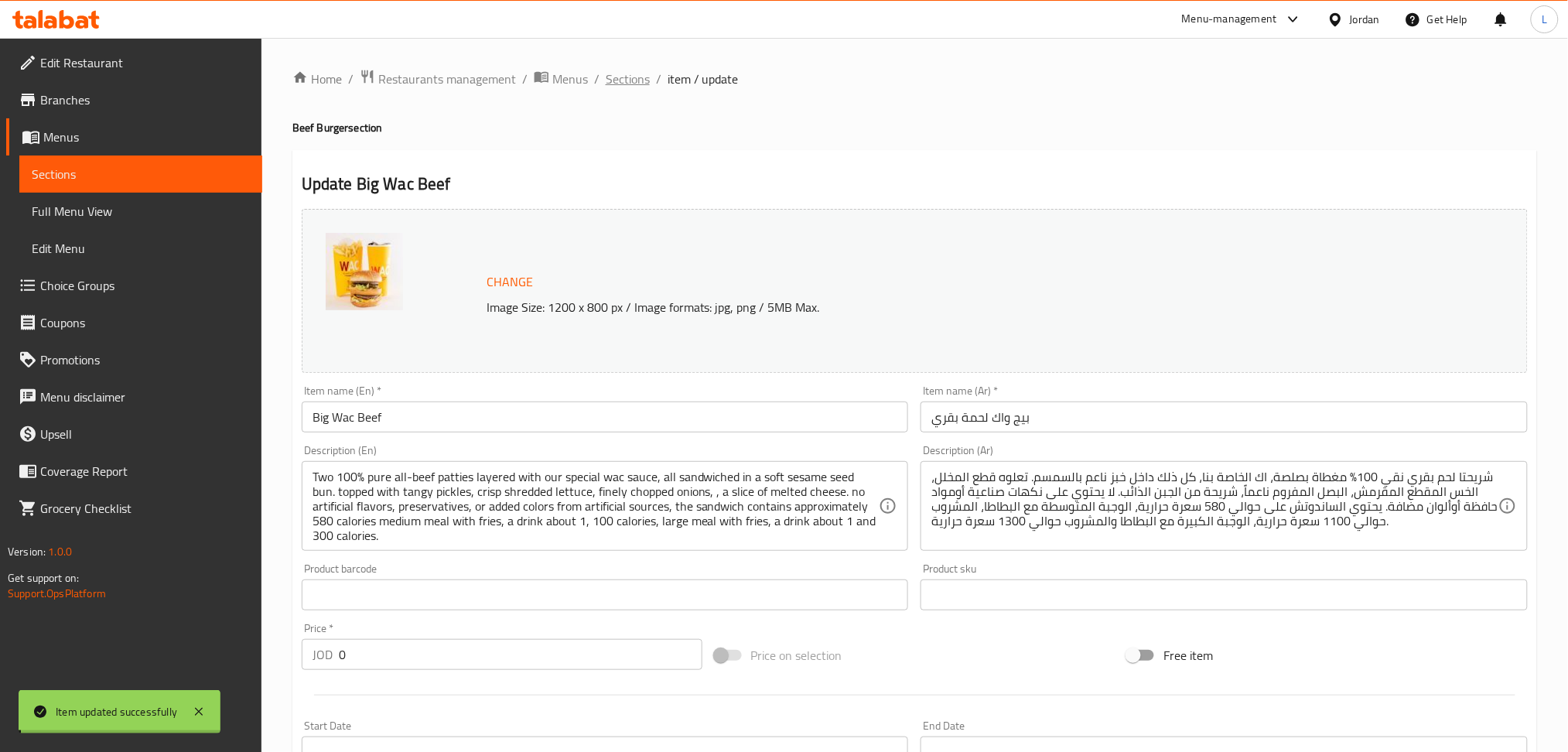
click at [620, 79] on span "Sections" at bounding box center [628, 79] width 44 height 19
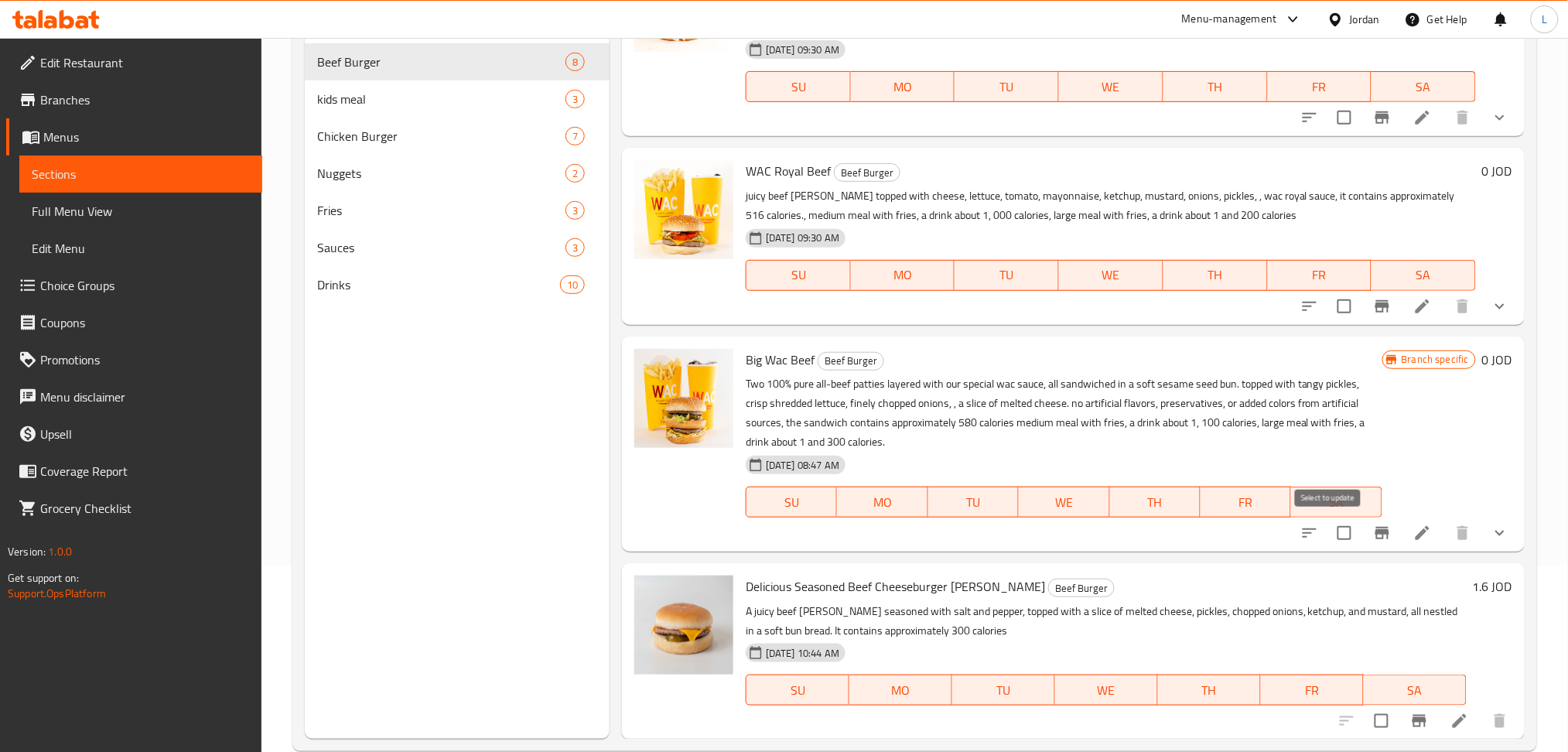
scroll to position [217, 0]
